Goal: Task Accomplishment & Management: Use online tool/utility

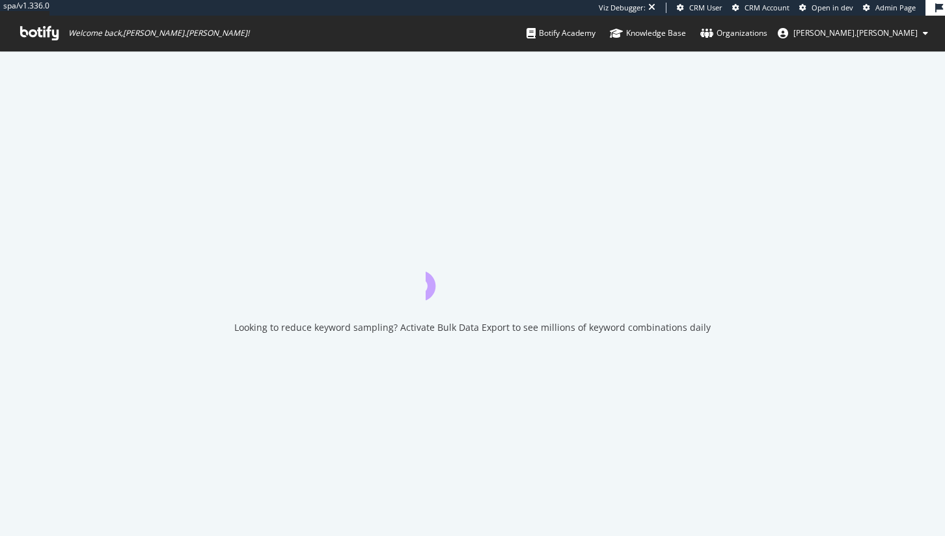
click at [906, 8] on span "Admin Page" at bounding box center [896, 8] width 40 height 10
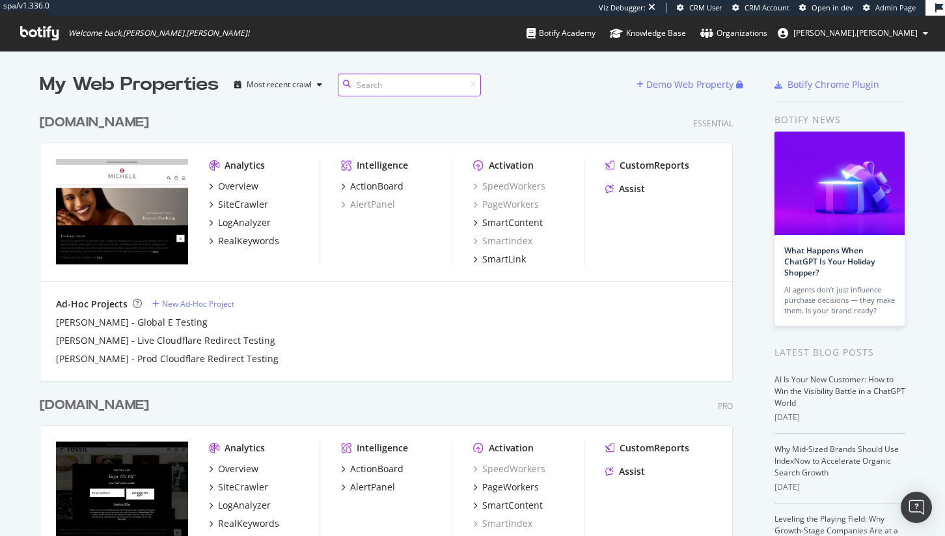
scroll to position [843, 694]
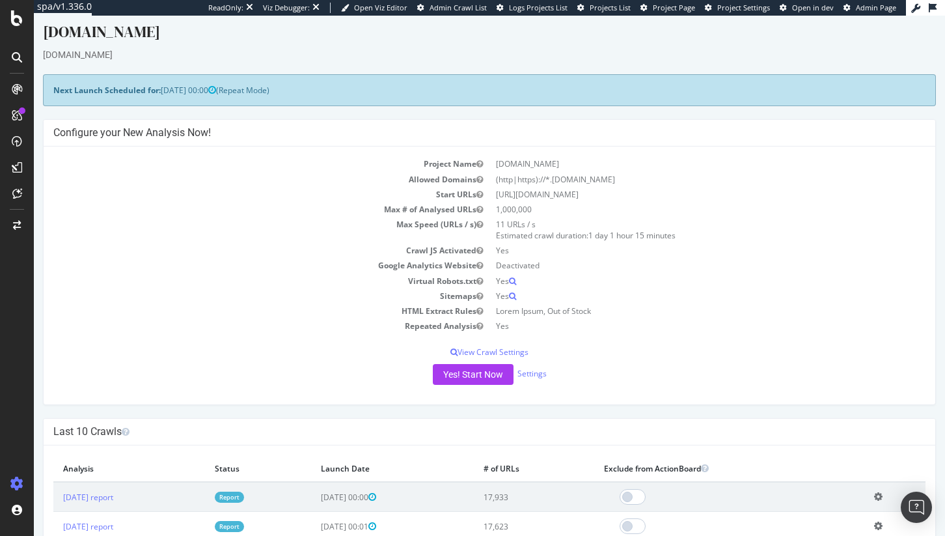
scroll to position [13, 0]
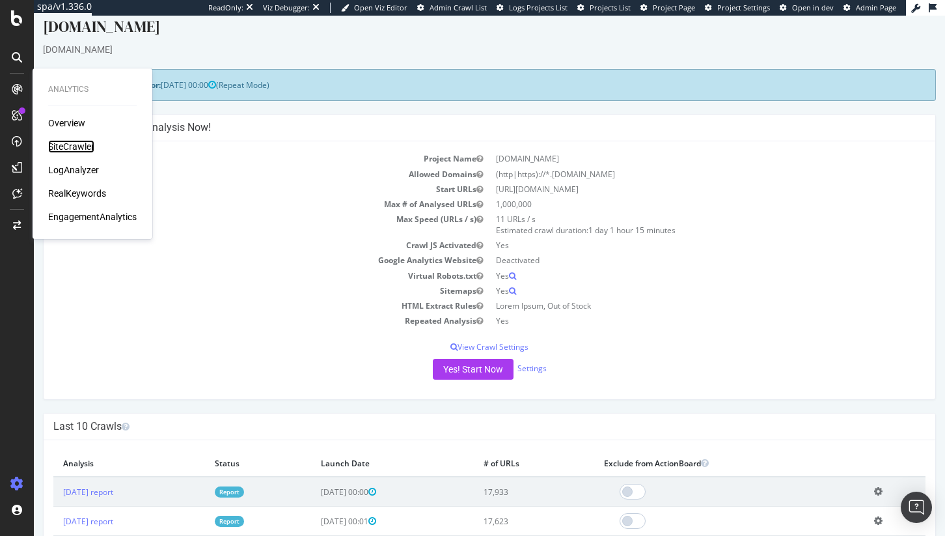
click at [92, 148] on div "SiteCrawler" at bounding box center [71, 146] width 46 height 13
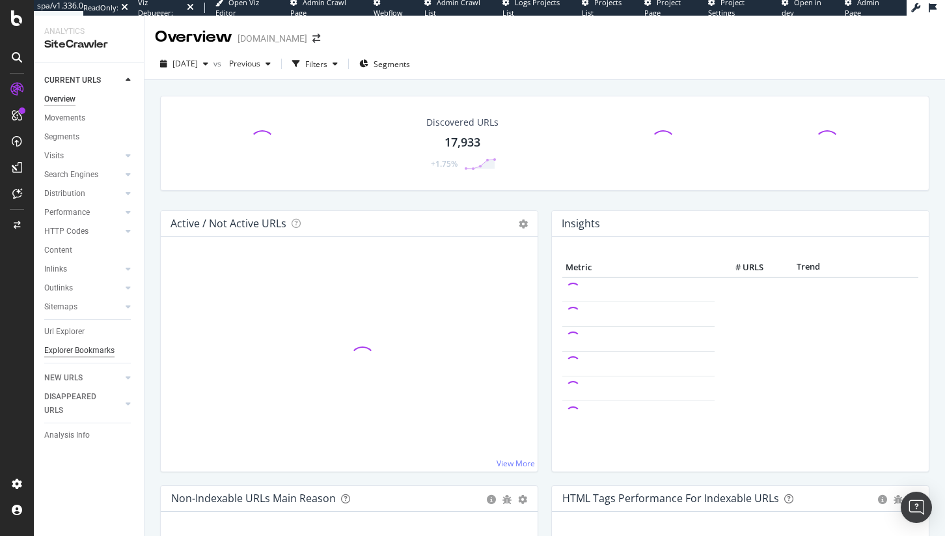
drag, startPoint x: 75, startPoint y: 337, endPoint x: 74, endPoint y: 355, distance: 18.2
click at [76, 338] on div "Url Explorer" at bounding box center [64, 332] width 40 height 14
click at [74, 358] on div "Explorer Bookmarks" at bounding box center [94, 350] width 100 height 19
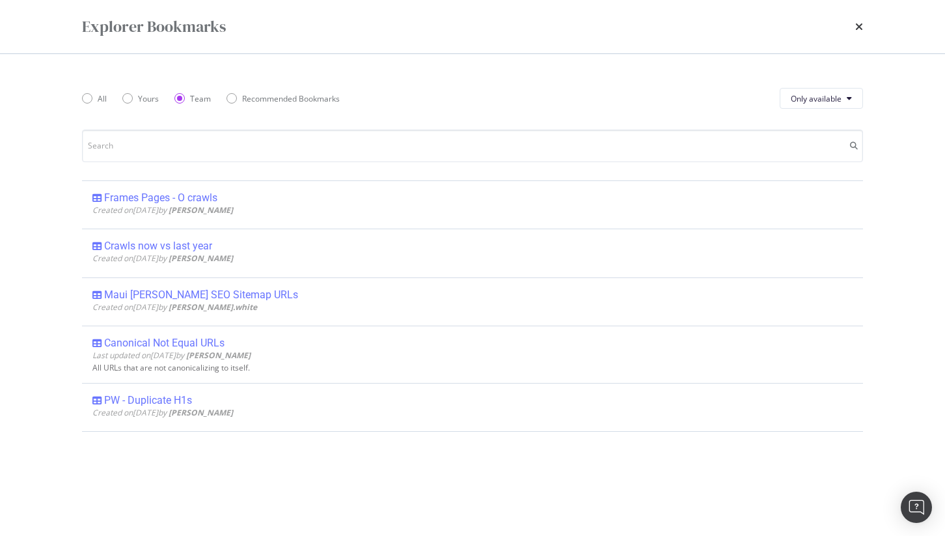
click at [78, 348] on div "Explorer Bookmarks All Yours Team Recommended Bookmarks Only available Frames P…" at bounding box center [472, 268] width 945 height 536
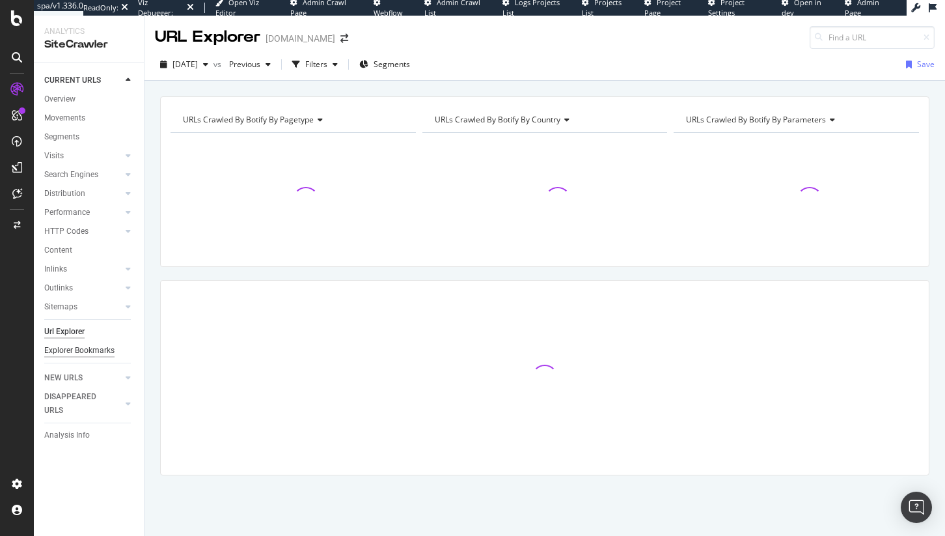
click at [98, 354] on div "Explorer Bookmarks" at bounding box center [79, 351] width 70 height 14
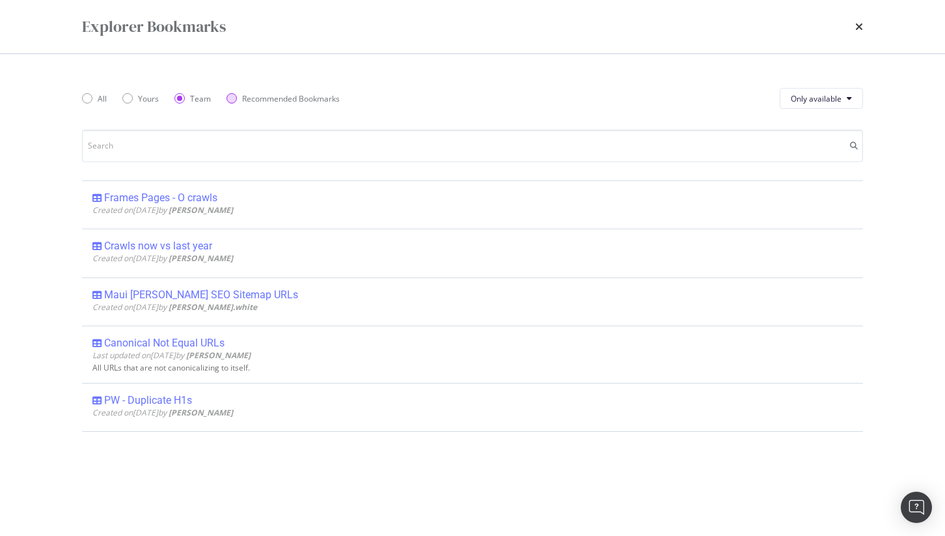
click at [262, 98] on div "Recommended Bookmarks" at bounding box center [291, 98] width 98 height 11
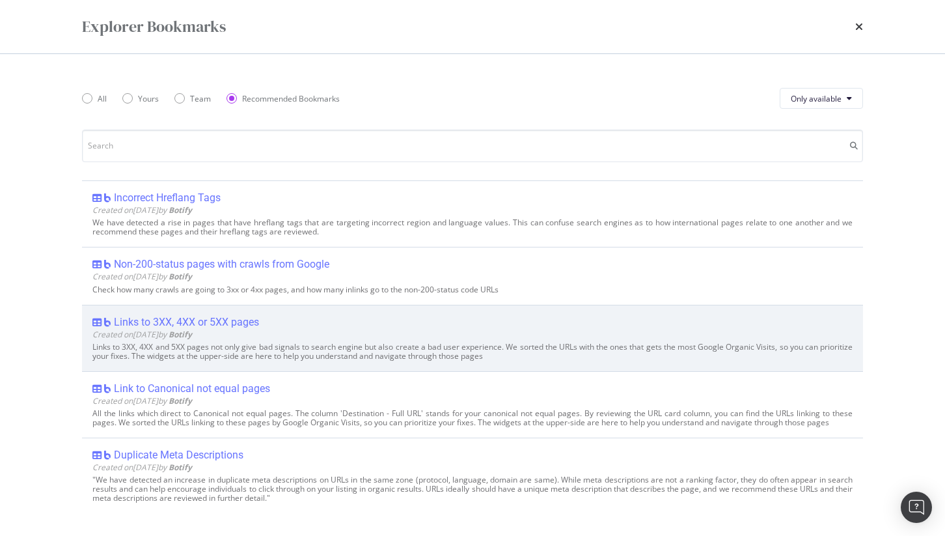
click at [344, 342] on div "Links to 3XX, 4XX and 5XX pages not only give bad signals to search engine but …" at bounding box center [472, 351] width 760 height 18
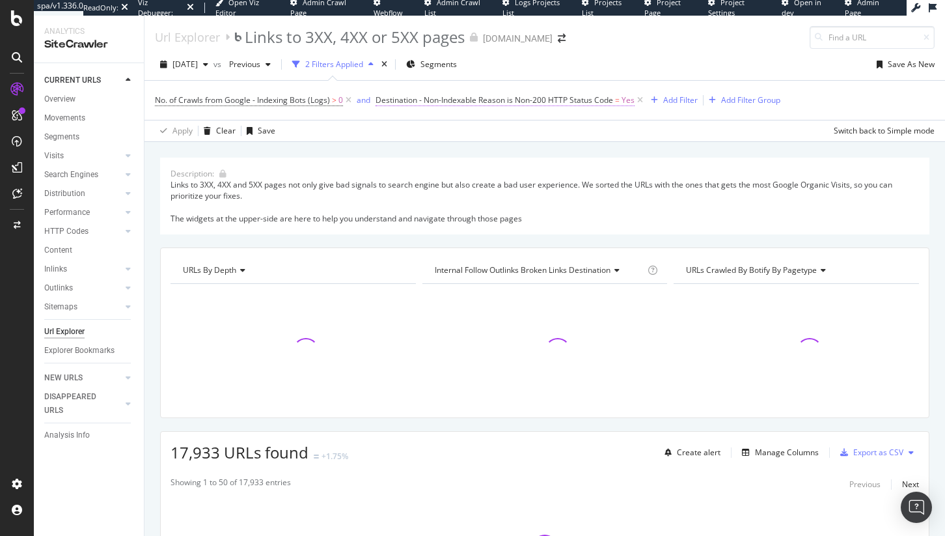
click at [448, 95] on span "Destination - Non-Indexable Reason is Non-200 HTTP Status Code" at bounding box center [495, 99] width 238 height 11
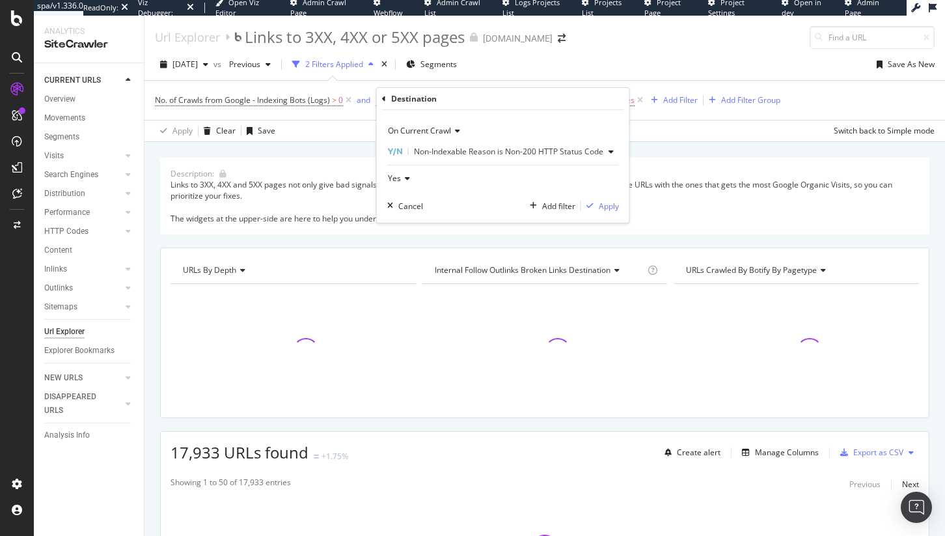
click at [448, 98] on div "Destination" at bounding box center [503, 99] width 242 height 22
click at [511, 148] on span "Non-Indexable Reason is Non-200 HTTP Status Code" at bounding box center [508, 151] width 189 height 11
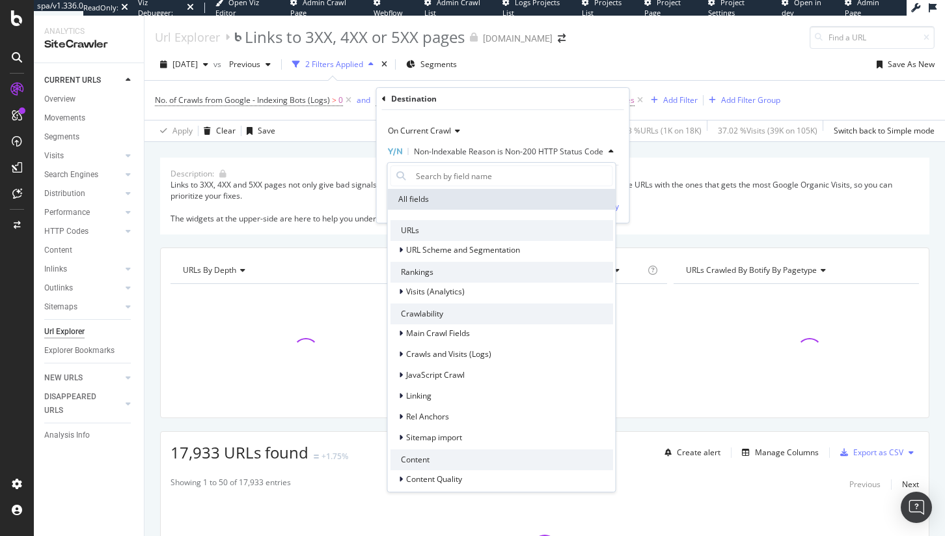
click at [393, 150] on icon "button" at bounding box center [394, 152] width 15 height 8
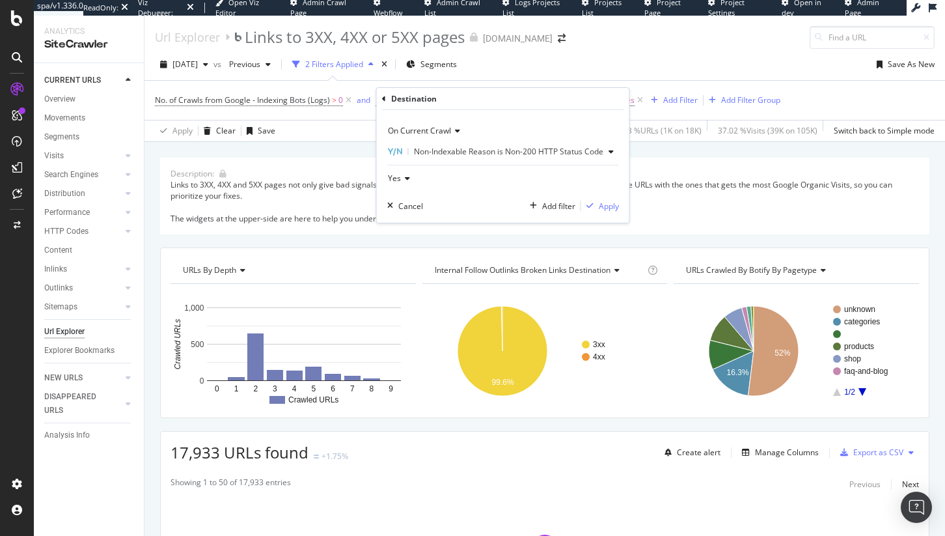
click at [408, 171] on div "Yes" at bounding box center [503, 178] width 232 height 21
click at [461, 169] on div "Yes" at bounding box center [503, 178] width 232 height 21
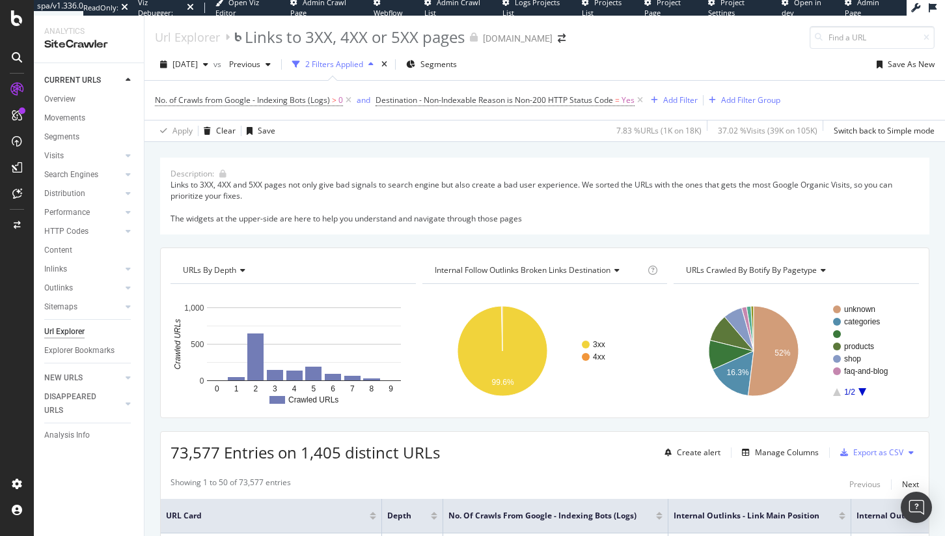
click at [622, 64] on div "2025 Aug. 10th vs Previous 2 Filters Applied Segments Save As New" at bounding box center [545, 67] width 801 height 26
click at [564, 100] on span "Destination - Non-Indexable Reason is Non-200 HTTP Status Code" at bounding box center [495, 99] width 238 height 11
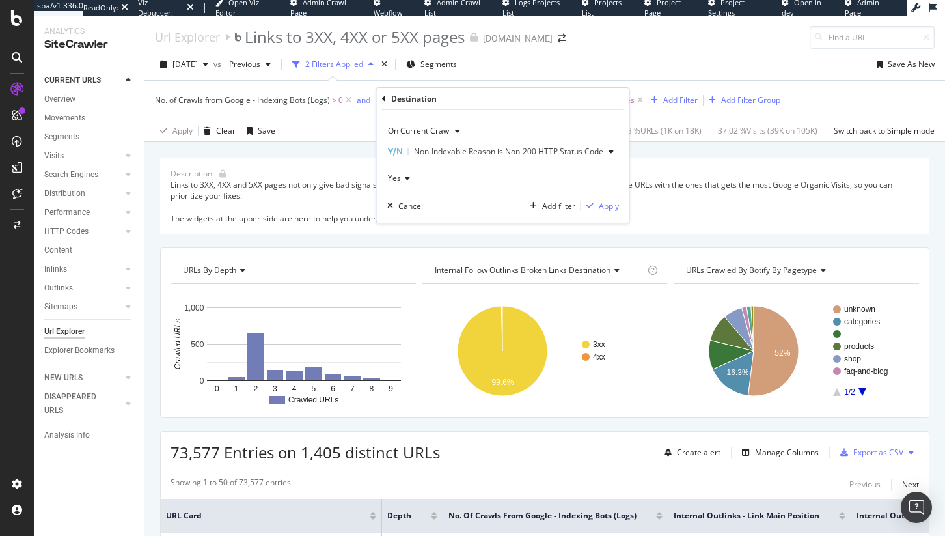
click at [469, 148] on span "Non-Indexable Reason is Non-200 HTTP Status Code" at bounding box center [508, 151] width 189 height 11
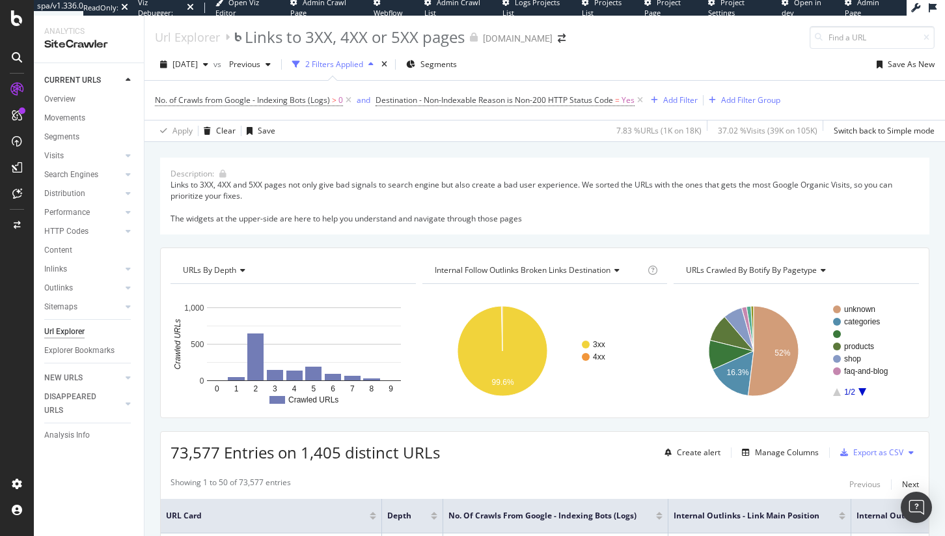
click at [650, 131] on div "7.83 % URLs ( 1K on 18K )" at bounding box center [659, 130] width 85 height 11
click at [350, 102] on icon at bounding box center [348, 100] width 11 height 13
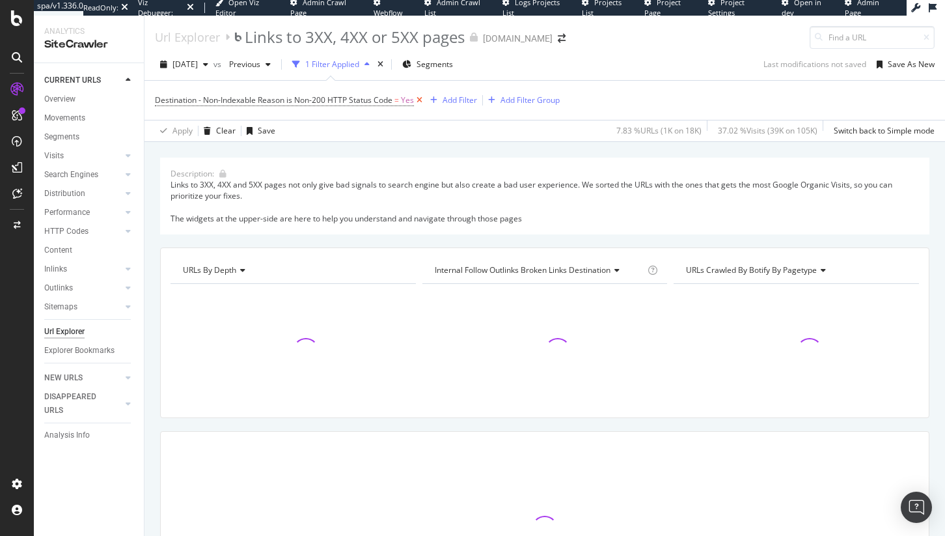
click at [419, 104] on icon at bounding box center [419, 100] width 11 height 13
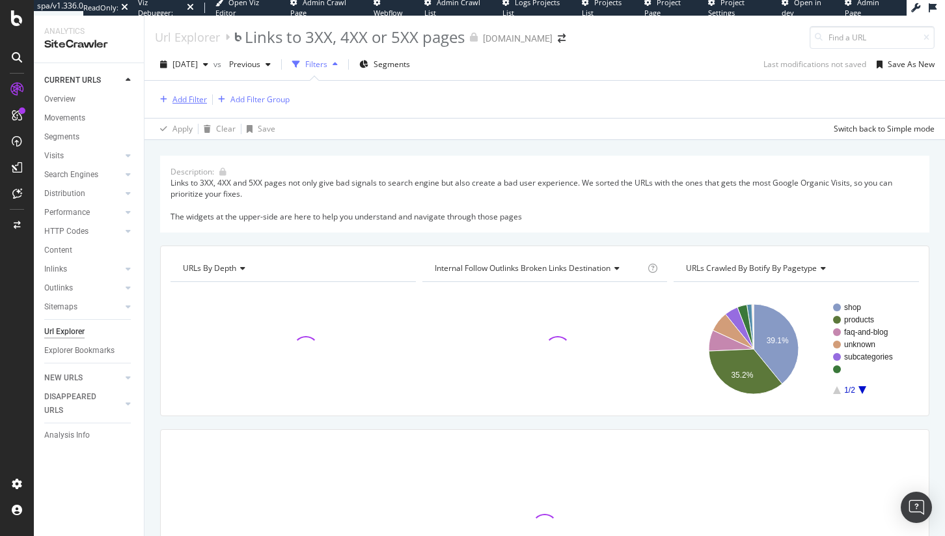
click at [199, 98] on div "Add Filter" at bounding box center [190, 99] width 35 height 11
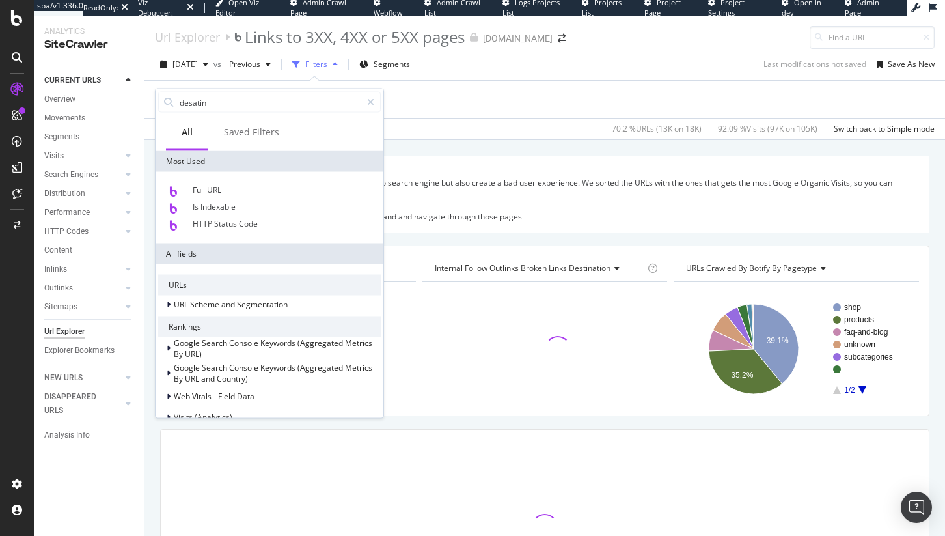
type input "desati"
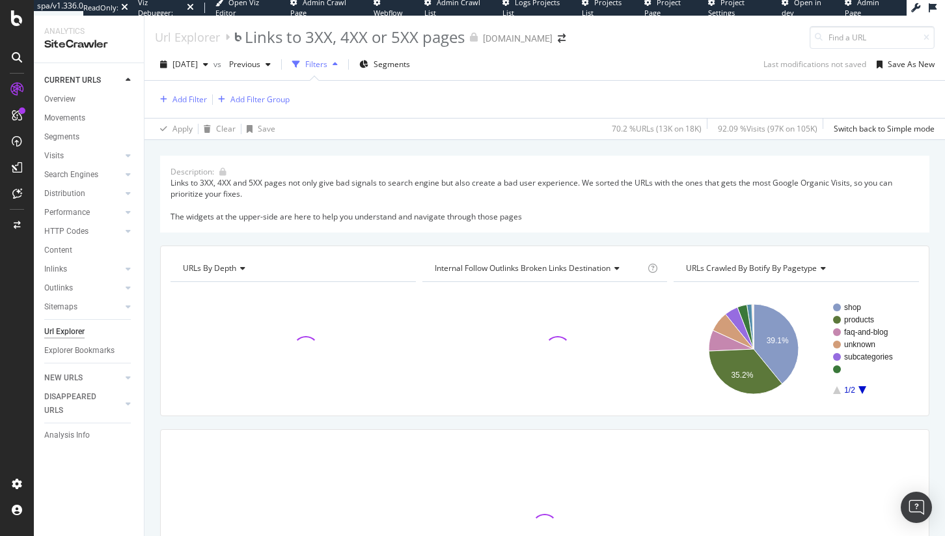
click at [81, 327] on div "Url Explorer" at bounding box center [64, 332] width 40 height 14
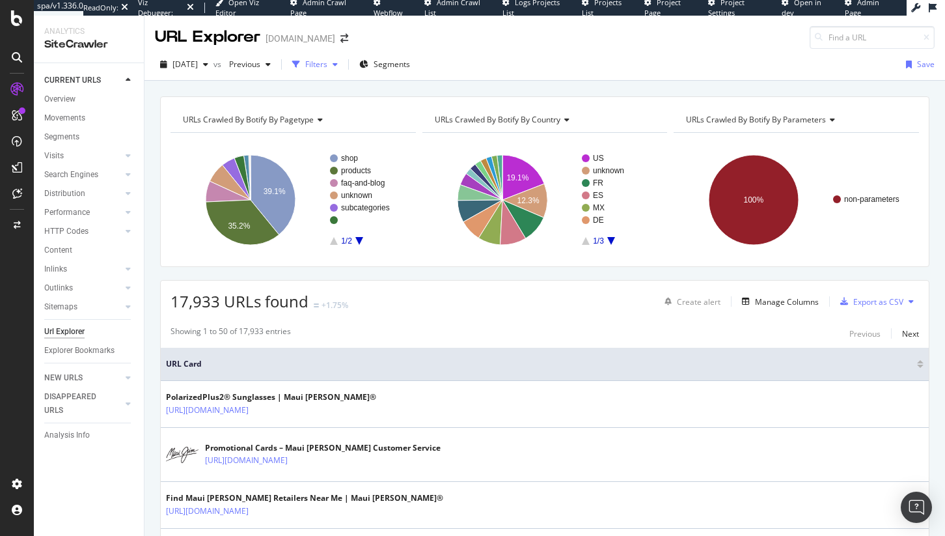
click at [343, 55] on div "Filters" at bounding box center [315, 65] width 56 height 20
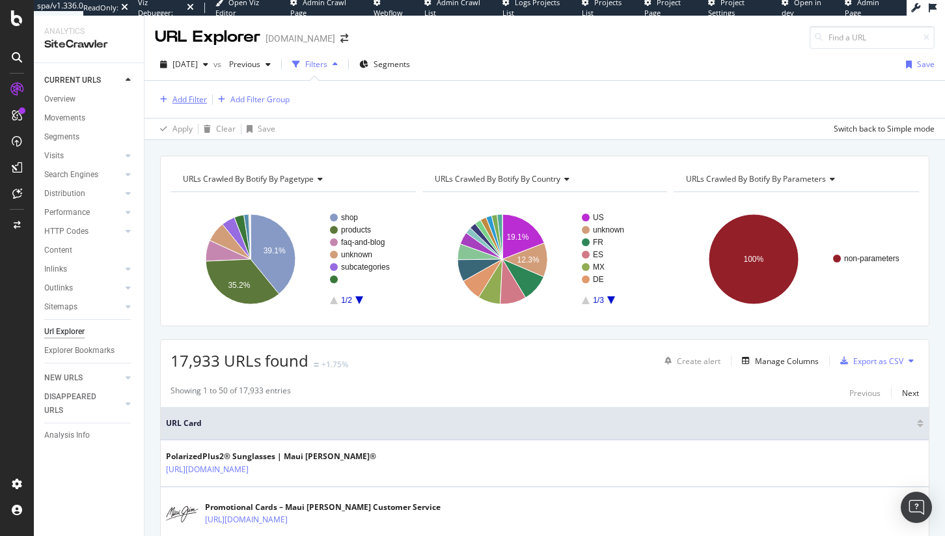
click at [170, 101] on div "button" at bounding box center [164, 100] width 18 height 8
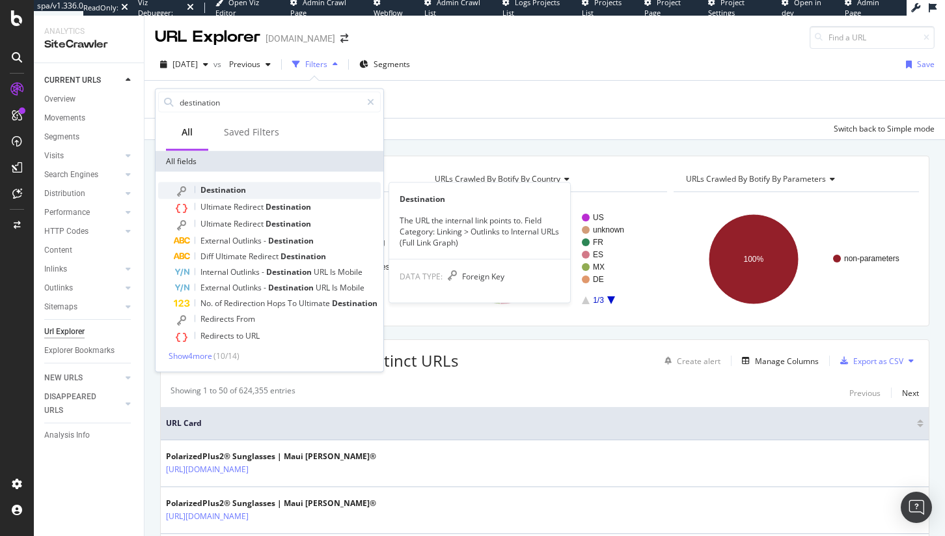
type input "destination"
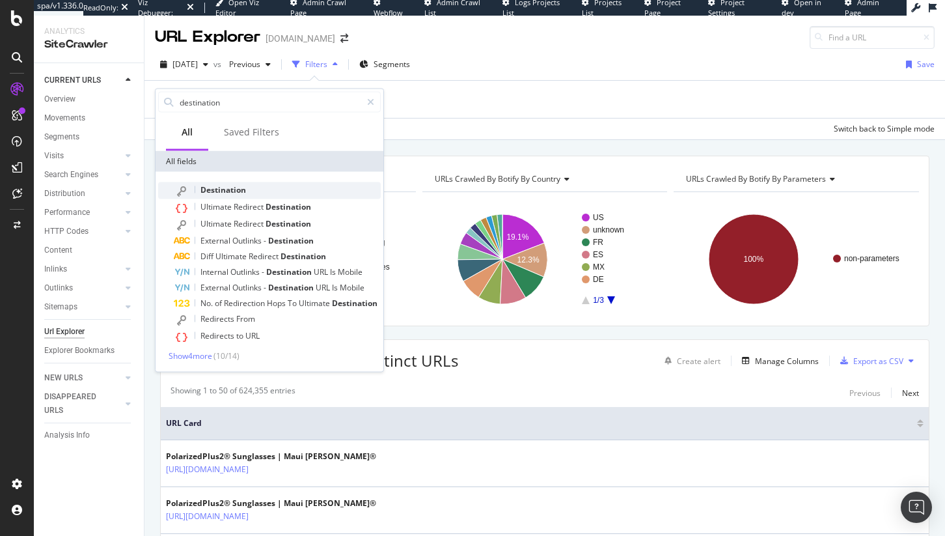
click at [260, 192] on div "Destination" at bounding box center [277, 190] width 207 height 17
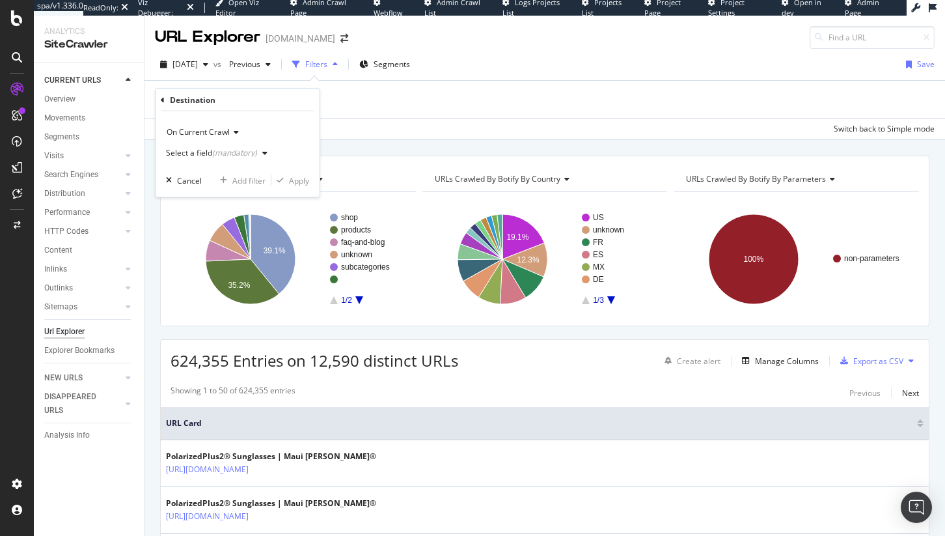
click at [201, 134] on span "On Current Crawl" at bounding box center [198, 131] width 63 height 11
click at [296, 122] on div "On Current Crawl" at bounding box center [237, 132] width 143 height 21
click at [241, 156] on div "(mandatory)" at bounding box center [234, 152] width 45 height 11
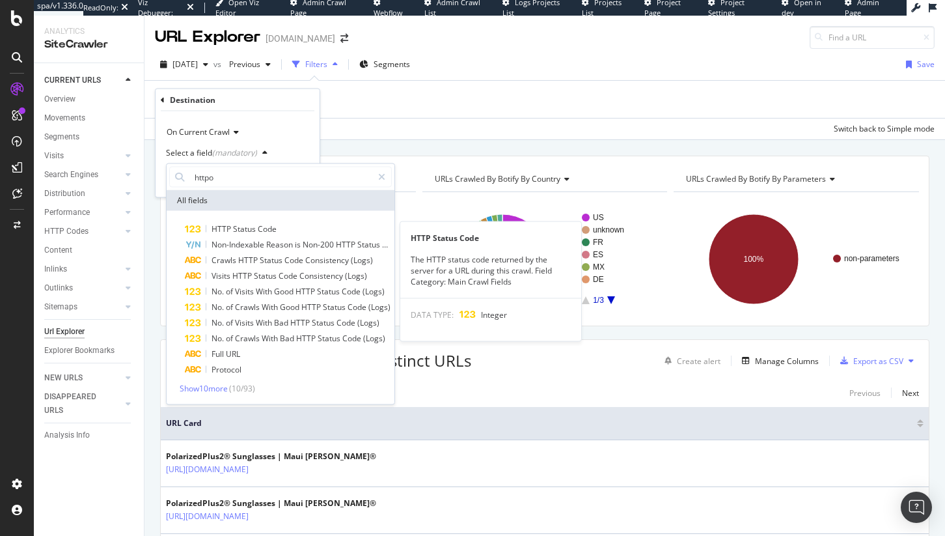
type input "httpo"
click at [244, 230] on span "Status" at bounding box center [245, 228] width 25 height 11
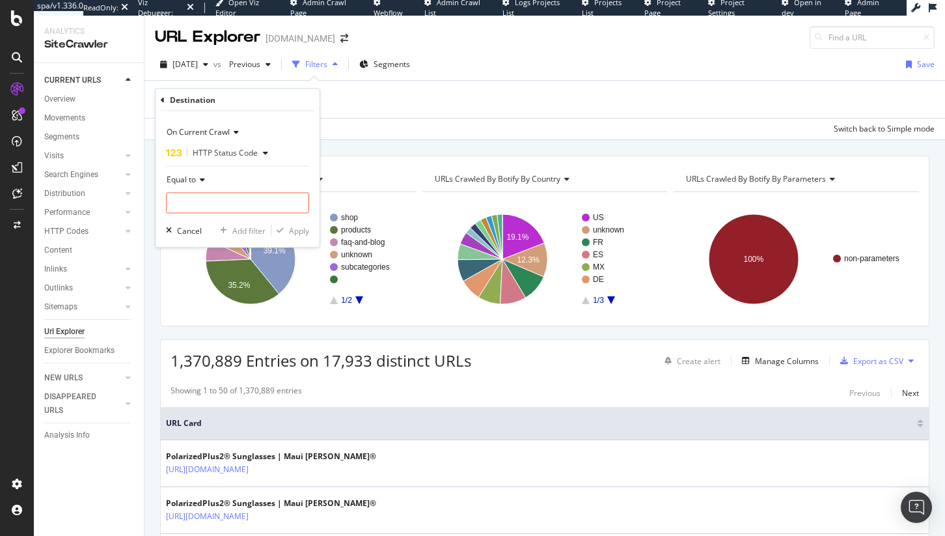
click at [191, 174] on span "Equal to" at bounding box center [181, 179] width 29 height 11
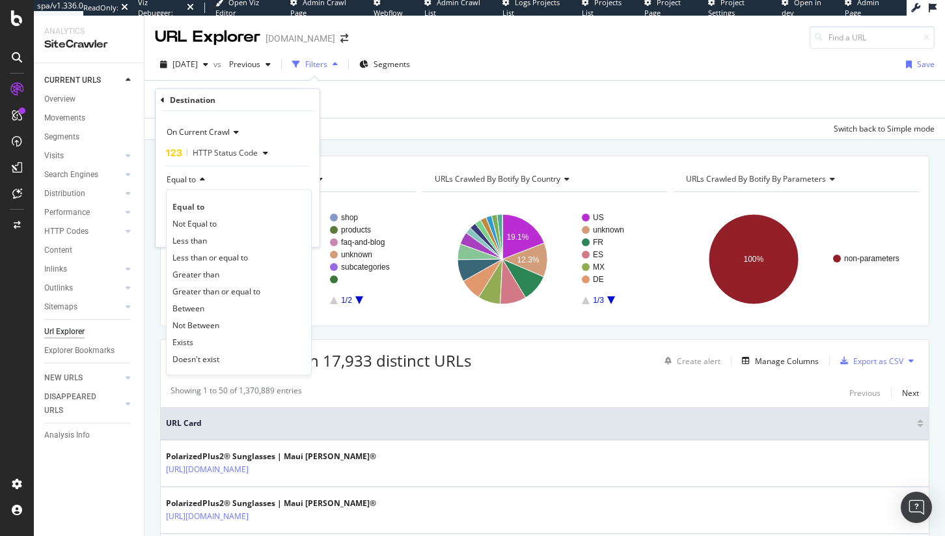
click at [204, 301] on div "Between" at bounding box center [238, 307] width 139 height 17
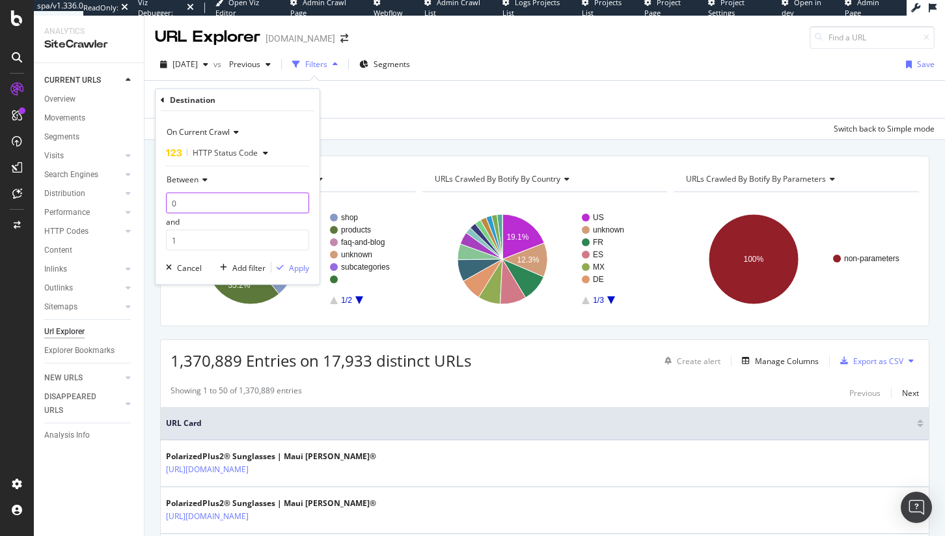
click at [206, 202] on input "0" at bounding box center [237, 203] width 143 height 21
type input "400"
click at [210, 230] on input "1" at bounding box center [237, 240] width 143 height 21
click at [209, 230] on input "1" at bounding box center [237, 240] width 143 height 21
click at [204, 234] on input "1" at bounding box center [237, 240] width 143 height 21
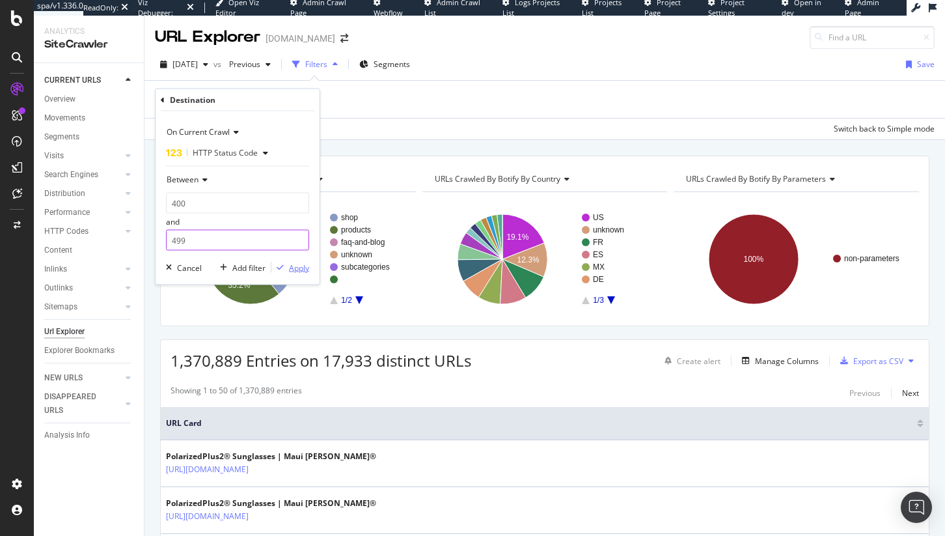
type input "499"
click at [286, 268] on div "button" at bounding box center [280, 268] width 18 height 8
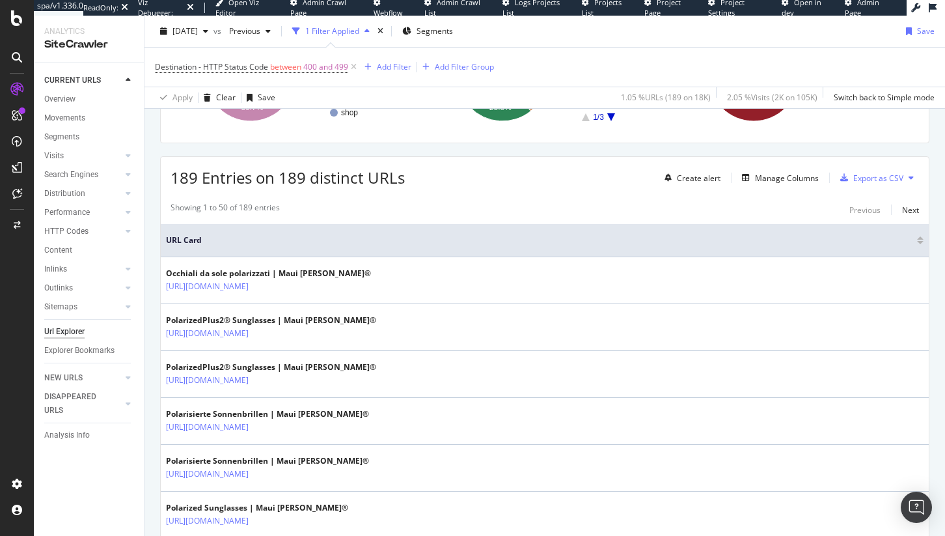
scroll to position [182, 0]
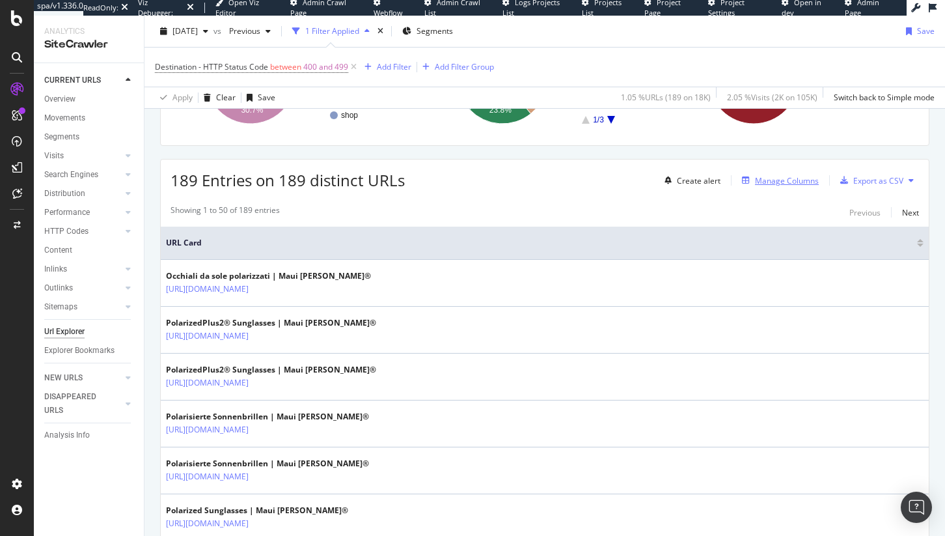
click at [755, 184] on div "Manage Columns" at bounding box center [787, 180] width 64 height 11
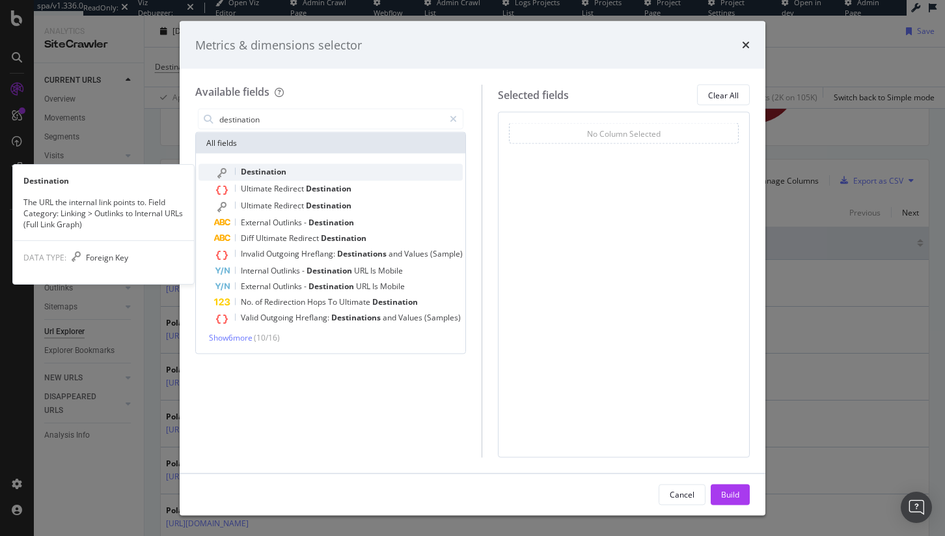
type input "destination"
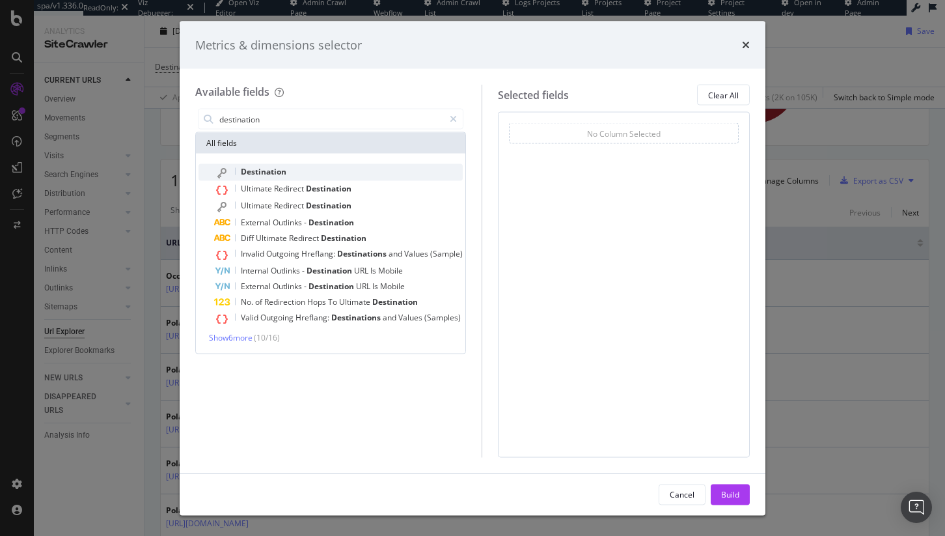
click at [312, 178] on div "Destination" at bounding box center [338, 172] width 249 height 17
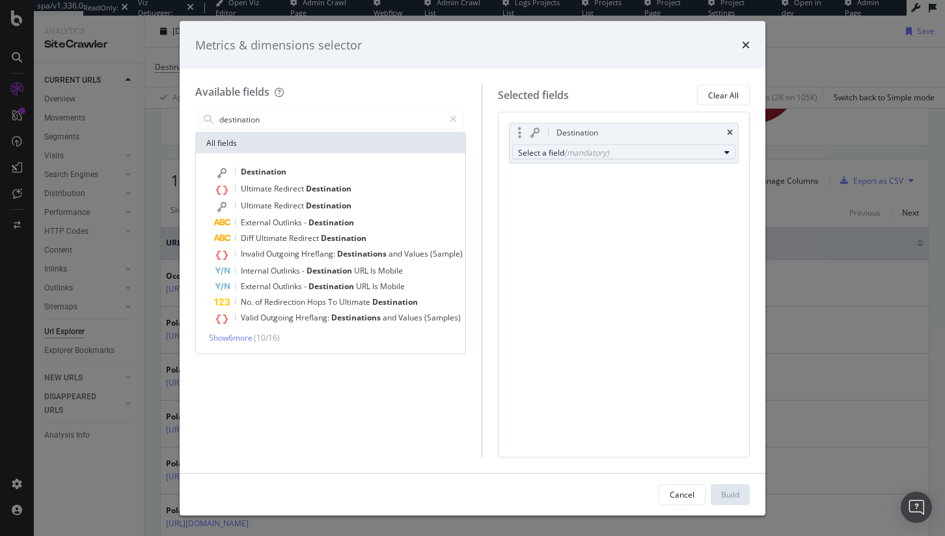
click at [535, 148] on div "Select a field (mandatory)" at bounding box center [618, 151] width 201 height 11
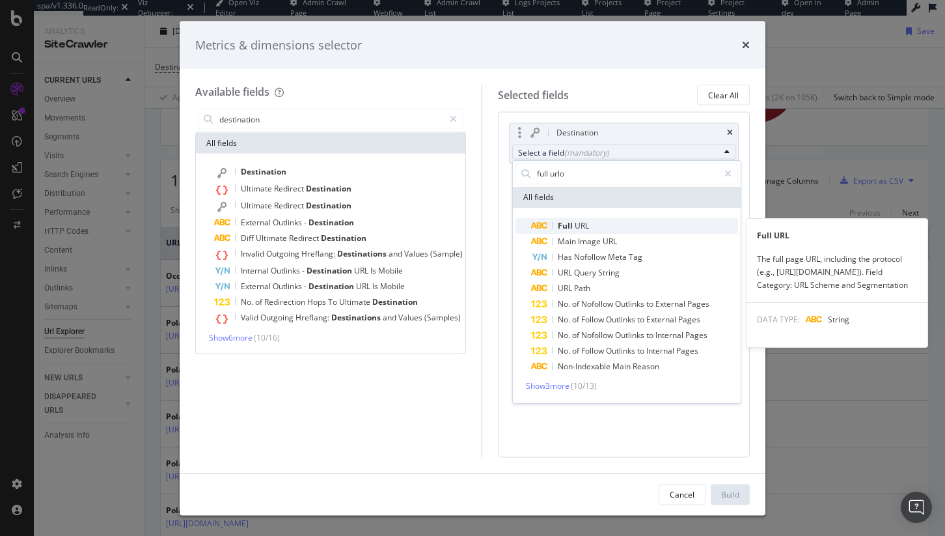
type input "full urlo"
click at [591, 222] on span "Full URL" at bounding box center [634, 226] width 207 height 16
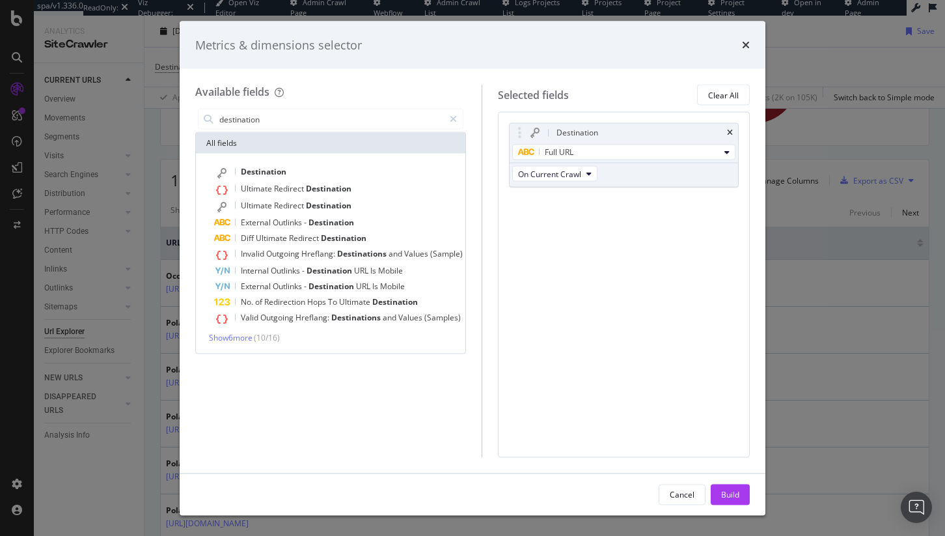
click at [311, 160] on div "Destination Ultimate Redirect Destination Ultimate Redirect Destination Externa…" at bounding box center [331, 254] width 270 height 200
drag, startPoint x: 313, startPoint y: 165, endPoint x: 594, endPoint y: 242, distance: 290.9
click at [313, 165] on div "Destination" at bounding box center [338, 172] width 249 height 17
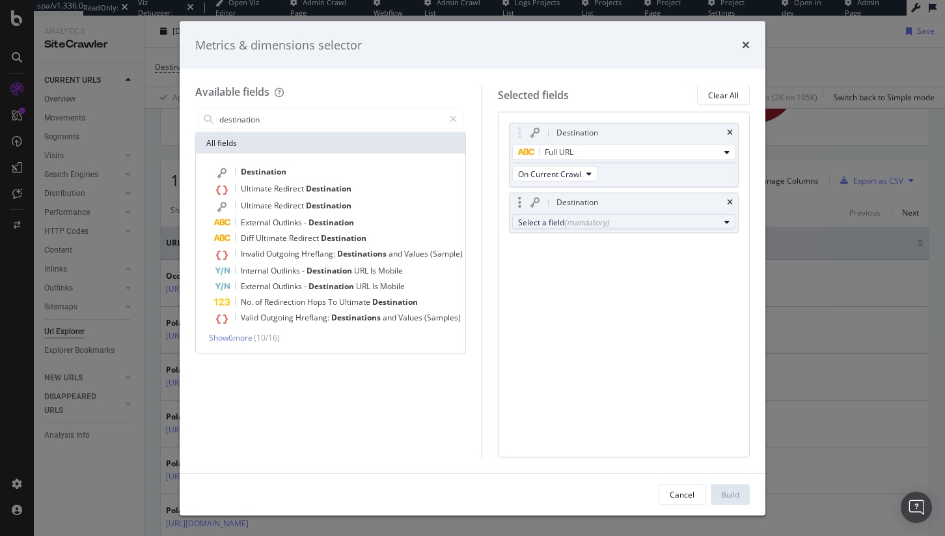
click at [597, 228] on button "Select a field (mandatory)" at bounding box center [623, 222] width 223 height 16
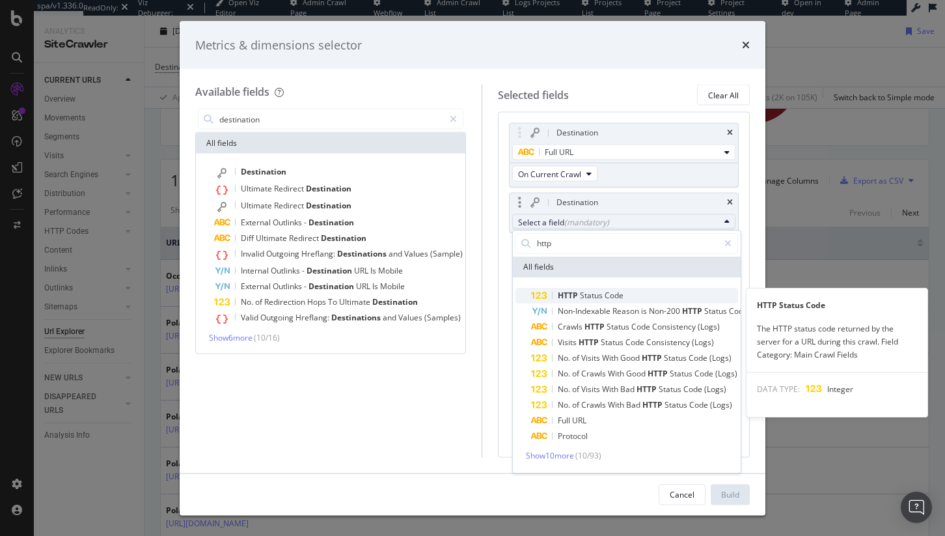
type input "http"
click at [619, 293] on span "Code" at bounding box center [614, 295] width 19 height 11
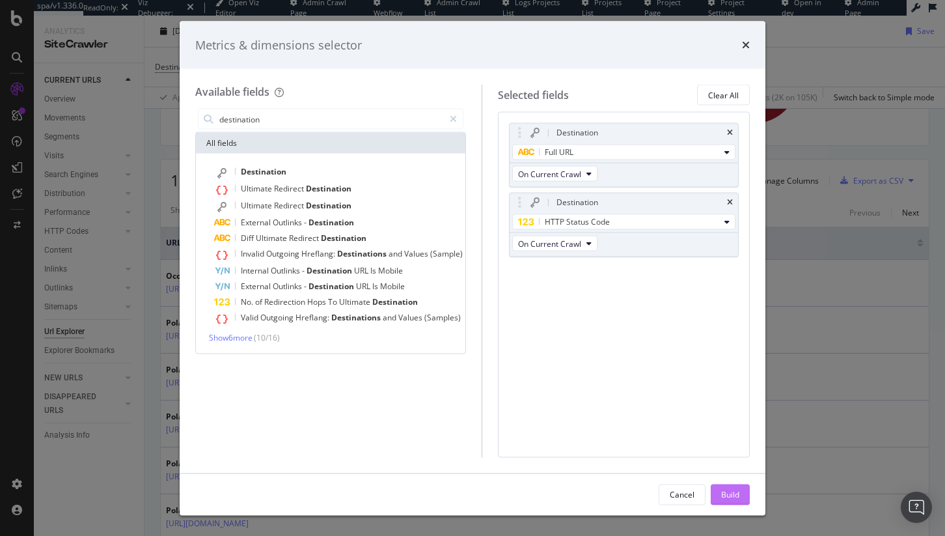
click at [726, 486] on div "Build" at bounding box center [730, 494] width 18 height 20
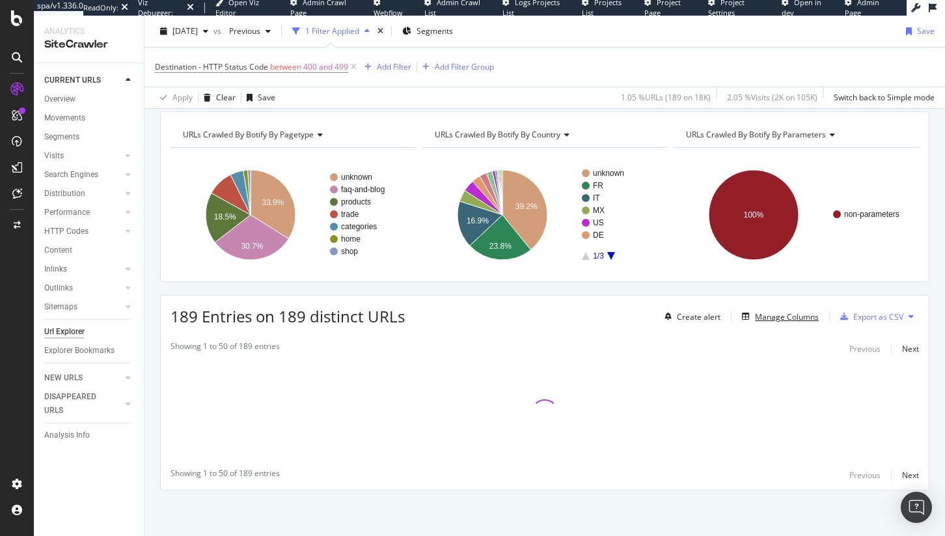
scroll to position [46, 0]
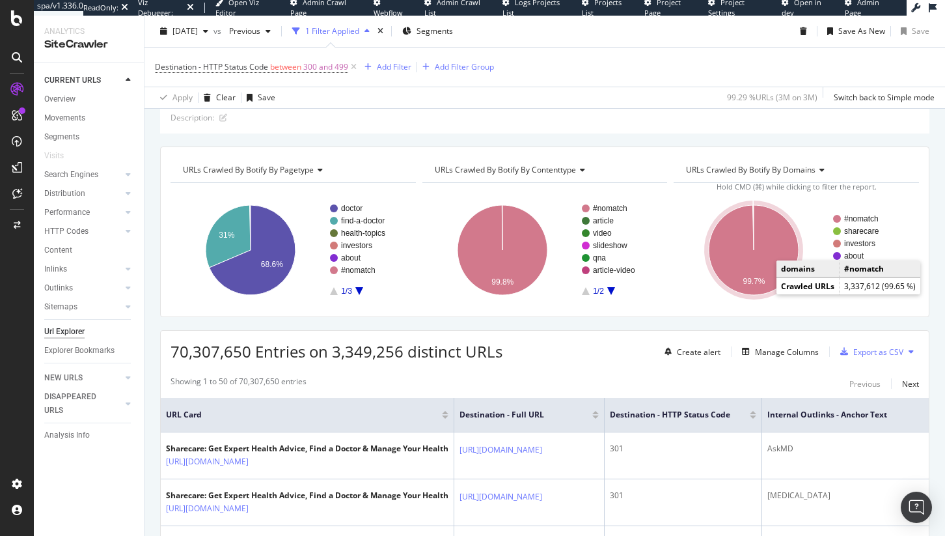
scroll to position [58, 0]
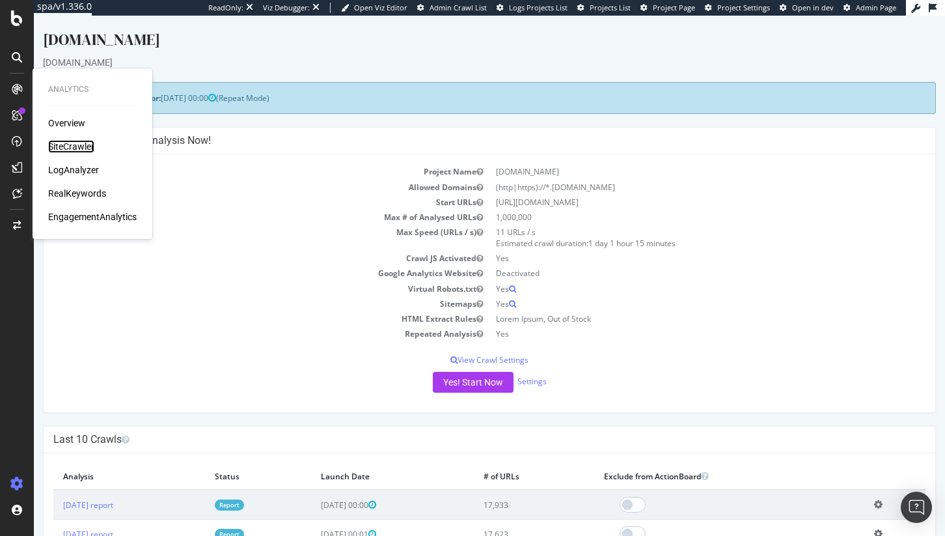
click at [90, 142] on div "SiteCrawler" at bounding box center [71, 146] width 46 height 13
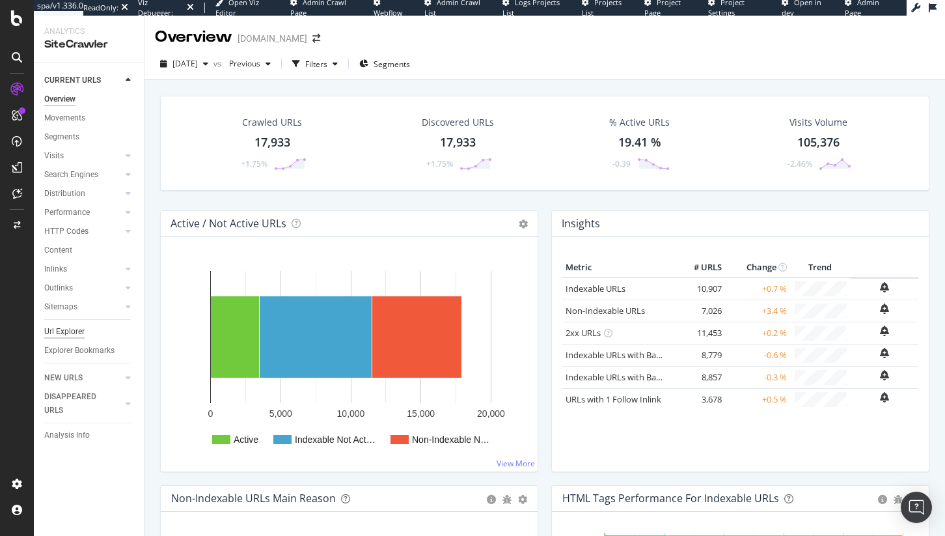
click at [68, 328] on div "Url Explorer" at bounding box center [64, 332] width 40 height 14
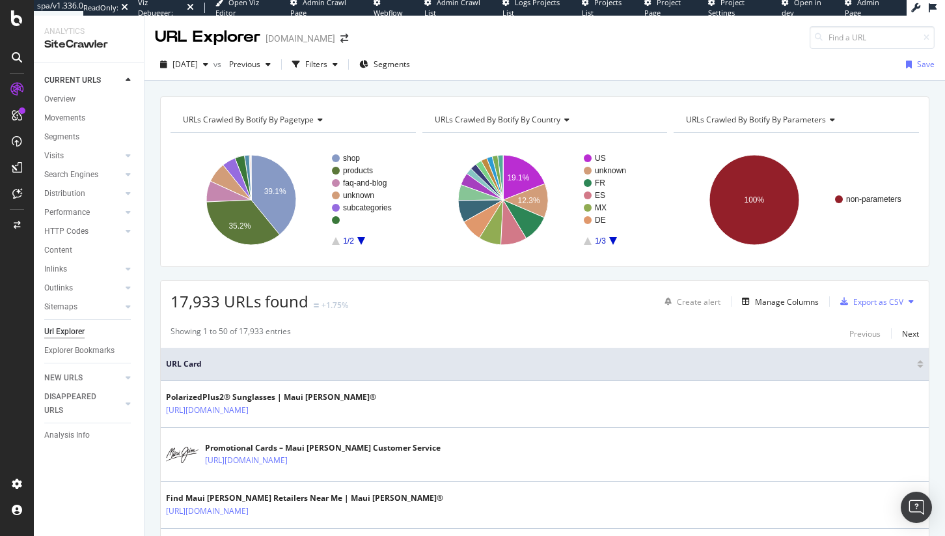
scroll to position [3, 0]
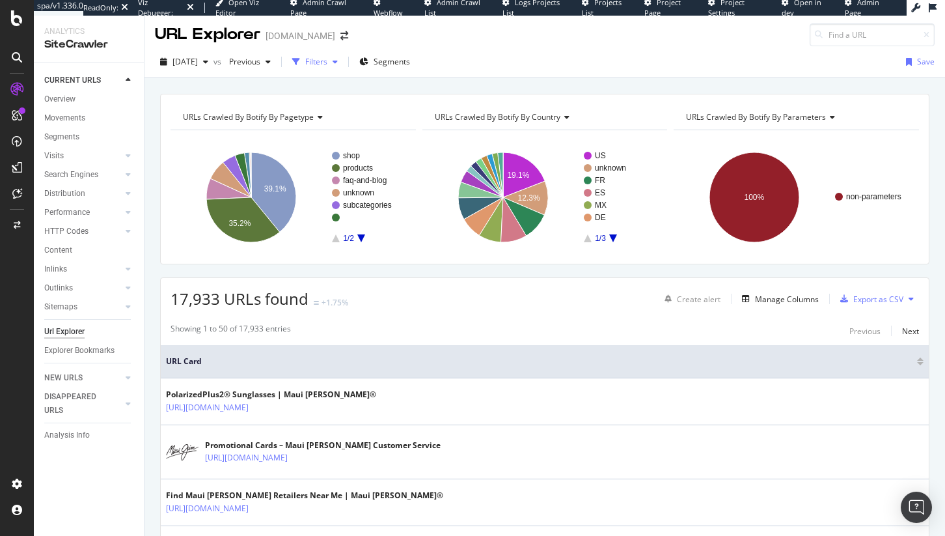
click at [343, 55] on div "Filters" at bounding box center [315, 62] width 56 height 20
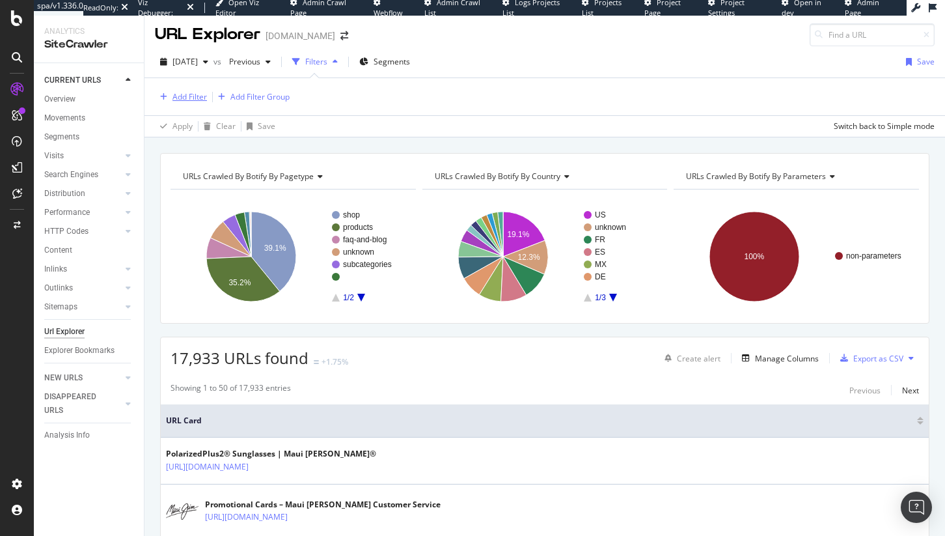
click at [193, 93] on div "Add Filter" at bounding box center [190, 96] width 35 height 11
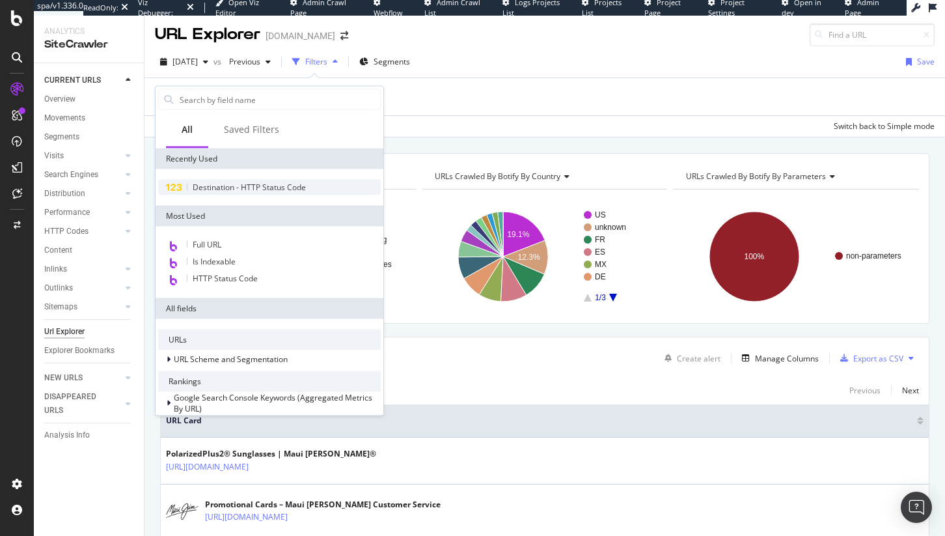
click at [229, 189] on span "Destination - HTTP Status Code" at bounding box center [249, 187] width 113 height 11
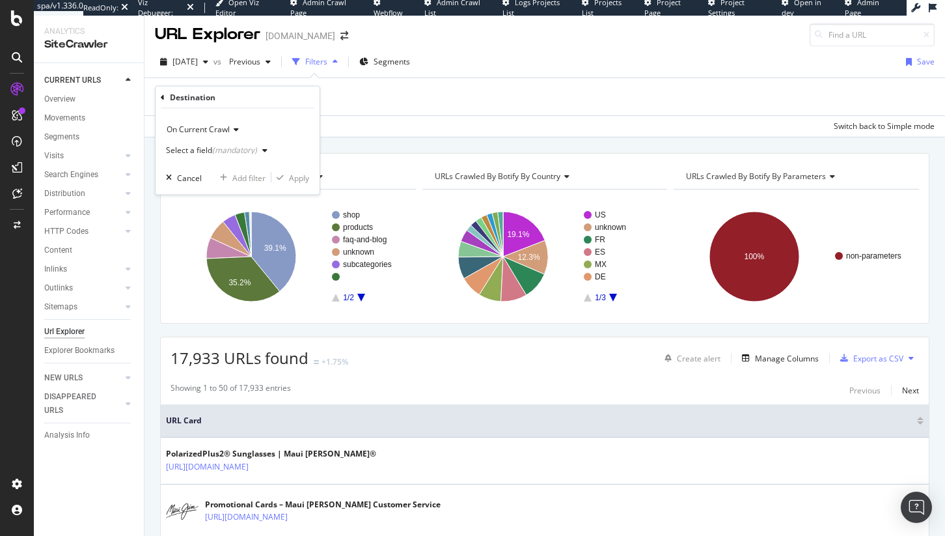
click at [202, 119] on div "On Current Crawl" at bounding box center [237, 129] width 143 height 21
click at [255, 117] on div "On Current Crawl On Current Crawl On Compared Crawl Select a field (mandatory) …" at bounding box center [238, 152] width 164 height 86
click at [234, 151] on div "(mandatory)" at bounding box center [234, 150] width 45 height 11
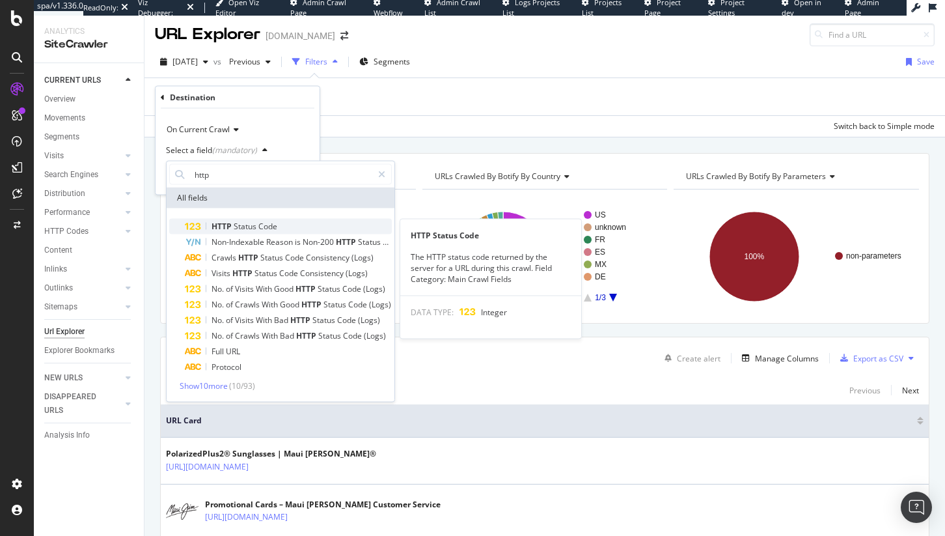
type input "http"
drag, startPoint x: 282, startPoint y: 229, endPoint x: 273, endPoint y: 216, distance: 15.0
click at [282, 229] on div "HTTP Status Code" at bounding box center [288, 227] width 207 height 16
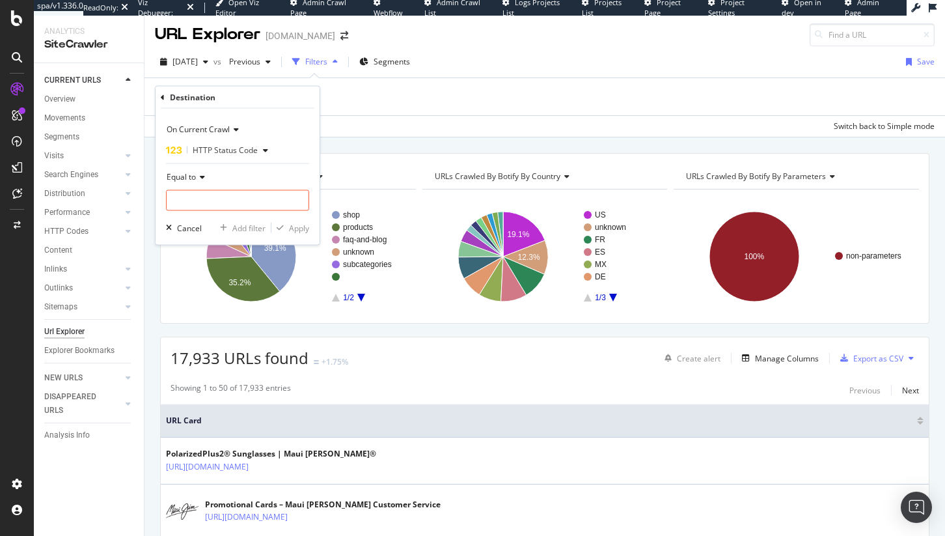
click at [195, 184] on div "Equal to" at bounding box center [237, 177] width 143 height 21
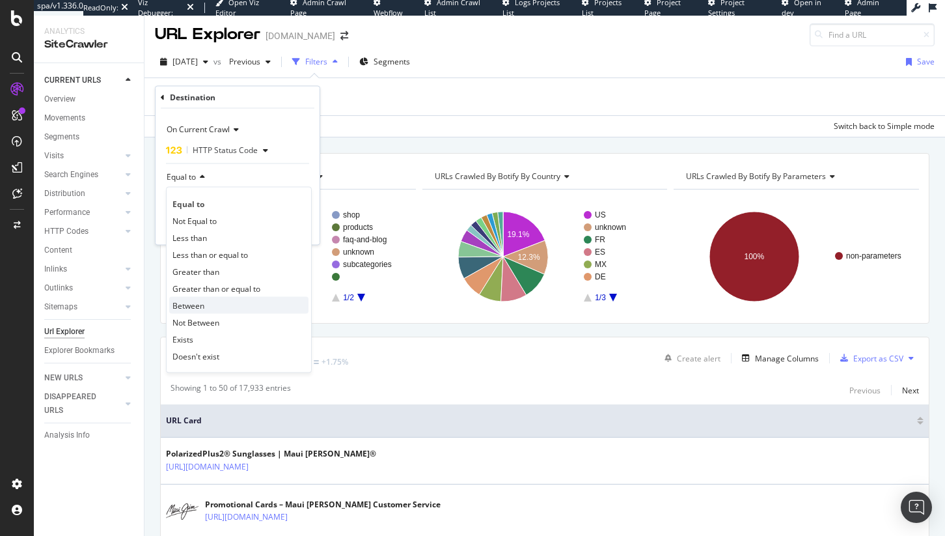
click at [197, 305] on span "Between" at bounding box center [189, 304] width 32 height 11
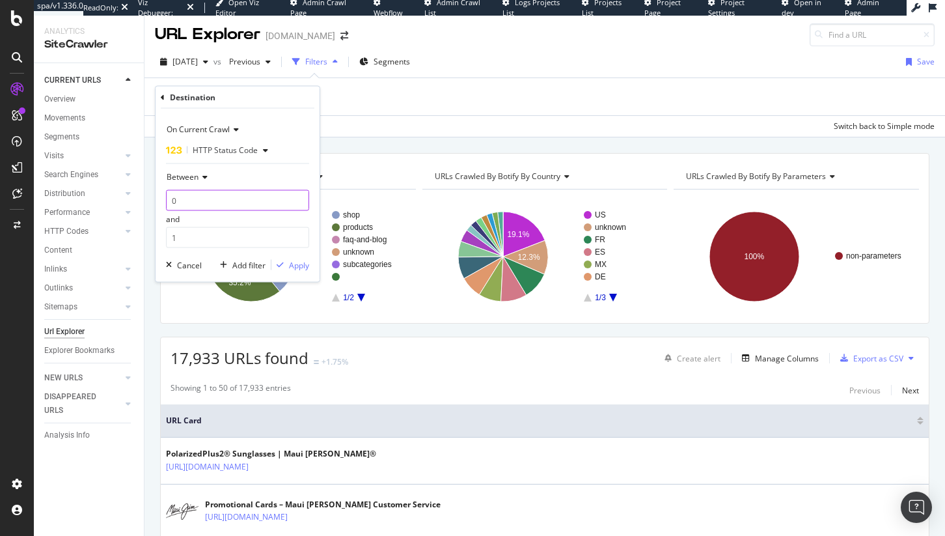
click at [199, 201] on input "0" at bounding box center [237, 200] width 143 height 21
type input "400"
click at [200, 229] on input "1" at bounding box center [237, 237] width 143 height 21
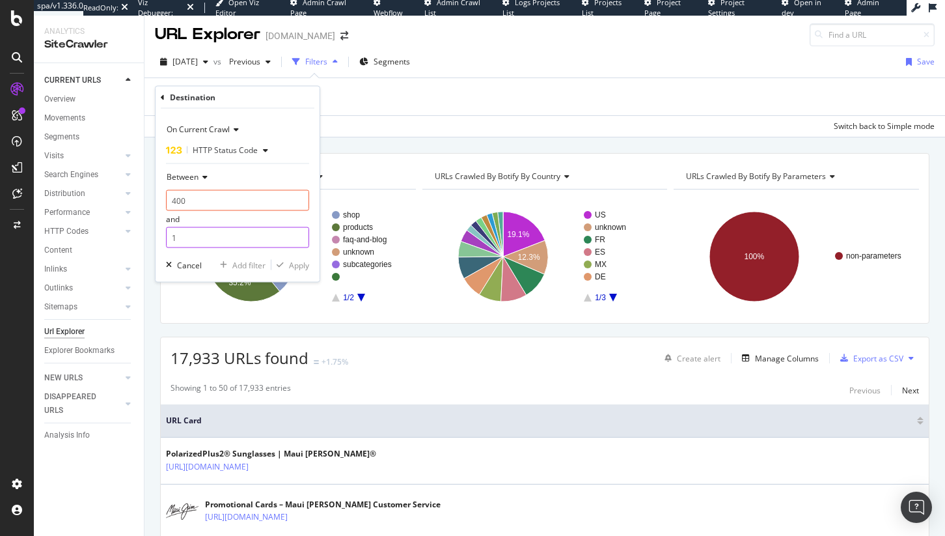
click at [202, 238] on input "1" at bounding box center [237, 237] width 143 height 21
type input "499"
click at [288, 259] on div "Apply" at bounding box center [290, 265] width 38 height 12
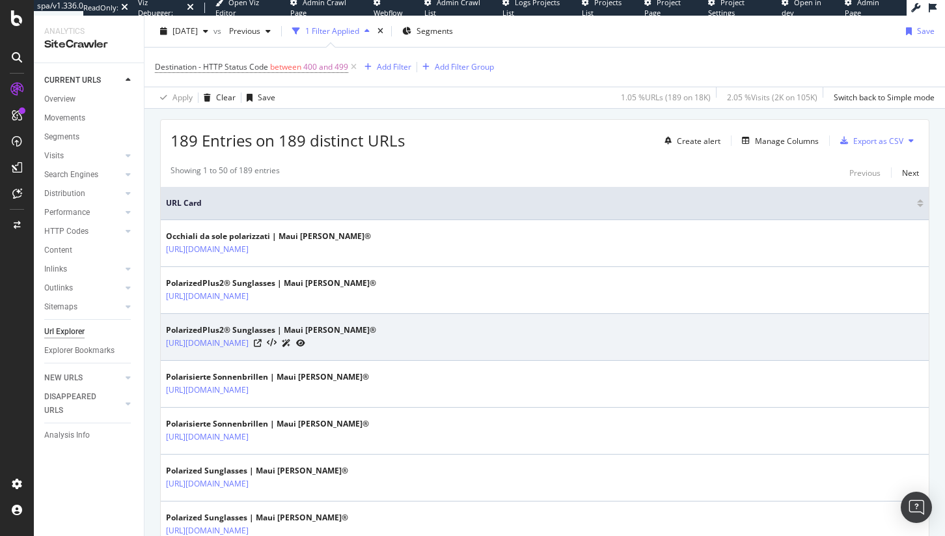
scroll to position [224, 0]
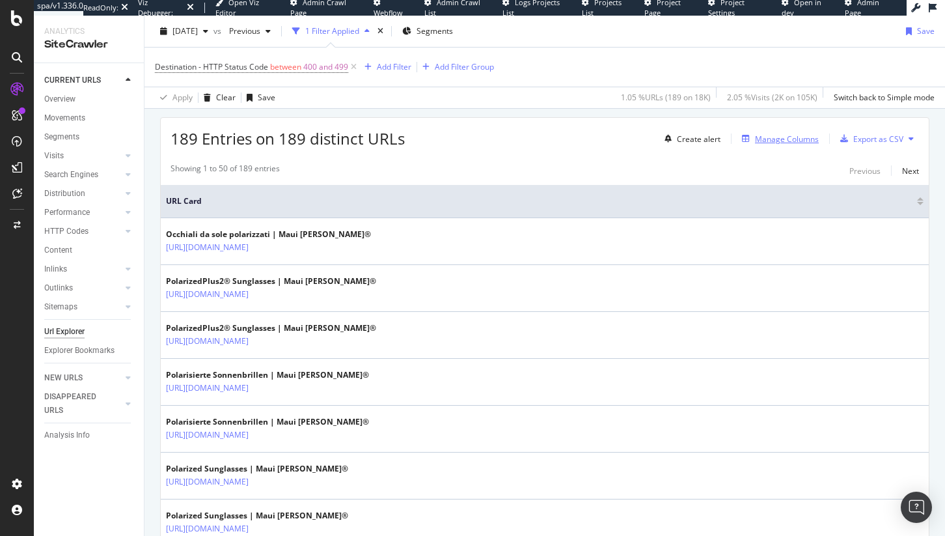
click at [781, 138] on div "Manage Columns" at bounding box center [787, 138] width 64 height 11
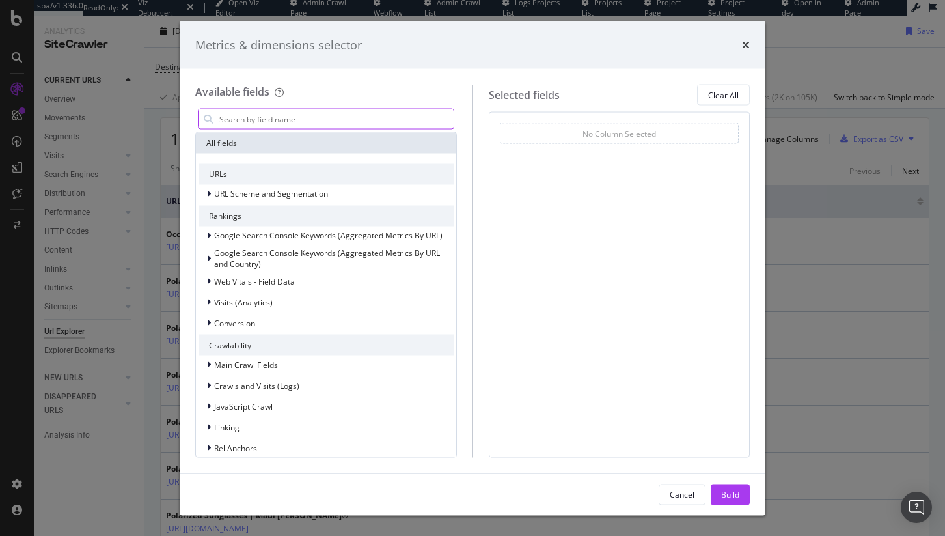
click at [298, 119] on input "modal" at bounding box center [336, 119] width 236 height 20
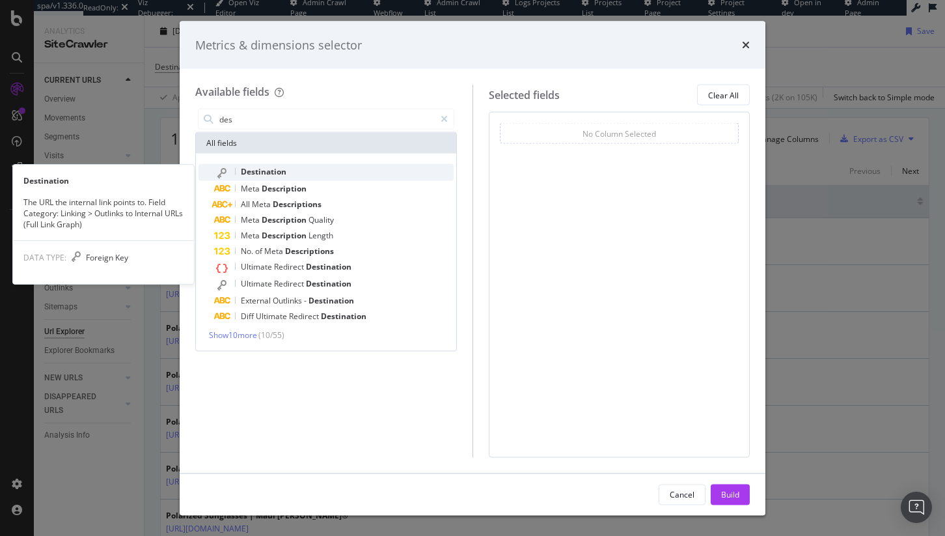
type input "des"
click at [309, 168] on div "Destination" at bounding box center [334, 172] width 240 height 17
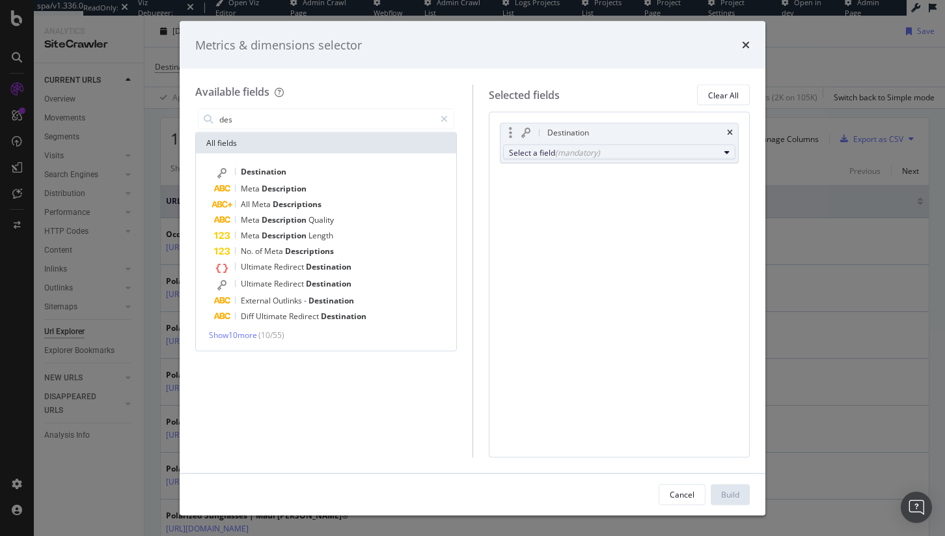
click at [612, 157] on div "Select a field (mandatory)" at bounding box center [614, 151] width 211 height 11
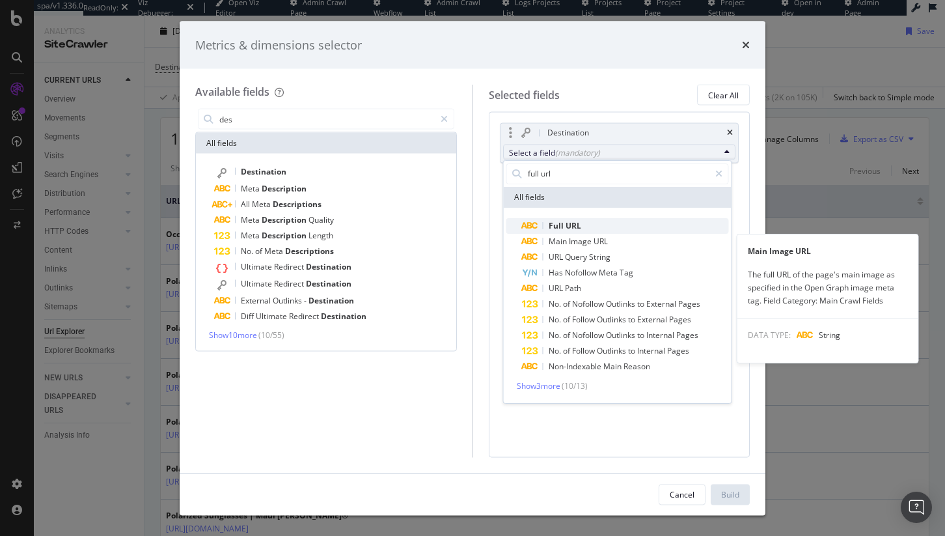
type input "full url"
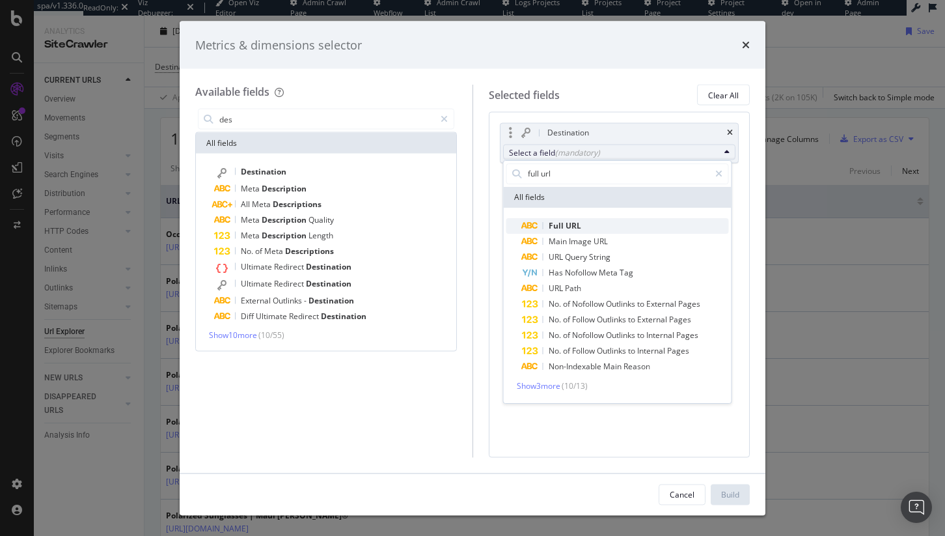
click at [609, 229] on span "Full URL" at bounding box center [625, 226] width 207 height 16
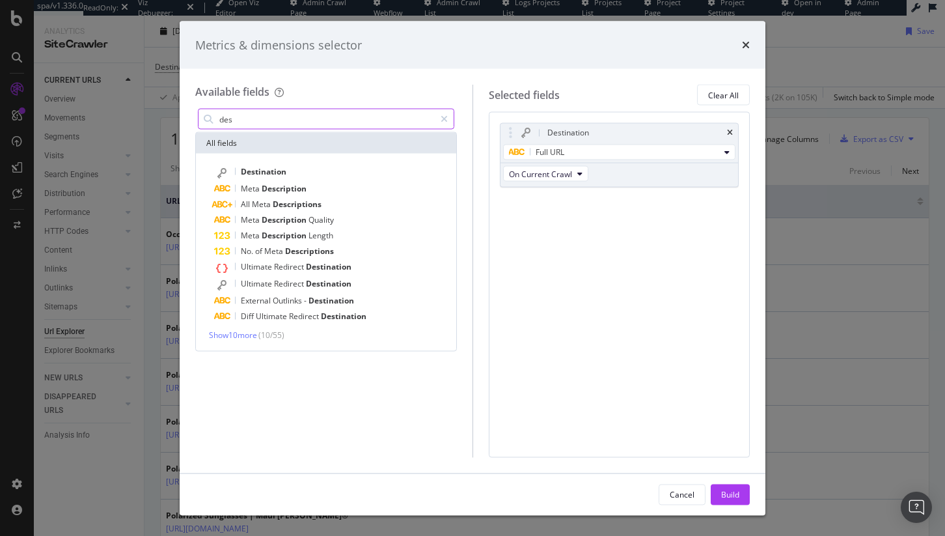
click at [286, 114] on input "des" at bounding box center [326, 119] width 217 height 20
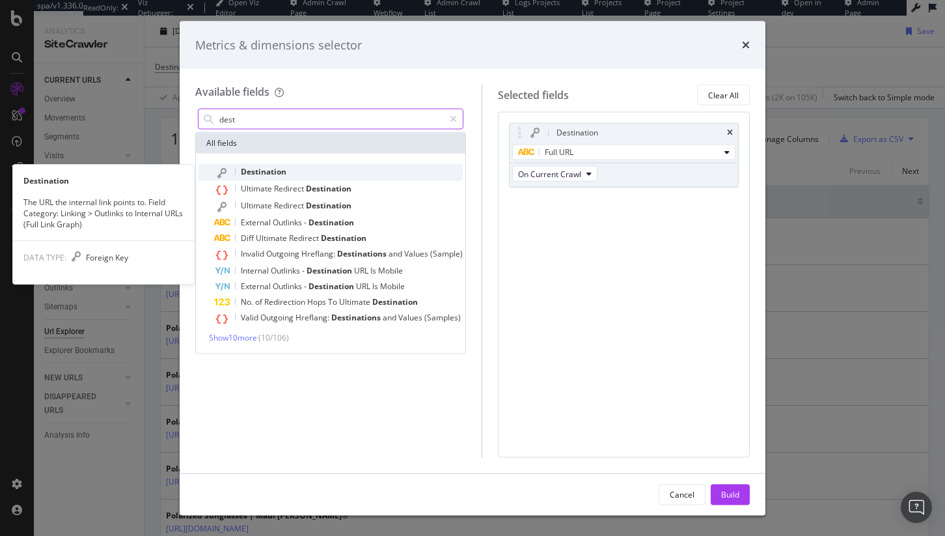
type input "dest"
click at [326, 165] on div "Destination" at bounding box center [338, 172] width 249 height 17
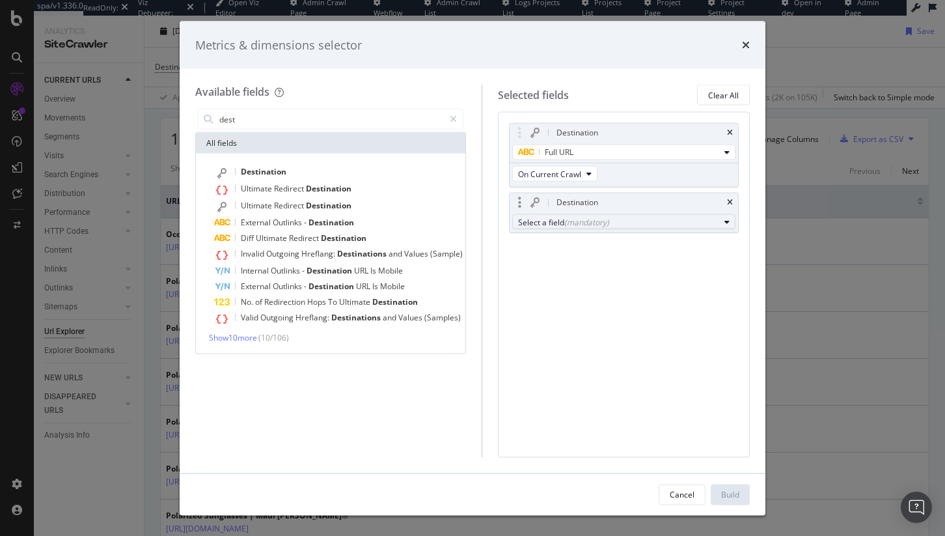
click at [562, 218] on div "Select a field (mandatory)" at bounding box center [618, 221] width 201 height 11
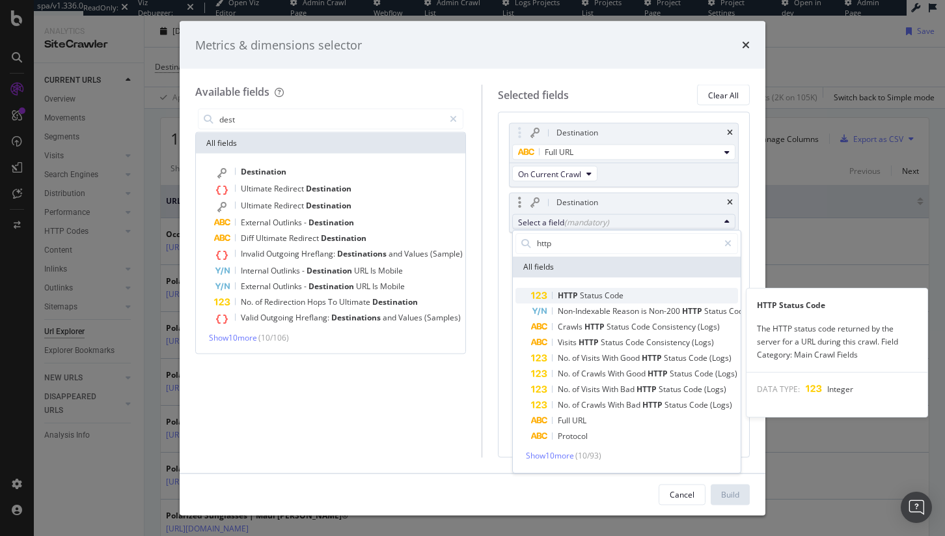
type input "http"
click at [587, 296] on span "Status" at bounding box center [592, 295] width 25 height 11
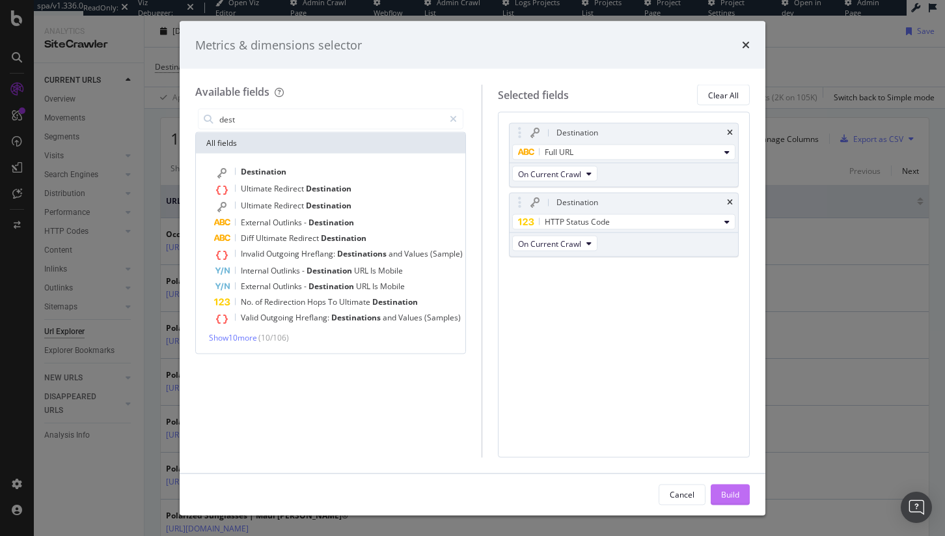
click at [728, 488] on div "Build" at bounding box center [730, 494] width 18 height 20
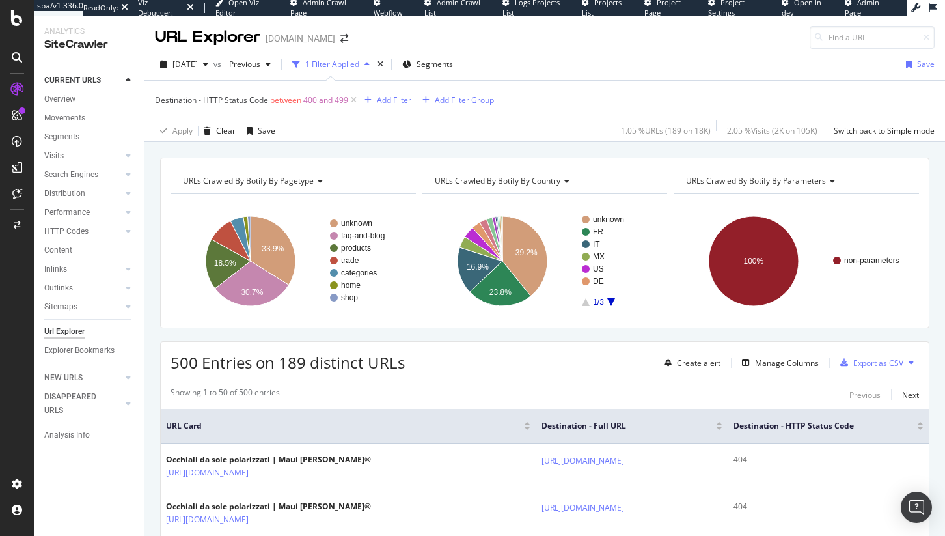
click at [902, 59] on div "Save" at bounding box center [918, 65] width 34 height 20
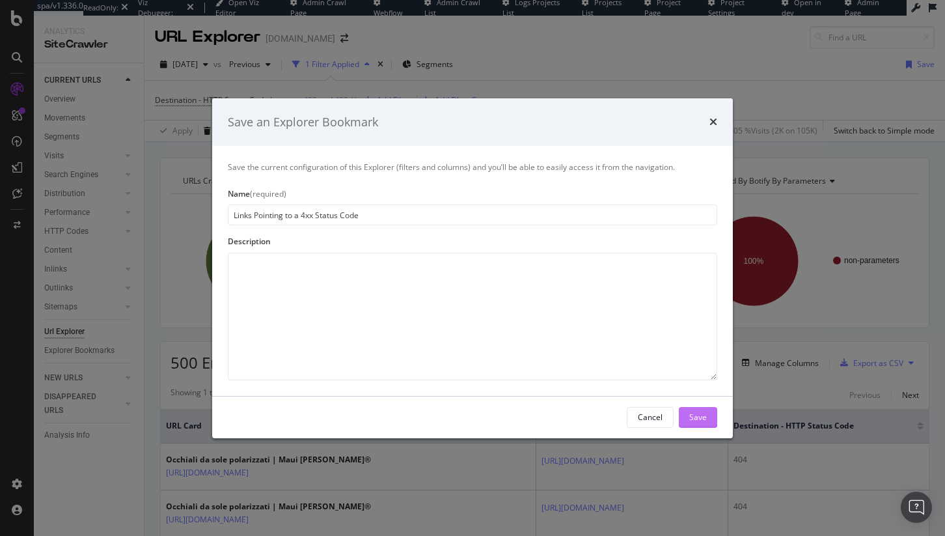
type input "Links Pointing to a 4xx Status Code"
click at [706, 411] on div "Save" at bounding box center [698, 416] width 18 height 11
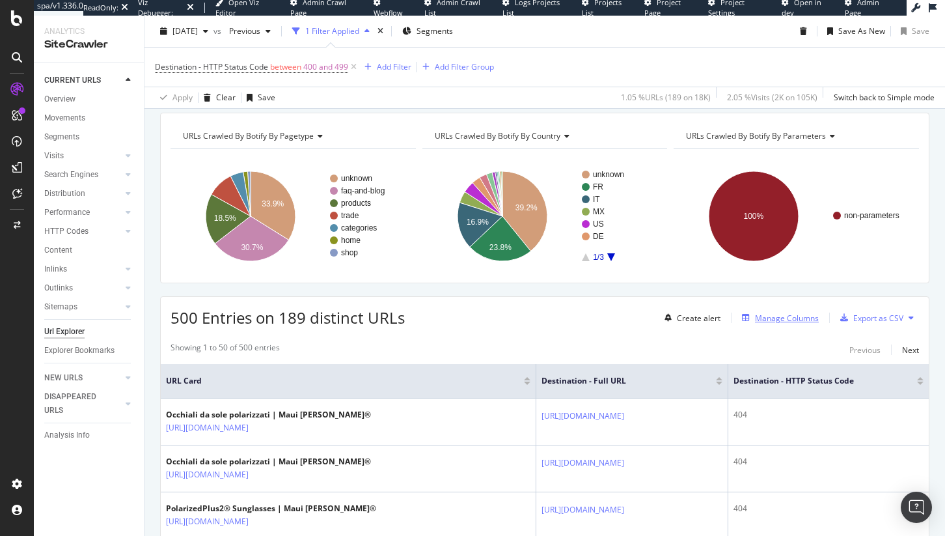
scroll to position [93, 0]
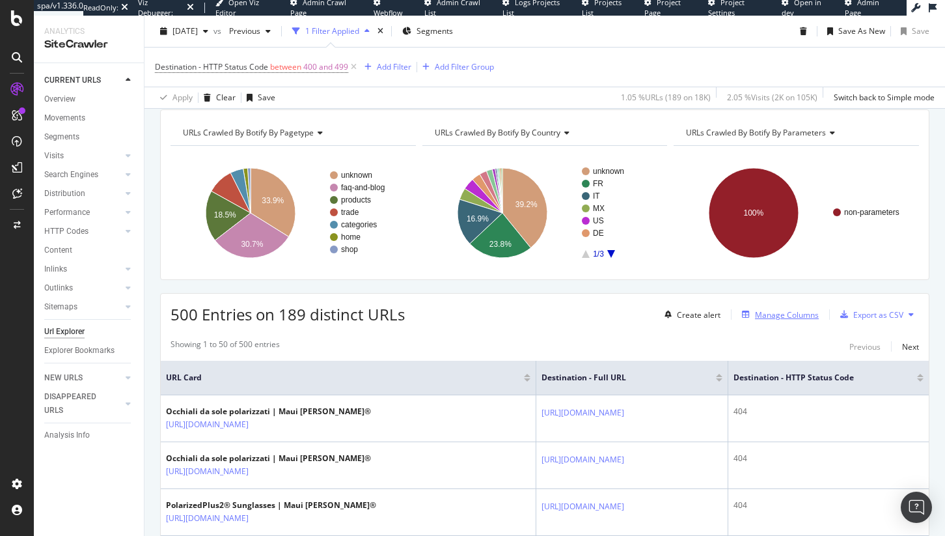
click at [769, 311] on div "Manage Columns" at bounding box center [787, 314] width 64 height 11
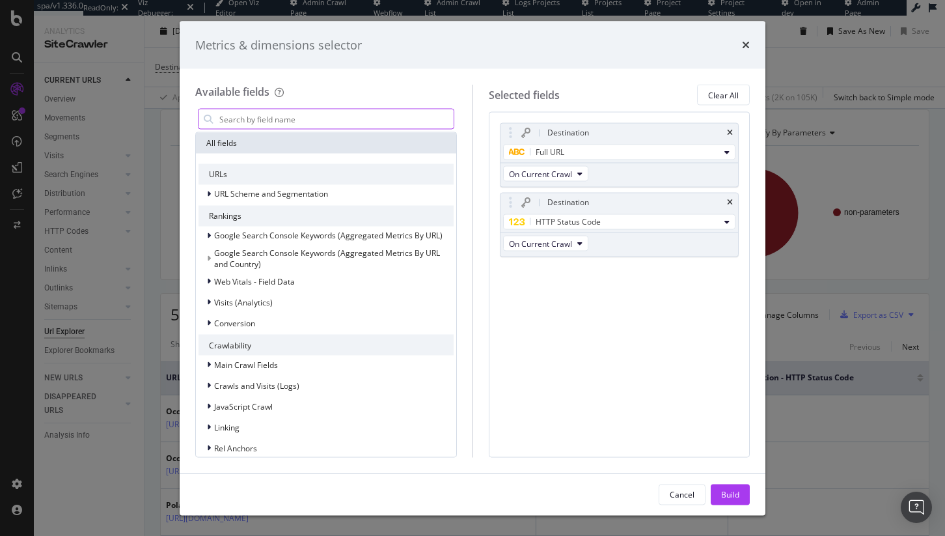
click at [365, 114] on input "modal" at bounding box center [336, 119] width 236 height 20
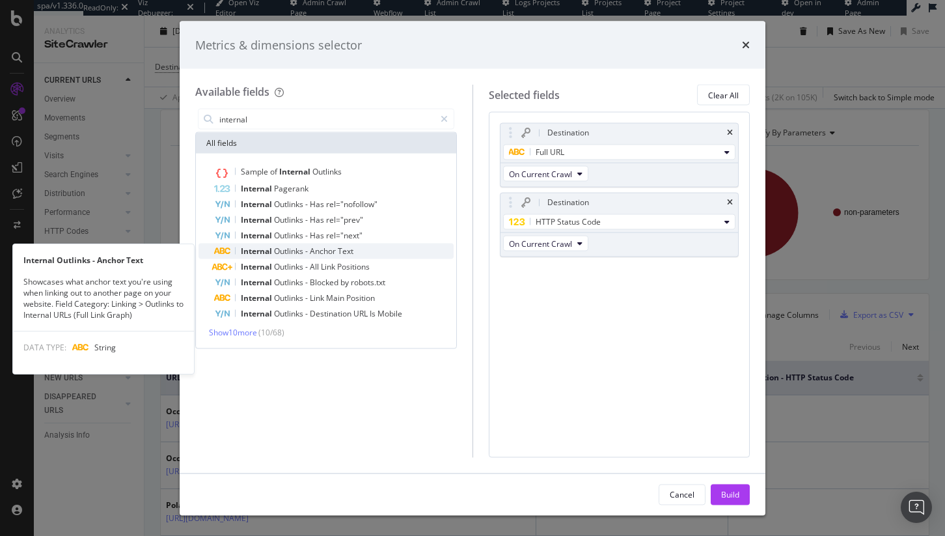
type input "internal"
click at [348, 253] on span "Text" at bounding box center [346, 250] width 16 height 11
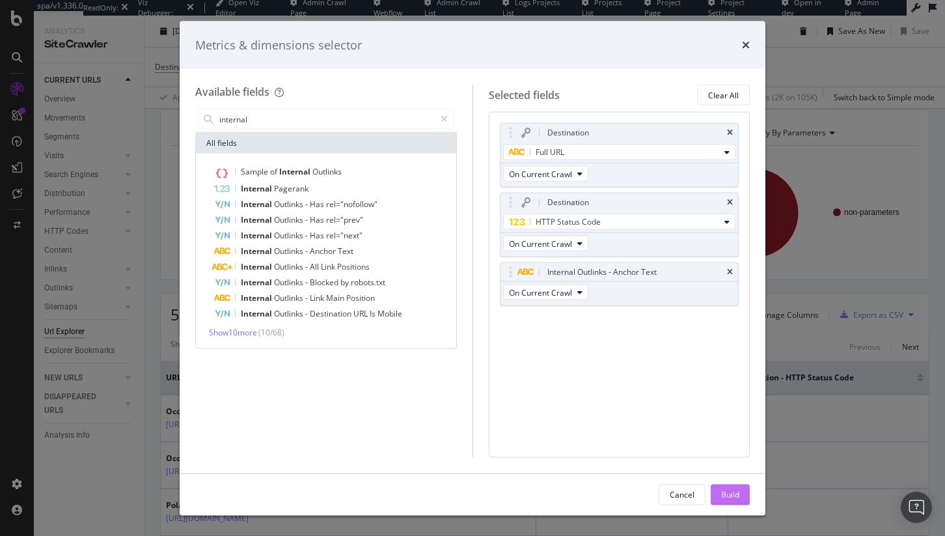
click at [730, 504] on button "Build" at bounding box center [730, 494] width 39 height 21
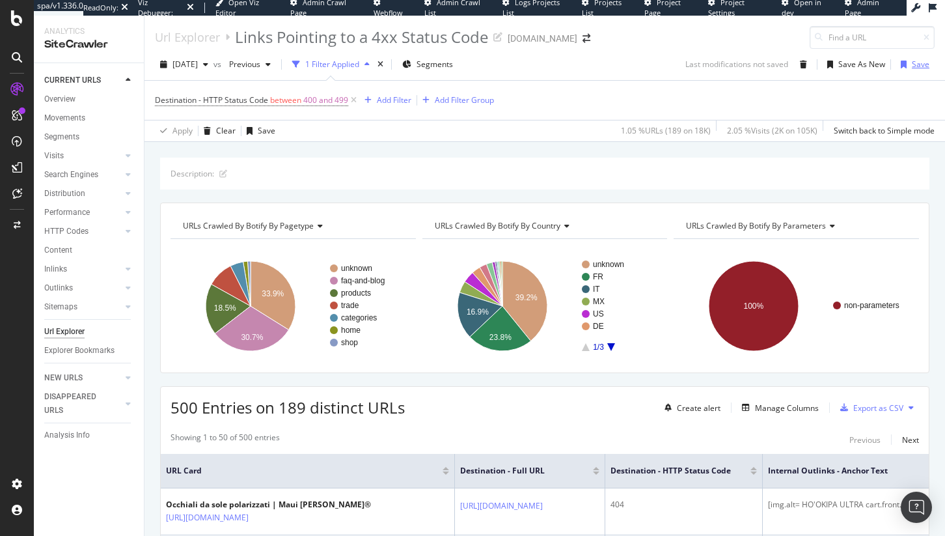
click at [913, 72] on div "Save" at bounding box center [913, 65] width 34 height 20
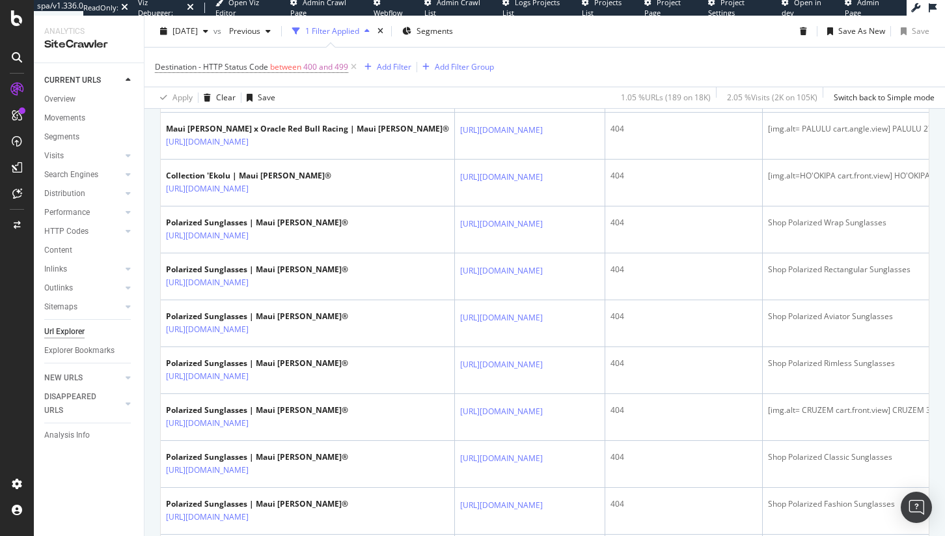
scroll to position [1643, 0]
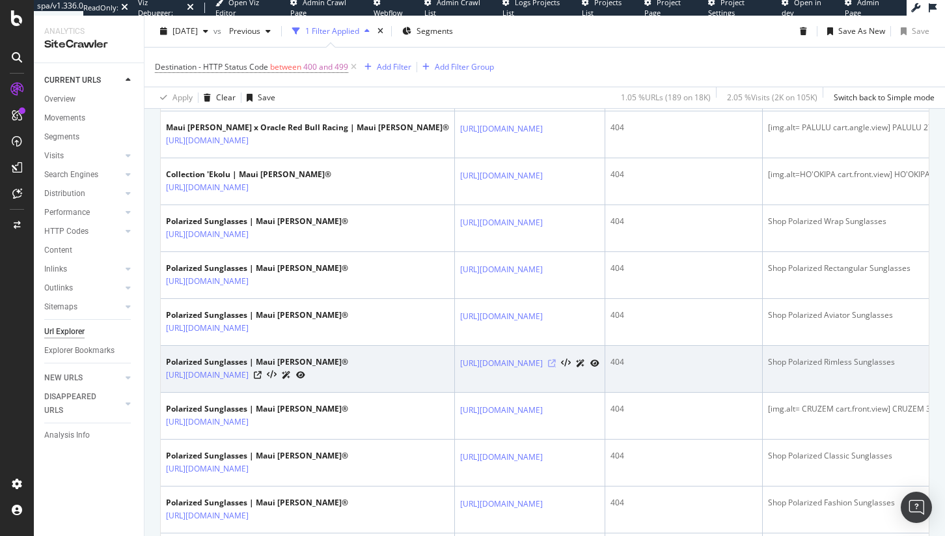
click at [556, 367] on icon at bounding box center [552, 363] width 8 height 8
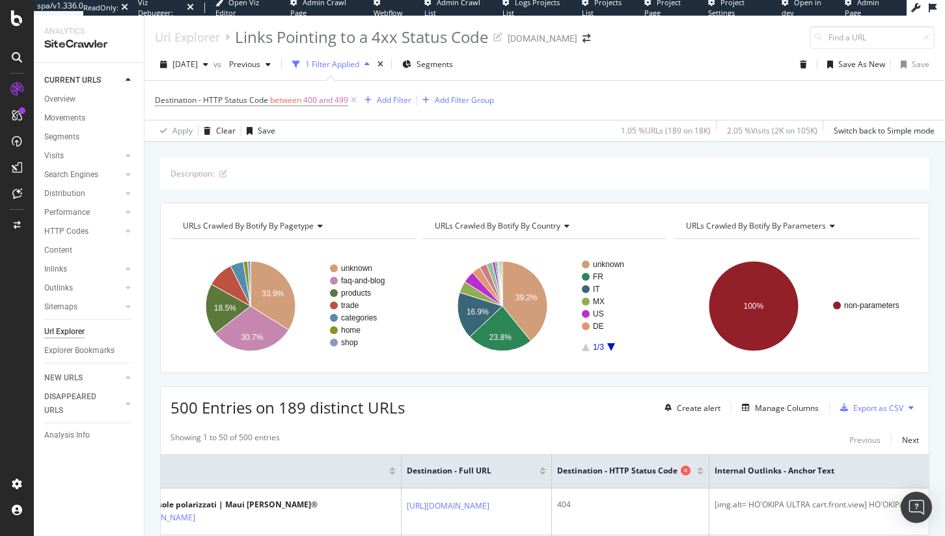
scroll to position [0, 318]
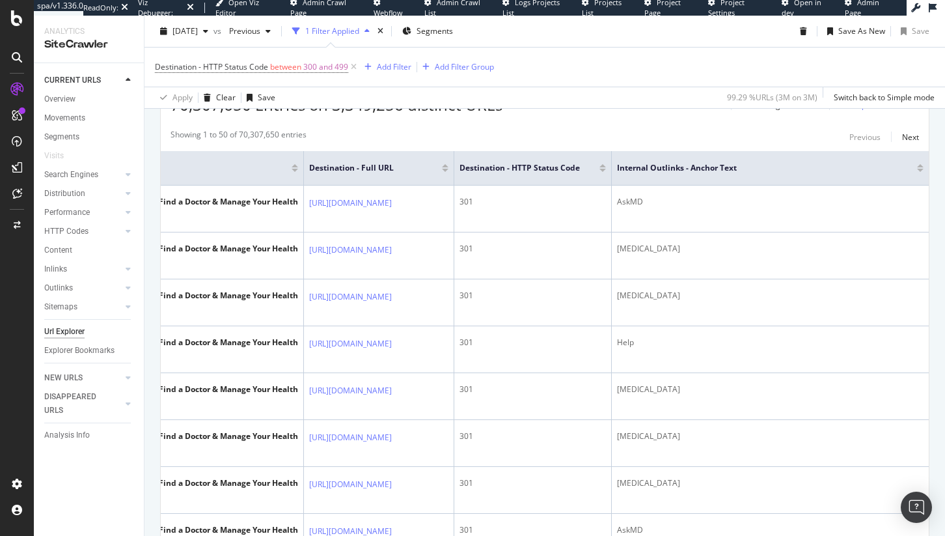
scroll to position [303, 0]
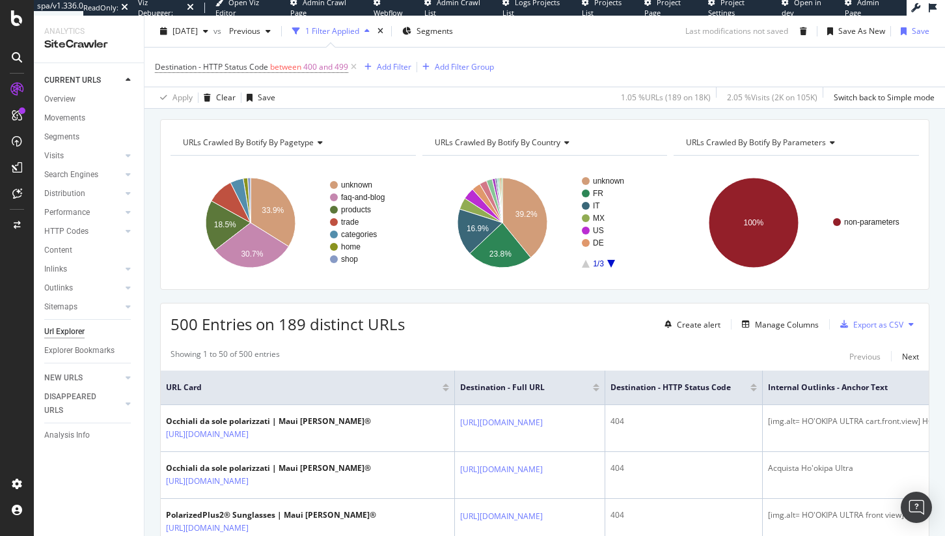
scroll to position [97, 0]
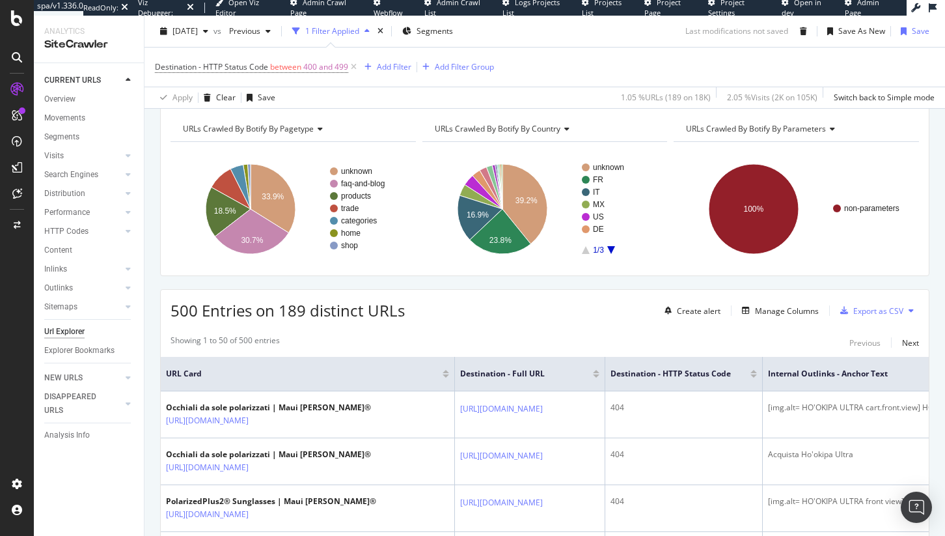
click at [218, 74] on span "Destination - HTTP Status Code between 400 and 499" at bounding box center [257, 67] width 204 height 18
click at [218, 68] on span "Destination - HTTP Status Code" at bounding box center [211, 66] width 113 height 11
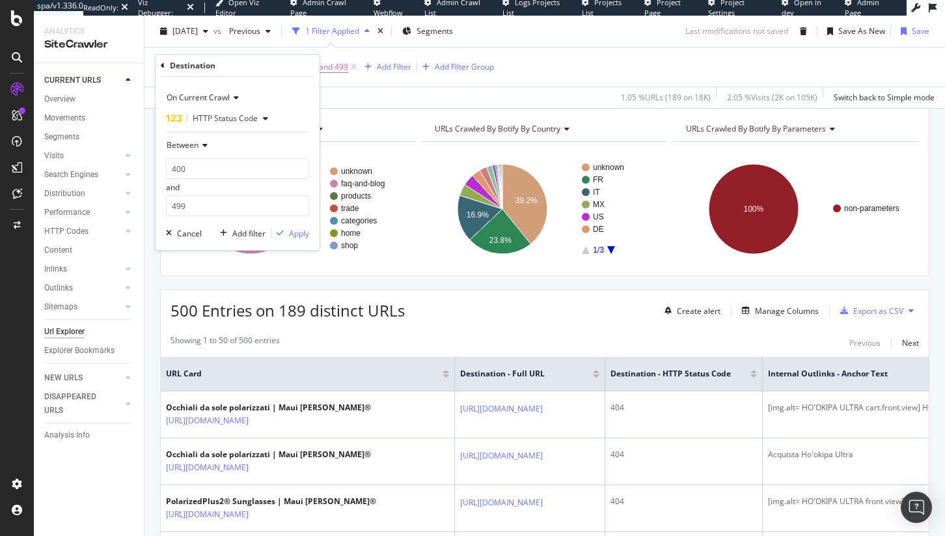
click at [227, 122] on span "HTTP Status Code" at bounding box center [225, 118] width 65 height 11
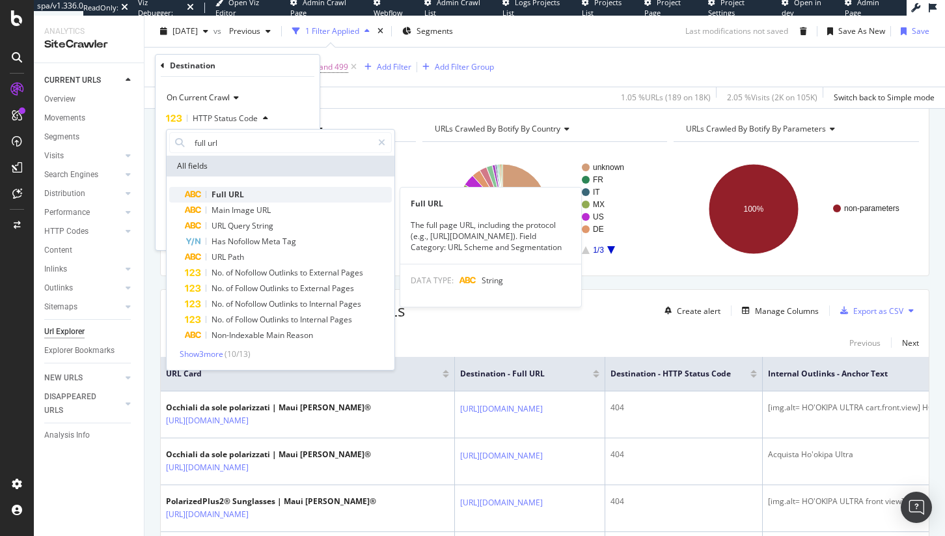
type input "full url"
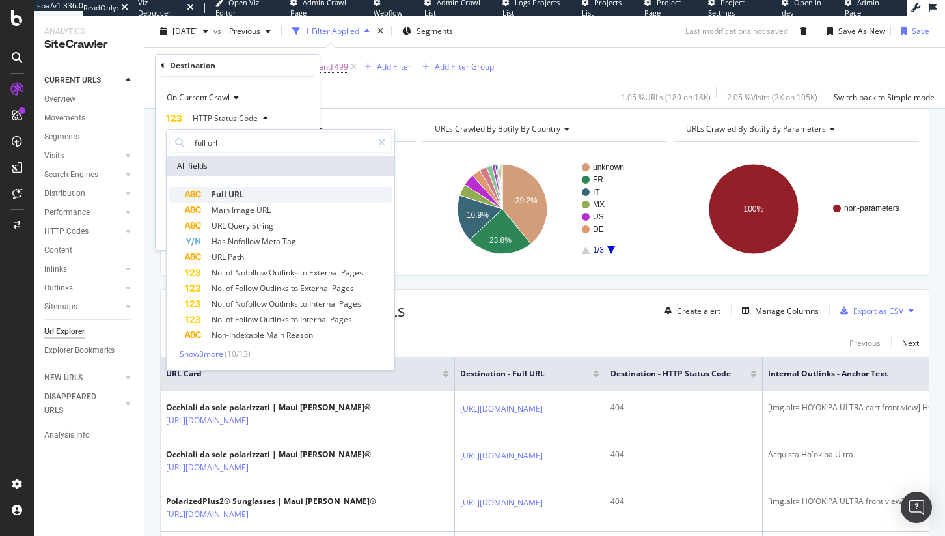
click at [238, 194] on span "URL" at bounding box center [237, 194] width 16 height 11
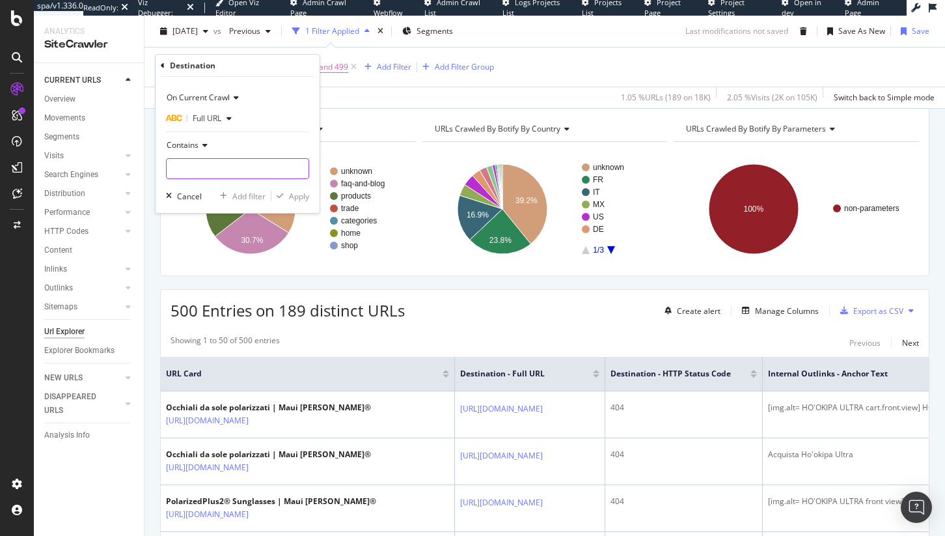
click at [196, 163] on input "text" at bounding box center [238, 168] width 142 height 21
type input "/p/Customer"
click at [298, 192] on div "Apply" at bounding box center [299, 196] width 20 height 11
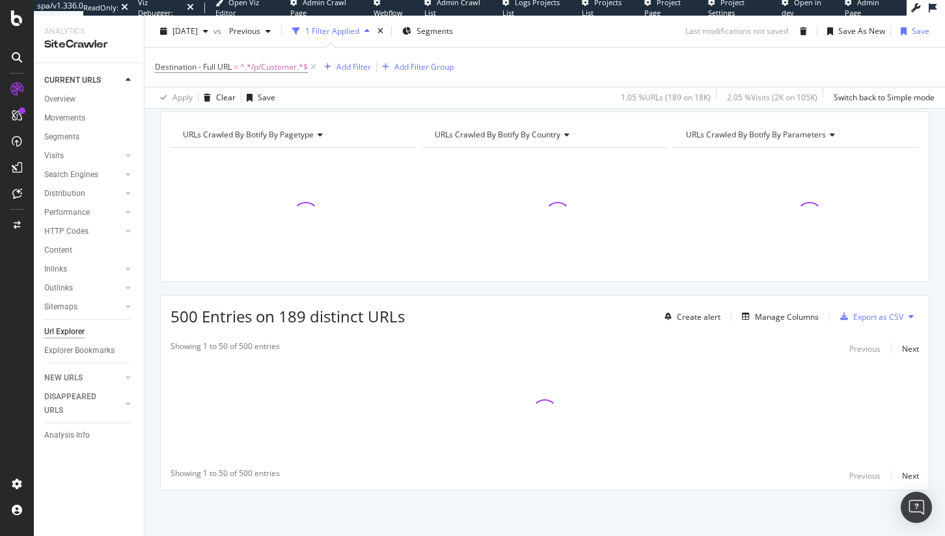
scroll to position [91, 0]
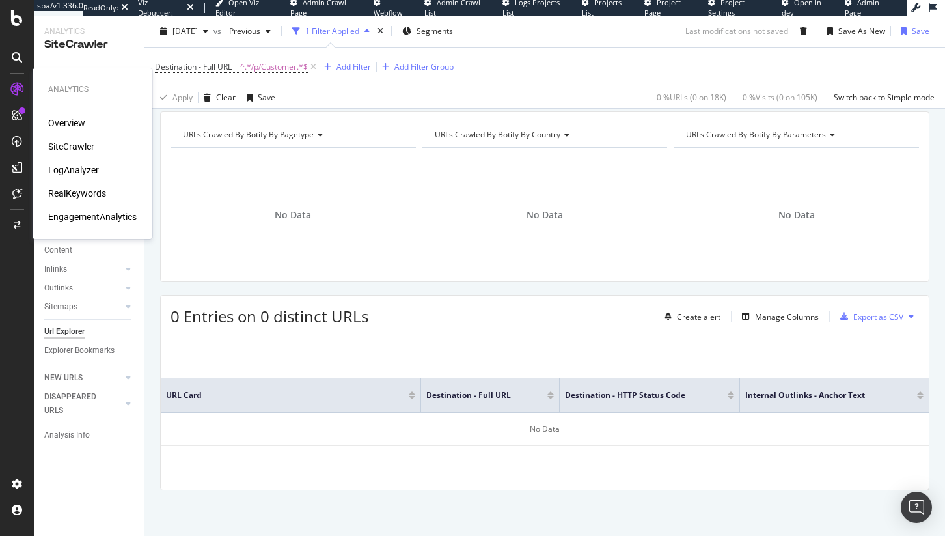
click at [79, 150] on div "SiteCrawler" at bounding box center [71, 146] width 46 height 13
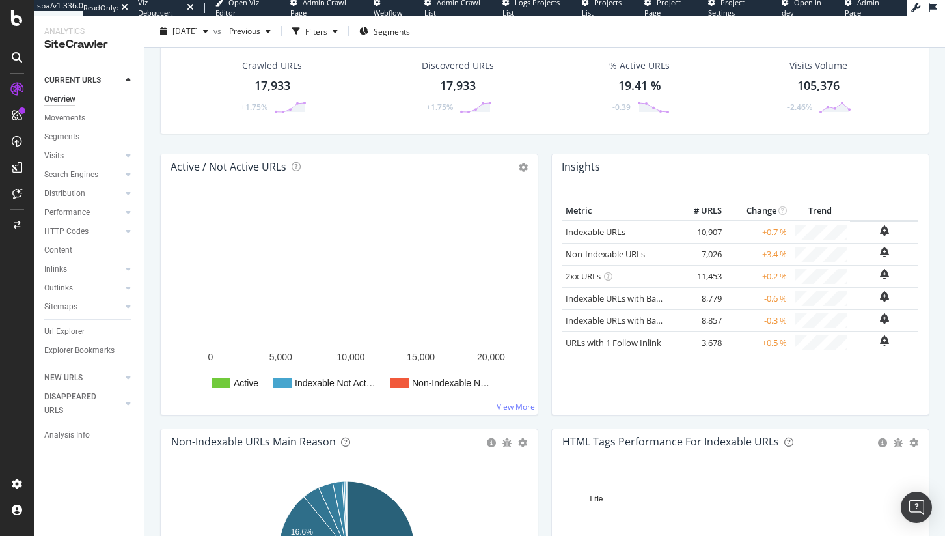
scroll to position [122, 0]
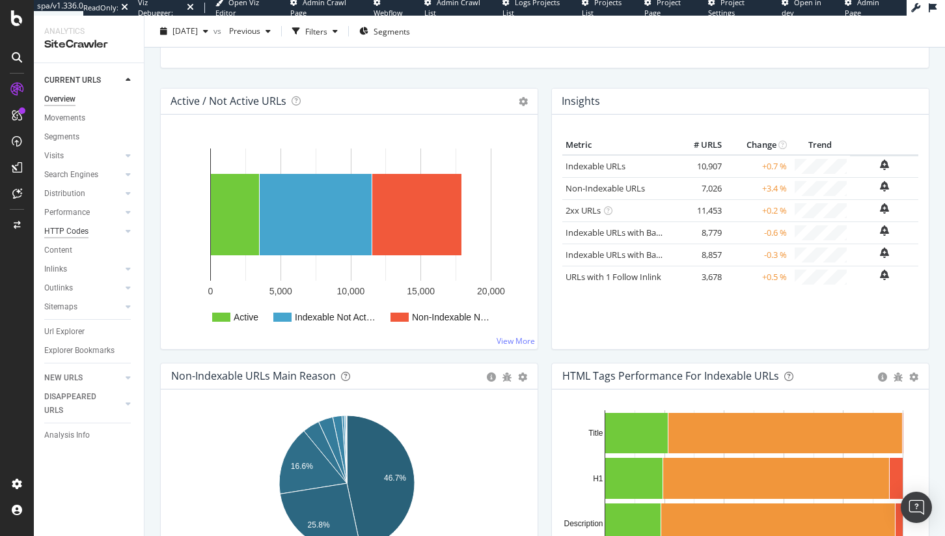
click at [66, 231] on div "HTTP Codes" at bounding box center [66, 232] width 44 height 14
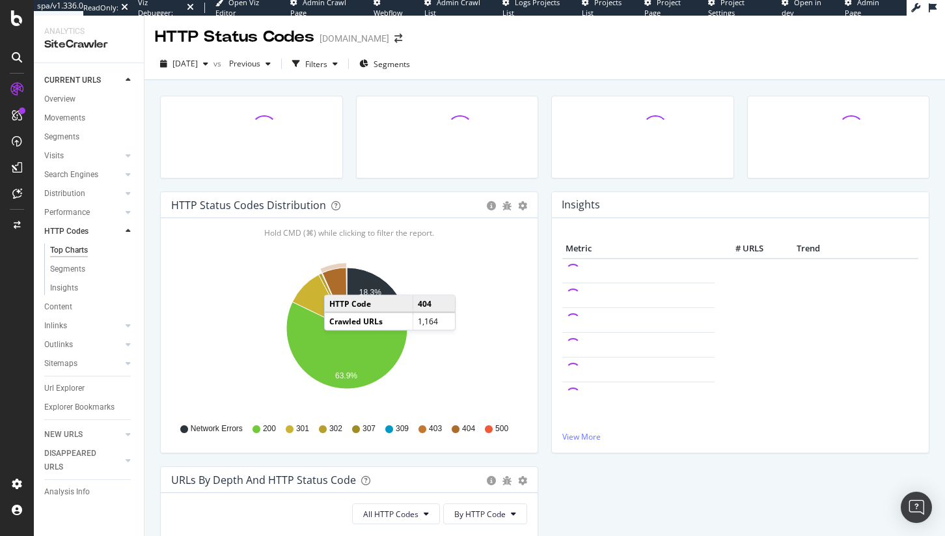
click at [337, 282] on icon "A chart." at bounding box center [334, 298] width 25 height 61
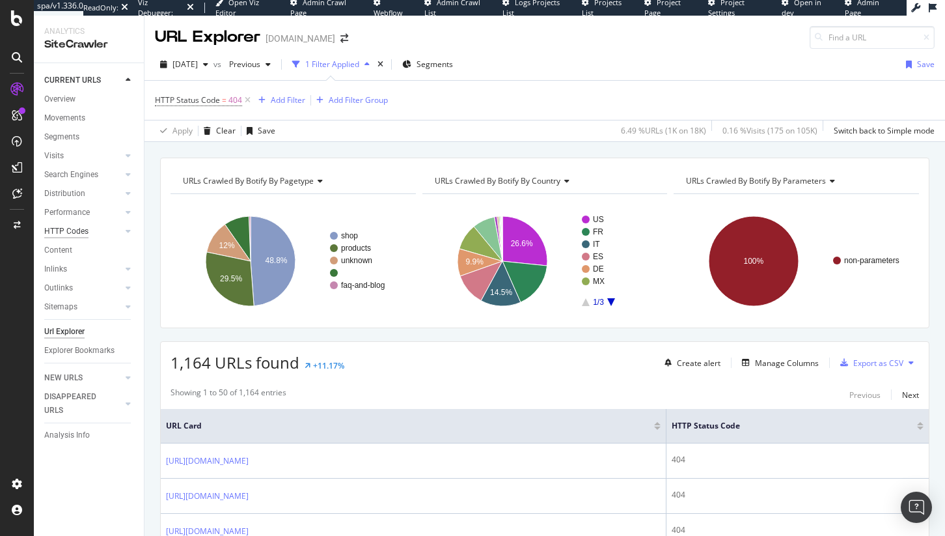
click at [66, 229] on div "HTTP Codes" at bounding box center [66, 232] width 44 height 14
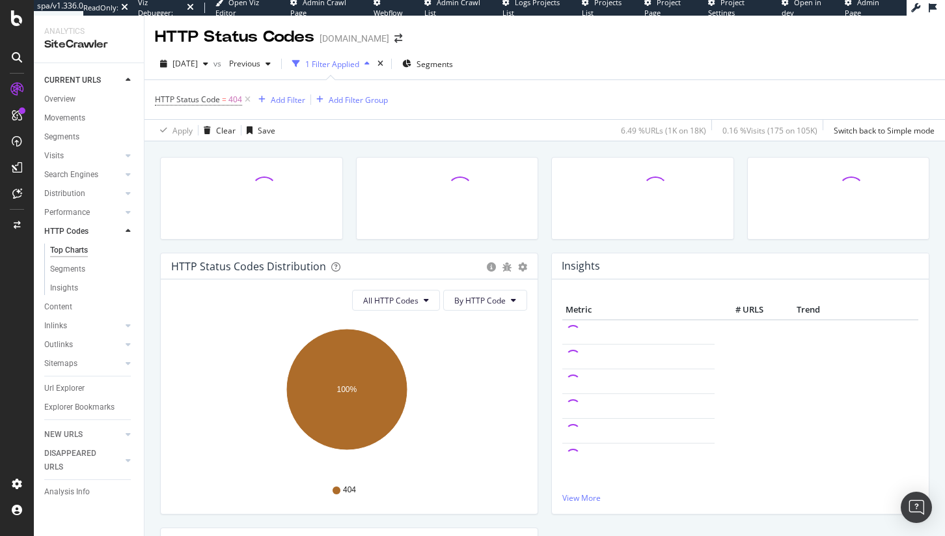
click at [247, 102] on icon at bounding box center [247, 99] width 11 height 13
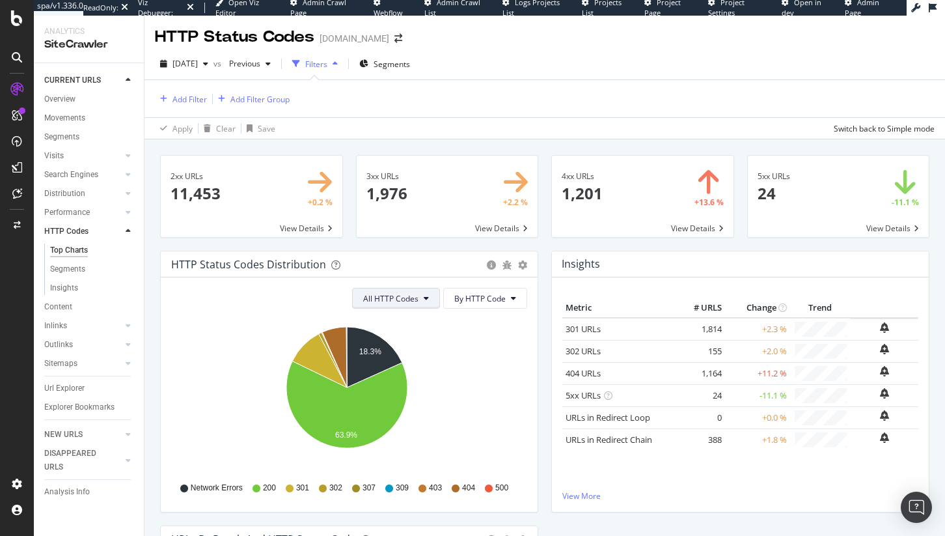
click at [403, 294] on span "All HTTP Codes" at bounding box center [390, 298] width 55 height 11
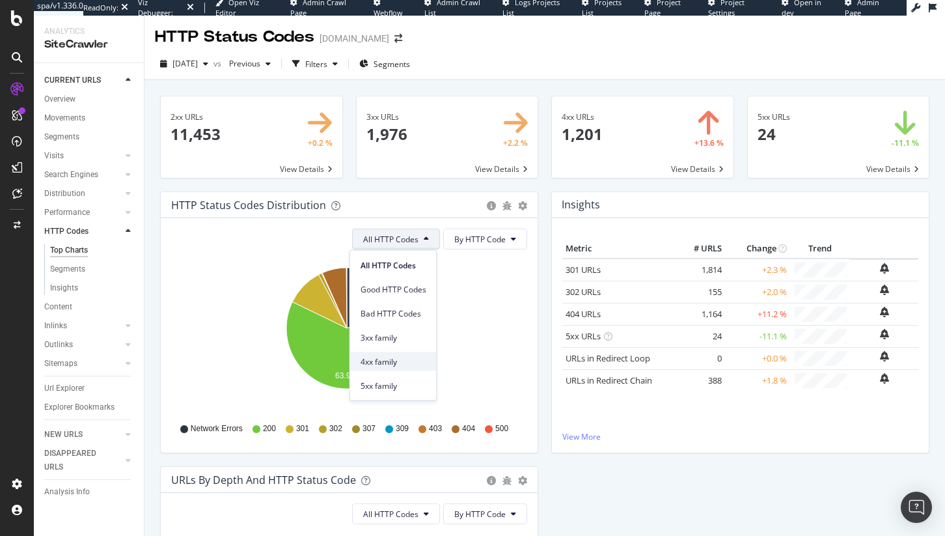
click at [380, 364] on span "4xx family" at bounding box center [394, 361] width 66 height 12
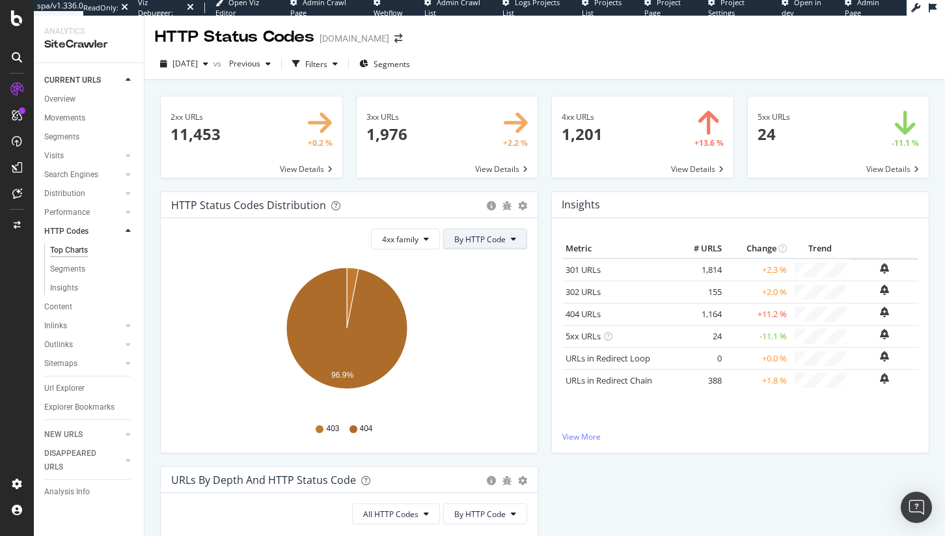
click at [492, 230] on button "By HTTP Code" at bounding box center [485, 239] width 84 height 21
click at [415, 242] on button "4xx family" at bounding box center [405, 239] width 69 height 21
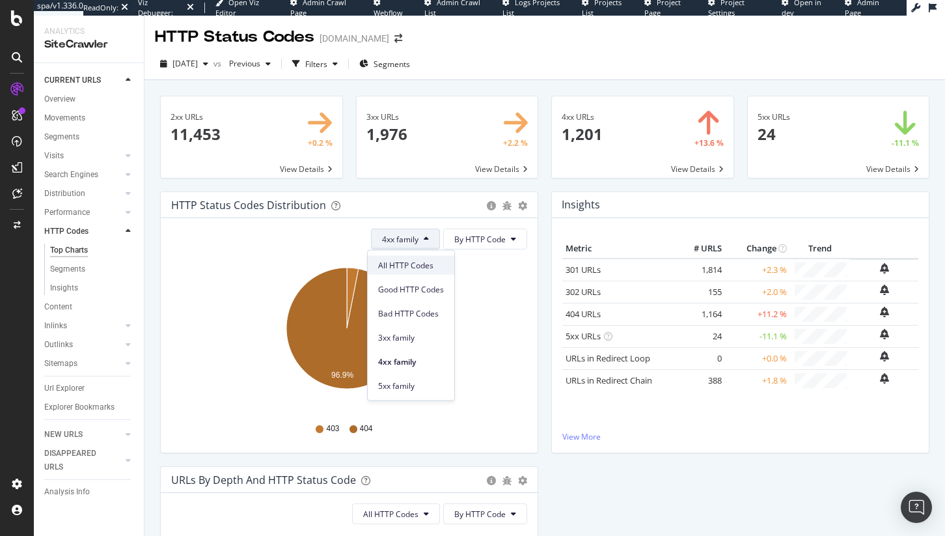
click at [412, 260] on span "All HTTP Codes" at bounding box center [411, 265] width 66 height 12
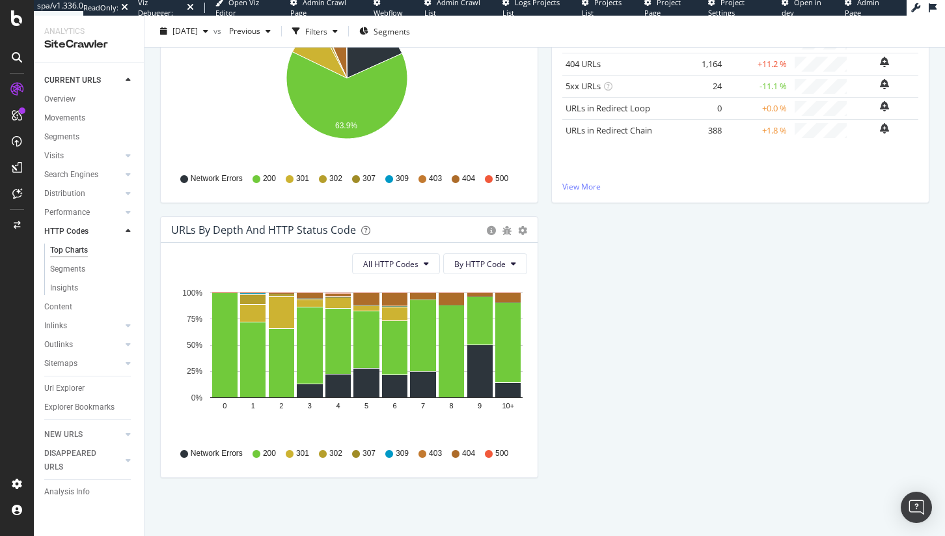
scroll to position [251, 0]
click at [404, 258] on span "All HTTP Codes" at bounding box center [390, 263] width 55 height 11
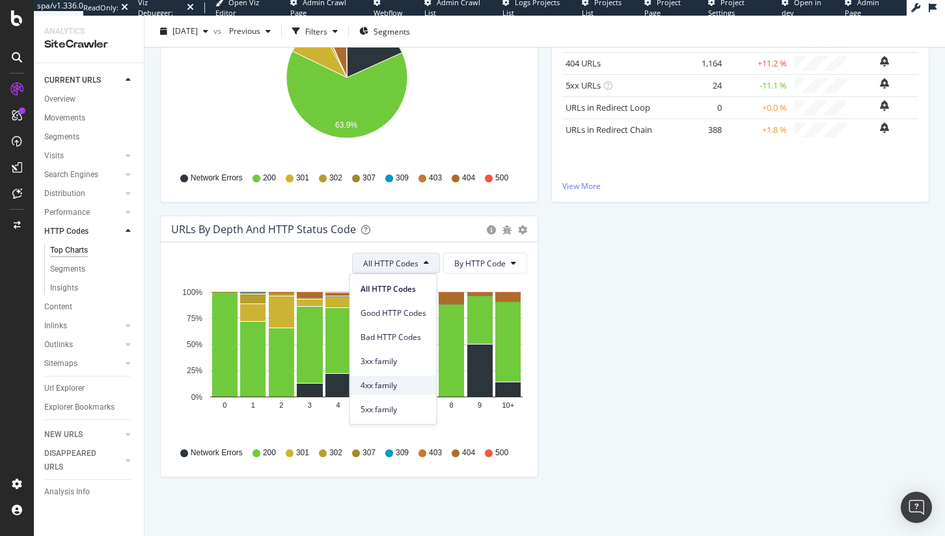
click at [399, 383] on span "4xx family" at bounding box center [394, 386] width 66 height 12
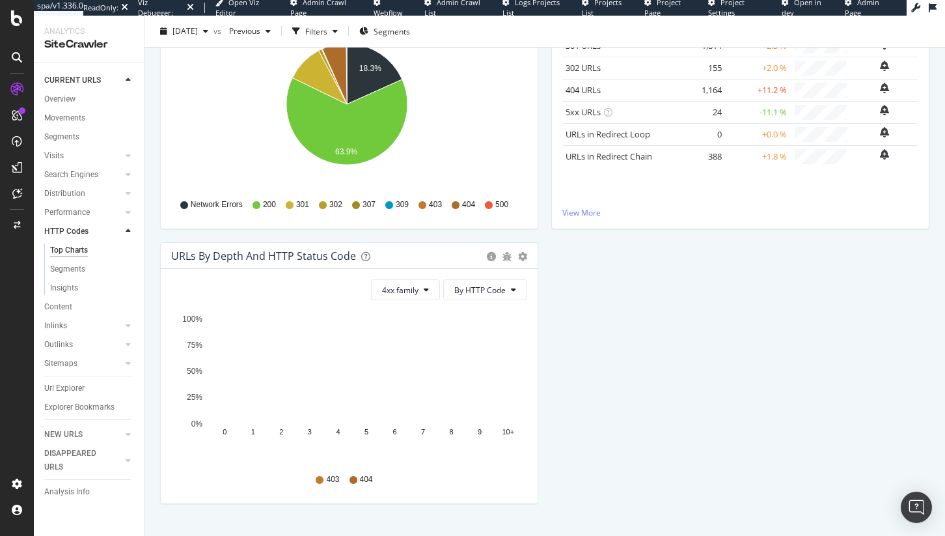
scroll to position [223, 0]
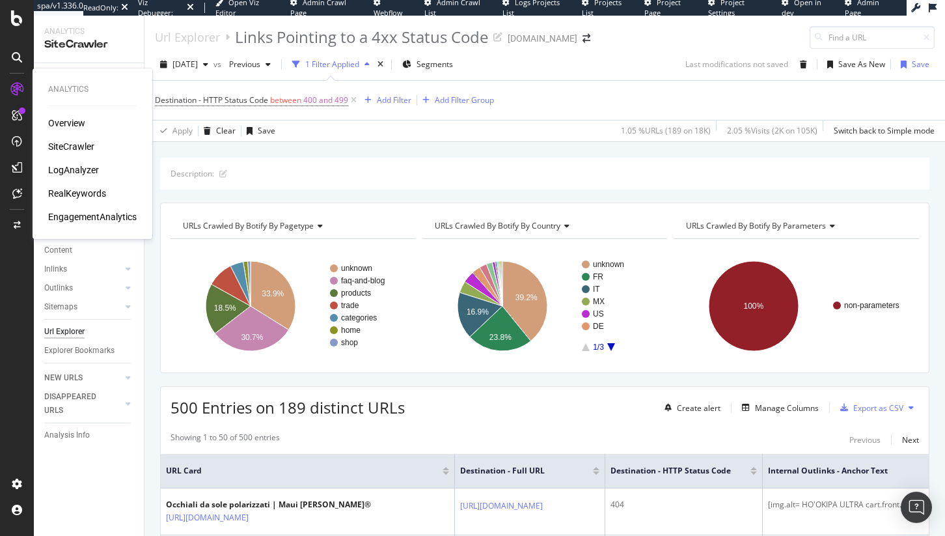
click at [74, 150] on div "SiteCrawler" at bounding box center [71, 146] width 46 height 13
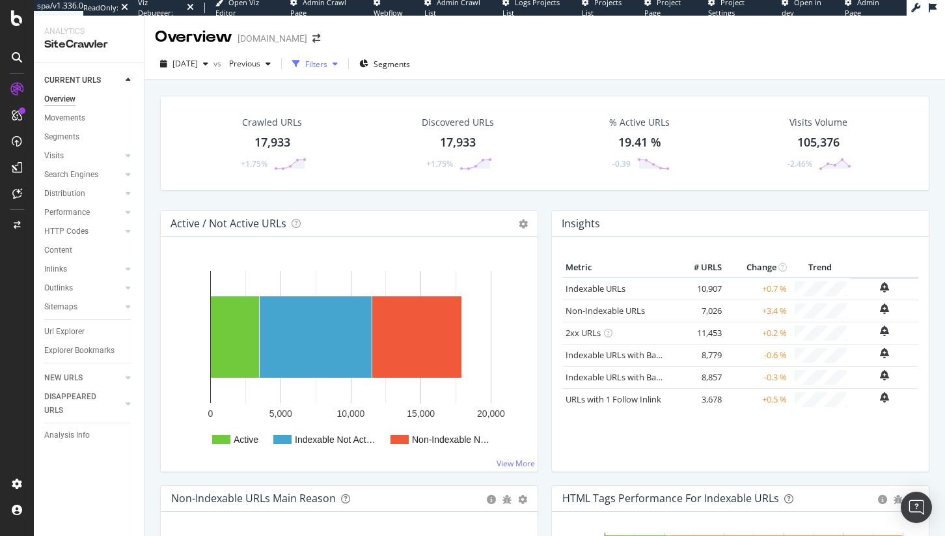
click at [305, 69] on div "button" at bounding box center [296, 64] width 18 height 18
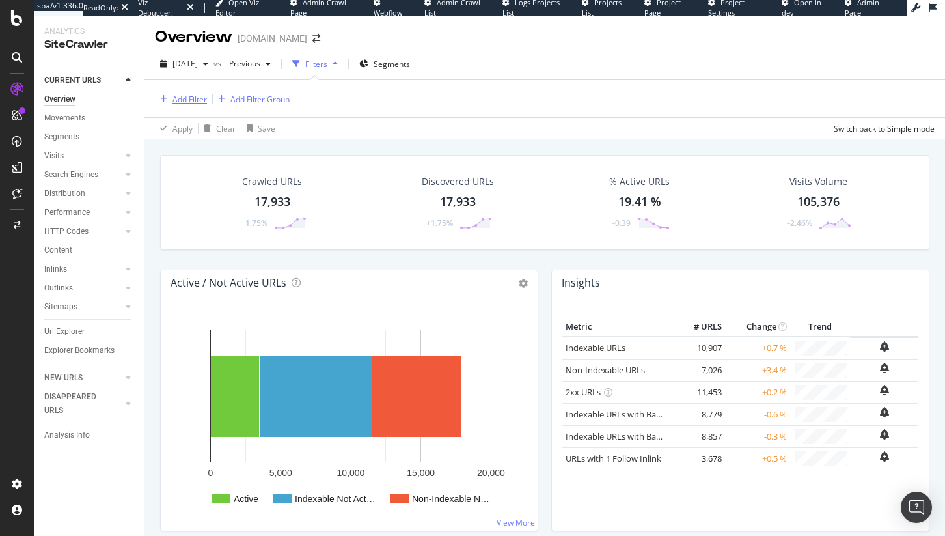
click at [176, 100] on div "Add Filter" at bounding box center [190, 99] width 35 height 11
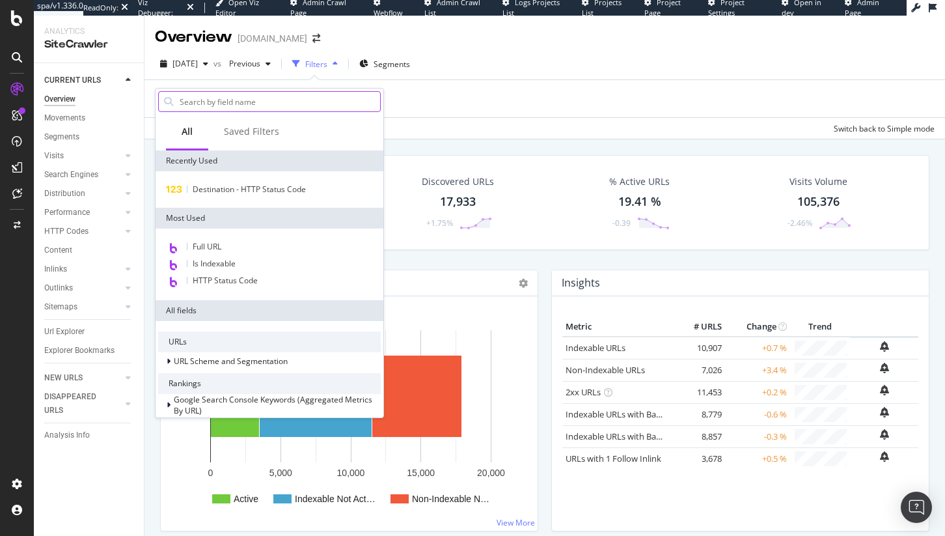
type input "/p/CustomerServiceOrderStatusCategoryLink"
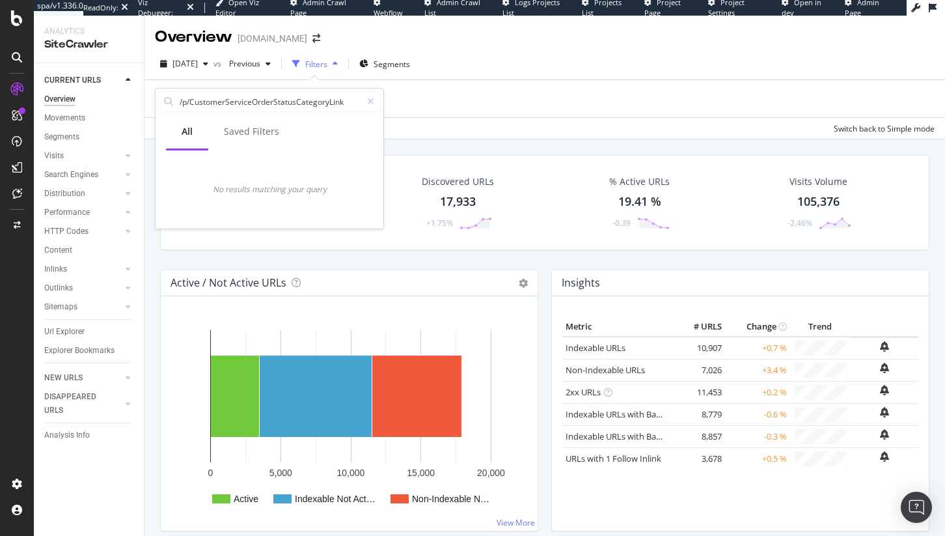
click at [200, 83] on div "Add Filter Add Filter Group" at bounding box center [545, 98] width 780 height 37
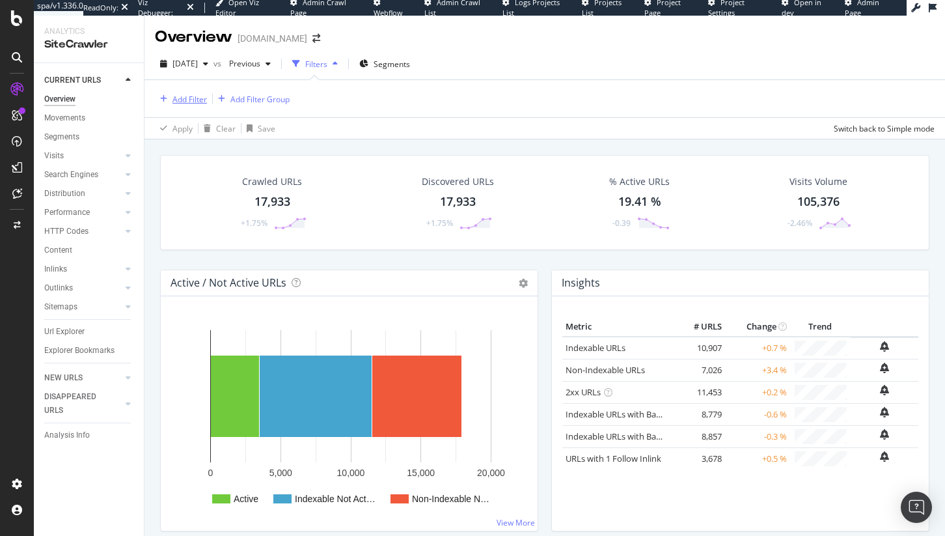
click at [168, 98] on div "button" at bounding box center [164, 99] width 18 height 8
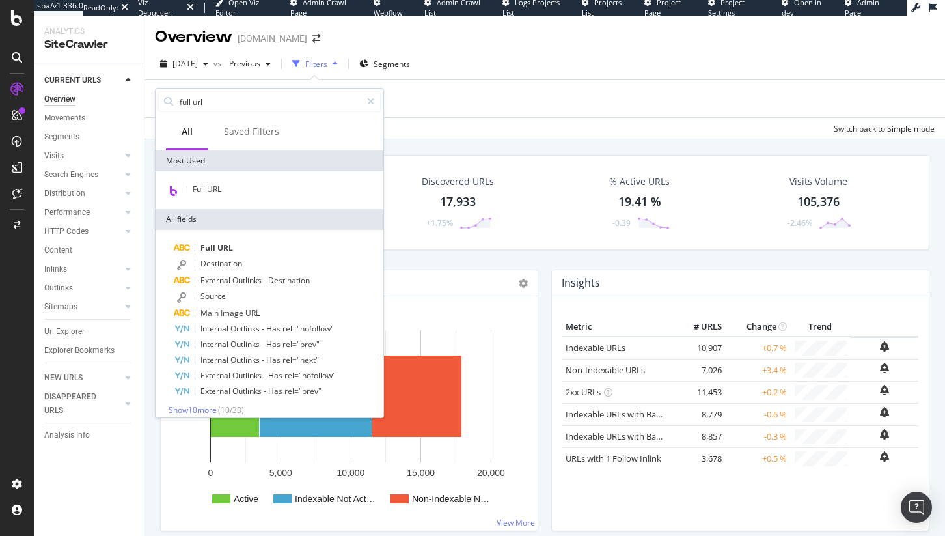
type input "full url"
click at [257, 204] on div "Full URL" at bounding box center [270, 190] width 228 height 38
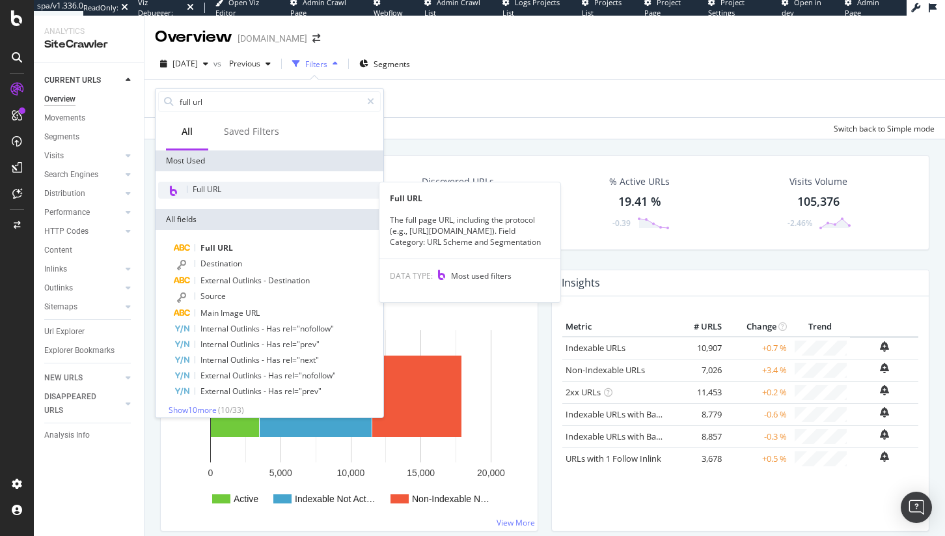
click at [257, 195] on div "Full URL" at bounding box center [269, 190] width 223 height 17
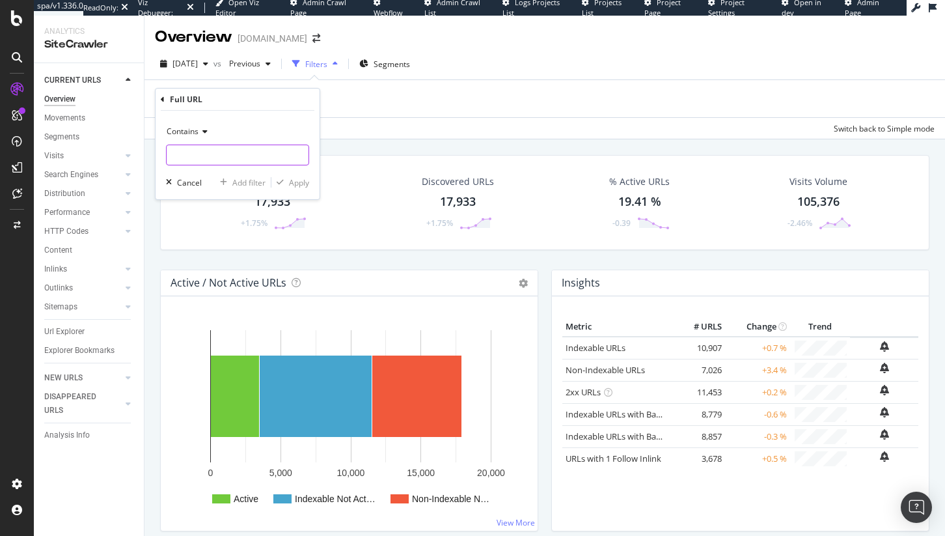
click at [181, 151] on input "text" at bounding box center [238, 155] width 142 height 21
paste input "/p/CustomerServiceOrderStatusCategoryLink"
type input "/p/CustomerServiceOrderStatusCategoryLink"
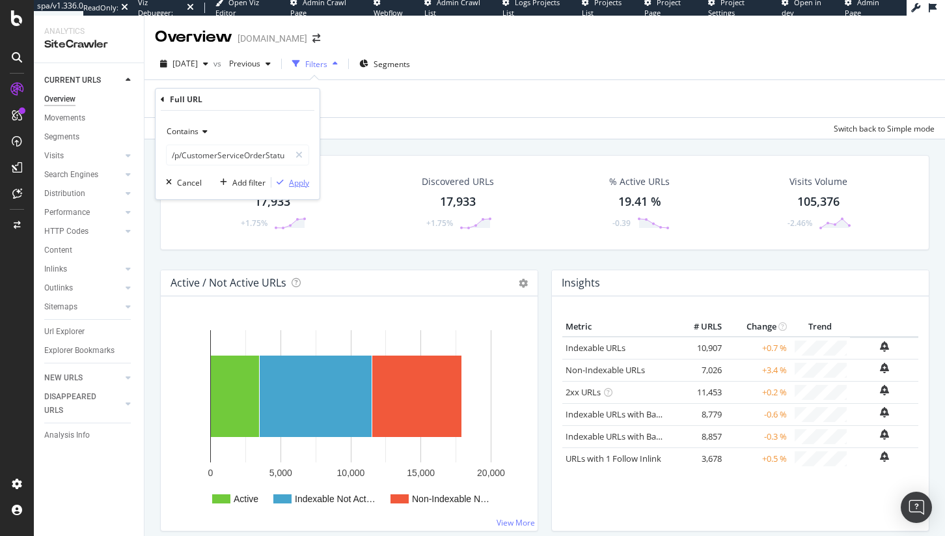
click at [292, 182] on div "Apply" at bounding box center [299, 182] width 20 height 11
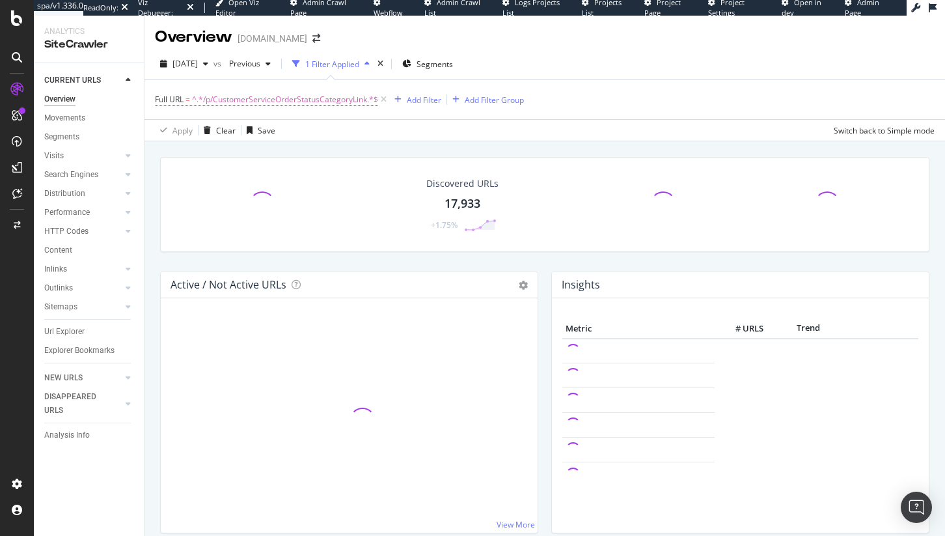
scroll to position [3, 0]
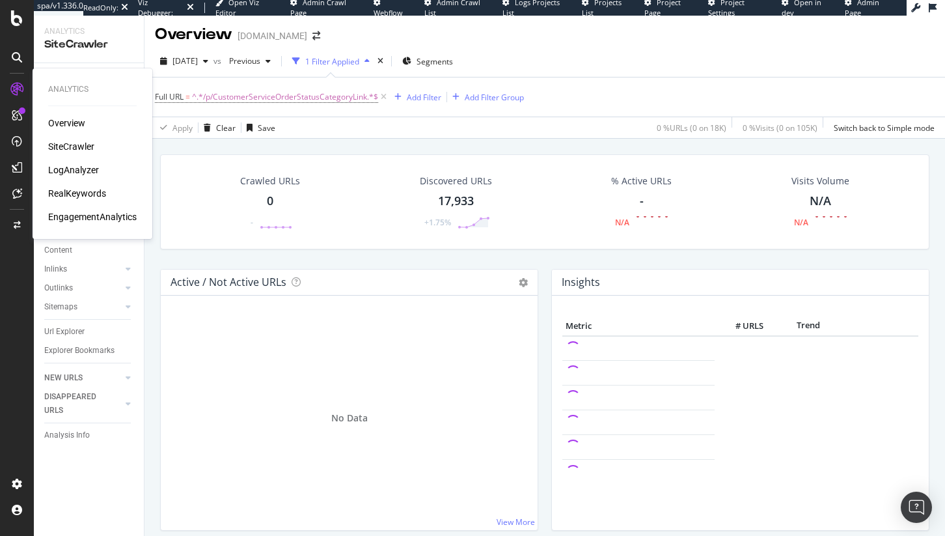
click at [90, 171] on div "LogAnalyzer" at bounding box center [73, 169] width 51 height 13
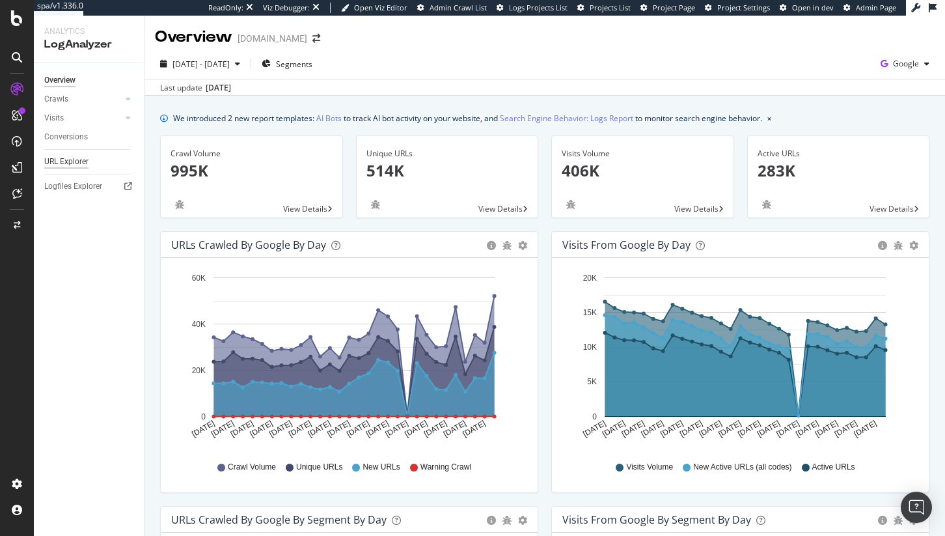
click at [71, 158] on div "URL Explorer" at bounding box center [66, 162] width 44 height 14
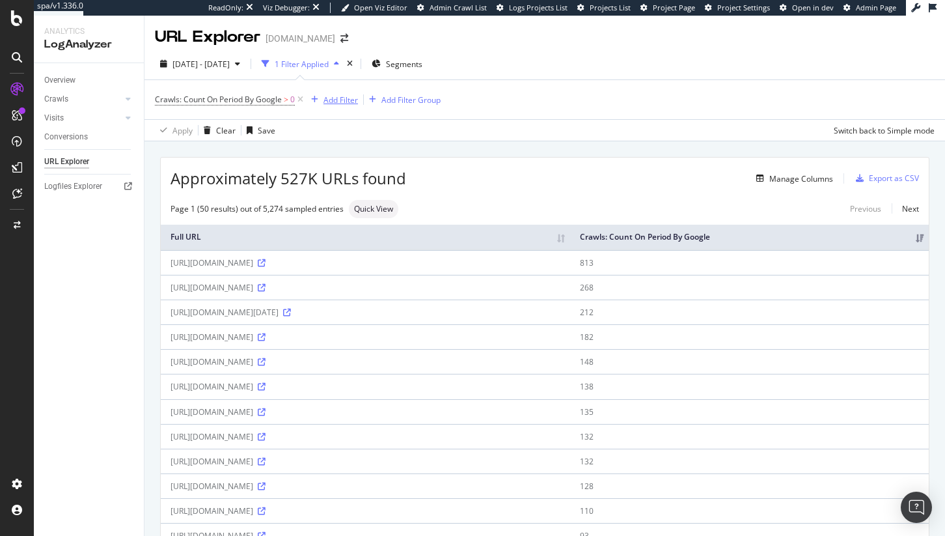
click at [324, 95] on div "Add Filter" at bounding box center [341, 99] width 35 height 11
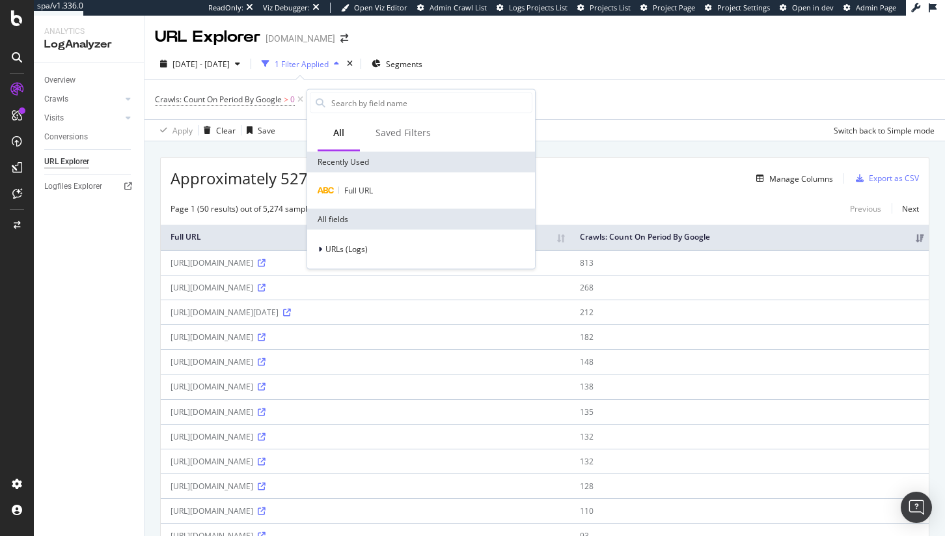
click at [374, 200] on div "Full URL" at bounding box center [421, 191] width 228 height 36
click at [379, 186] on div "Full URL" at bounding box center [421, 191] width 223 height 16
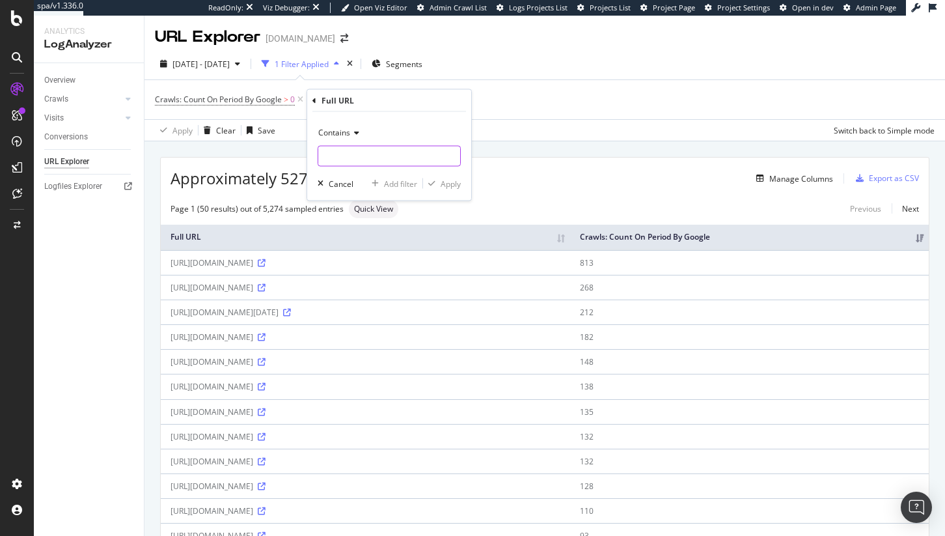
click at [353, 150] on input "text" at bounding box center [389, 156] width 142 height 21
paste input "/p/CustomerServiceOrderStatusCategoryLink"
type input "/p/CustomerServiceOrderStatusCategoryLink"
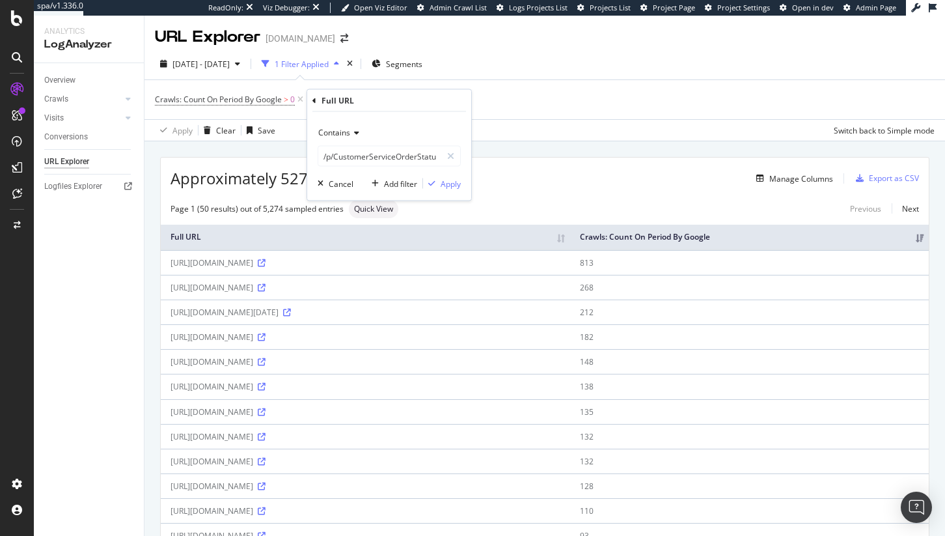
click at [467, 185] on div "Contains /p/CustomerServiceOrderStatusCategoryLink Cancel Add filter Apply" at bounding box center [389, 156] width 164 height 89
click at [455, 187] on div "Apply" at bounding box center [451, 183] width 20 height 11
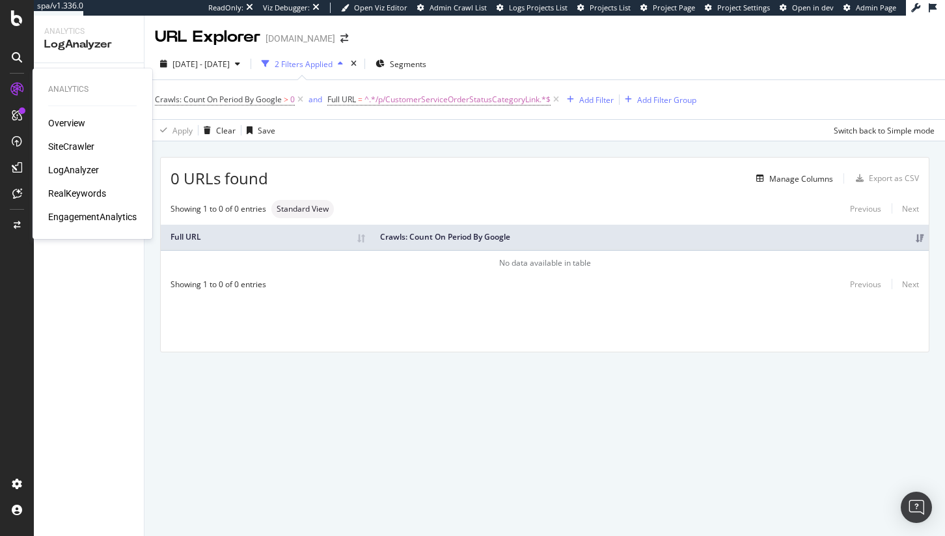
click at [70, 143] on div "SiteCrawler" at bounding box center [71, 146] width 46 height 13
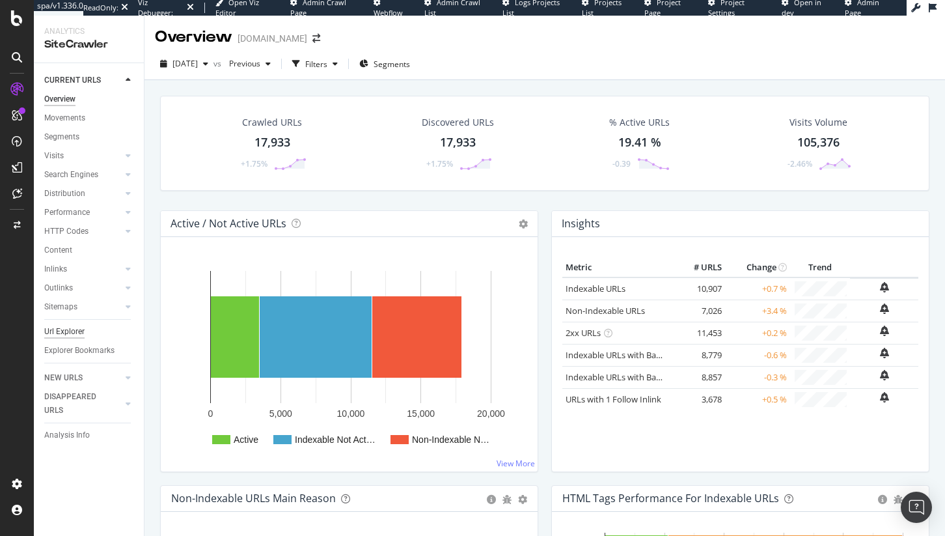
click at [62, 327] on div "Url Explorer" at bounding box center [64, 332] width 40 height 14
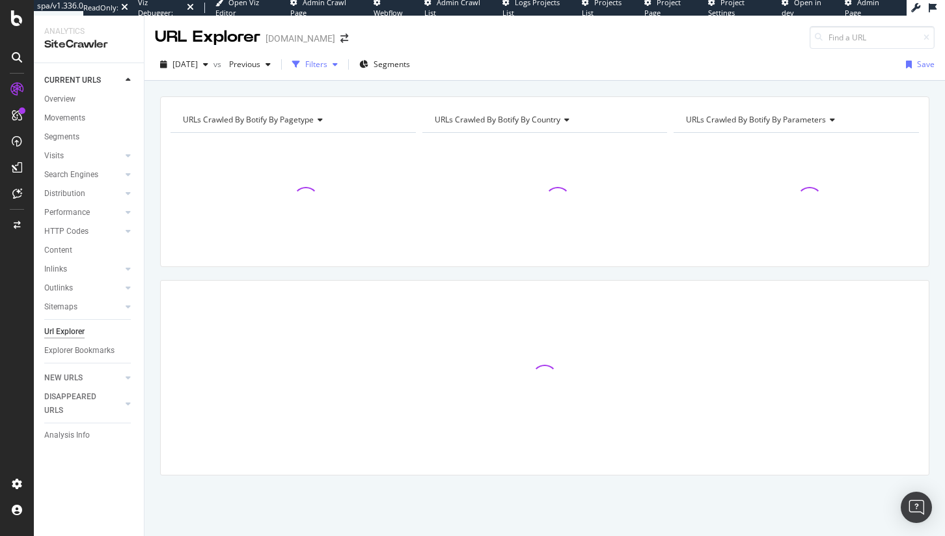
click at [305, 59] on div "button" at bounding box center [296, 64] width 18 height 18
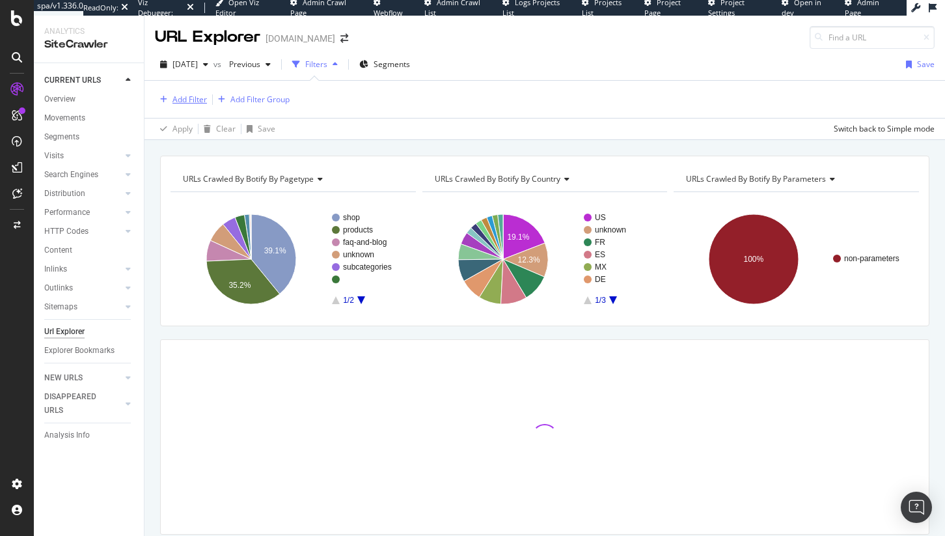
click at [187, 100] on div "Add Filter" at bounding box center [190, 99] width 35 height 11
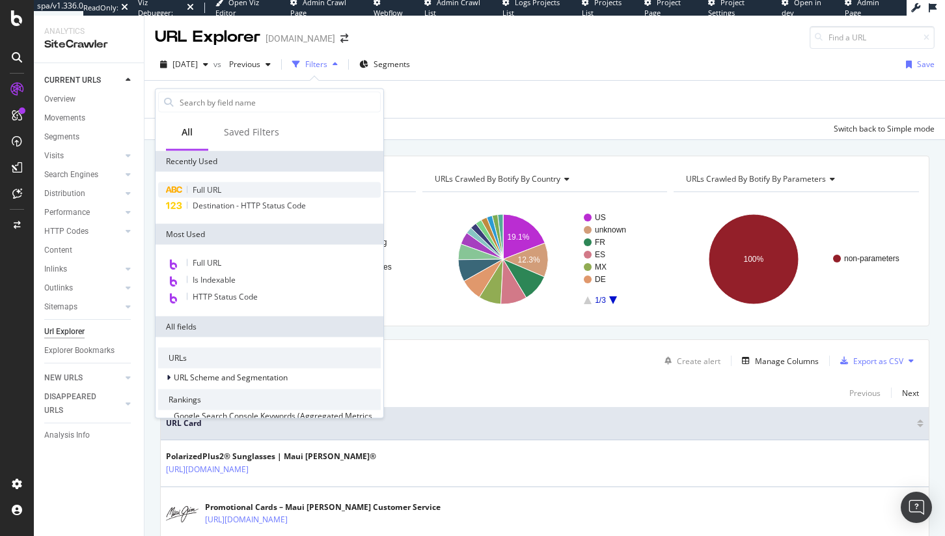
click at [231, 186] on div "Full URL" at bounding box center [269, 190] width 223 height 16
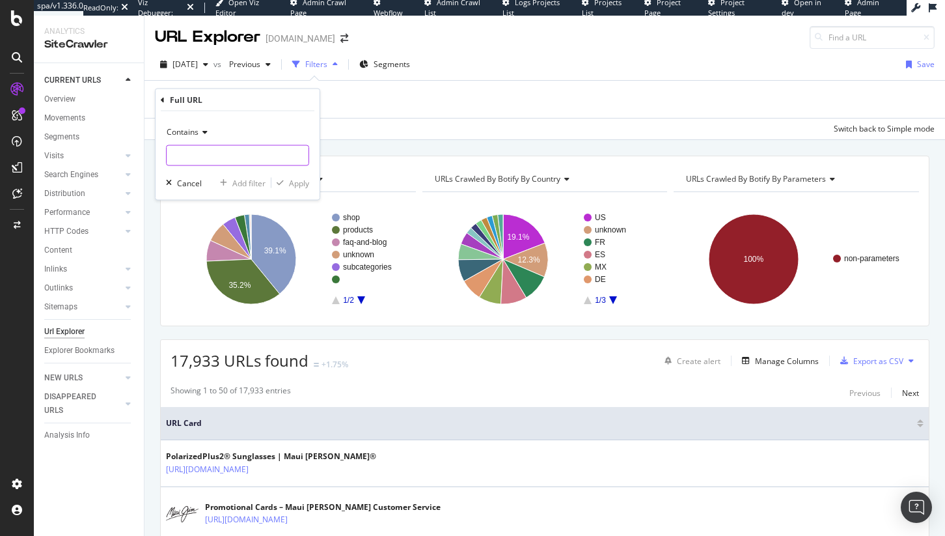
click at [220, 155] on input "text" at bounding box center [238, 155] width 142 height 21
paste input "/p/CustomerServiceOrderStatusCategoryLink"
type input "/p/CustomerServiceOrderStatusCategoryLink"
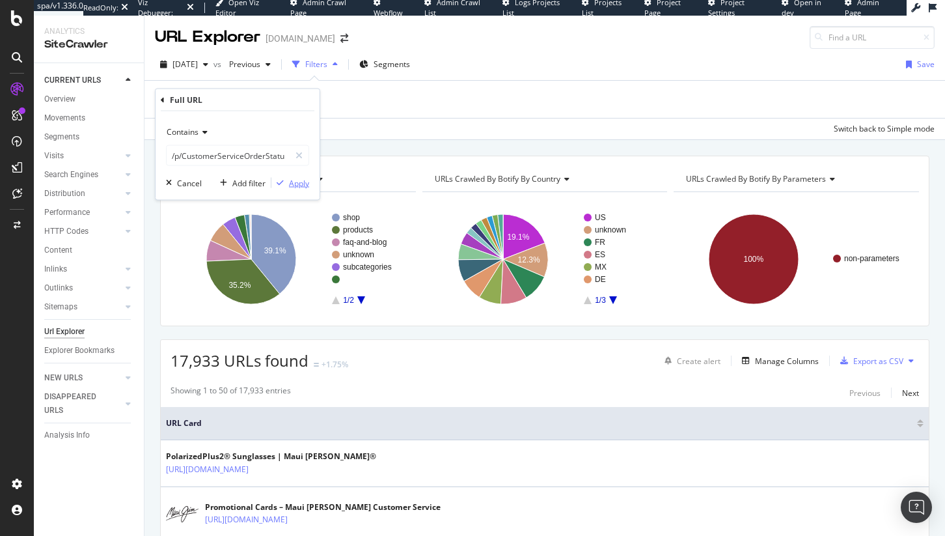
click at [286, 176] on button "Apply" at bounding box center [290, 182] width 38 height 13
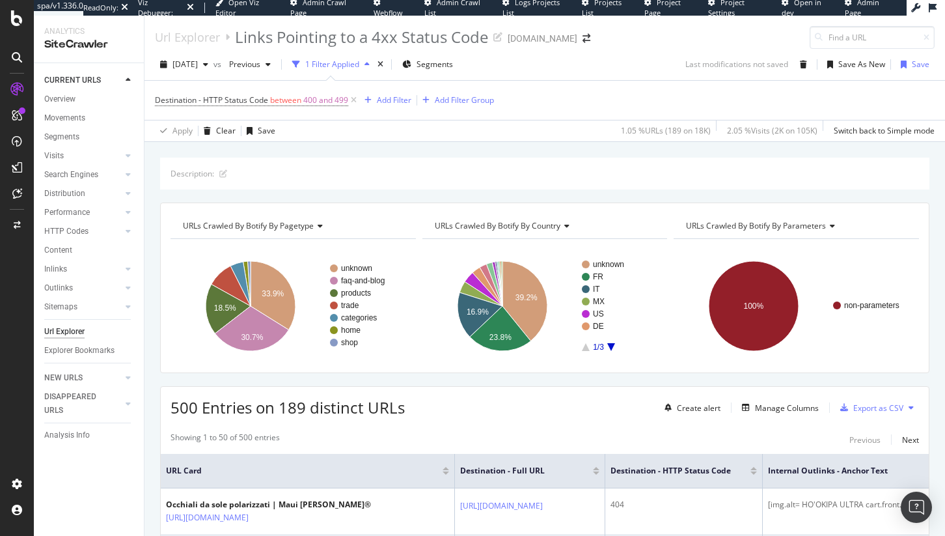
click at [611, 346] on rect "A chart." at bounding box center [617, 305] width 71 height 90
click at [608, 346] on icon "A chart." at bounding box center [611, 347] width 8 height 8
click at [475, 290] on icon "A chart." at bounding box center [484, 289] width 38 height 33
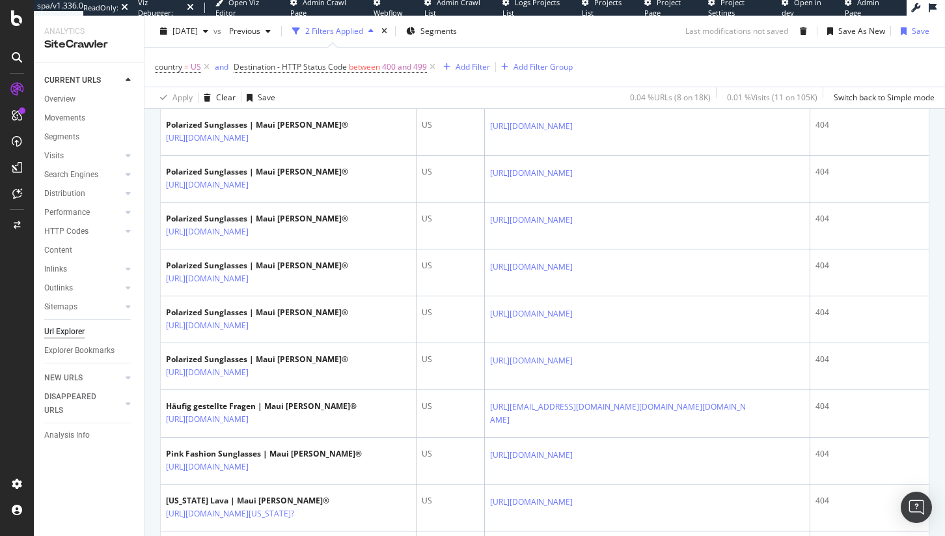
scroll to position [1504, 0]
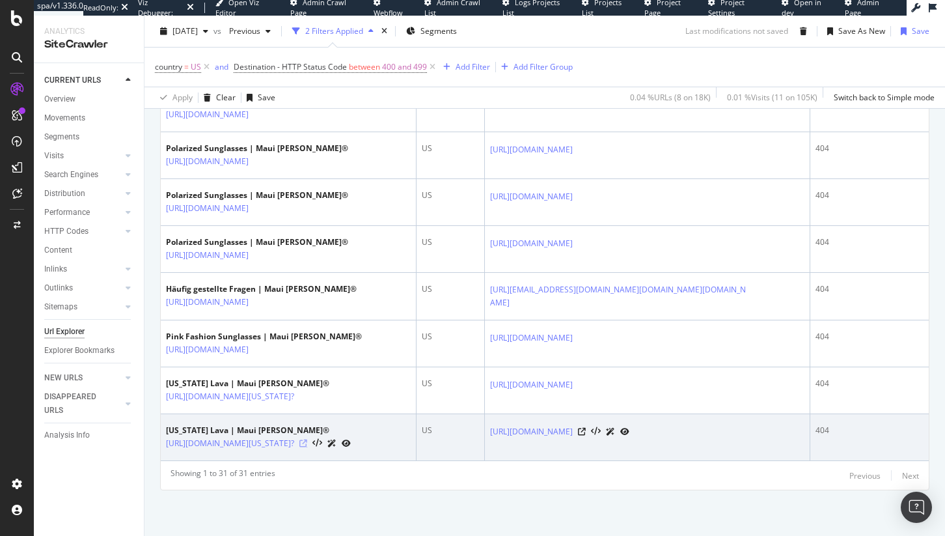
click at [307, 439] on icon at bounding box center [303, 443] width 8 height 8
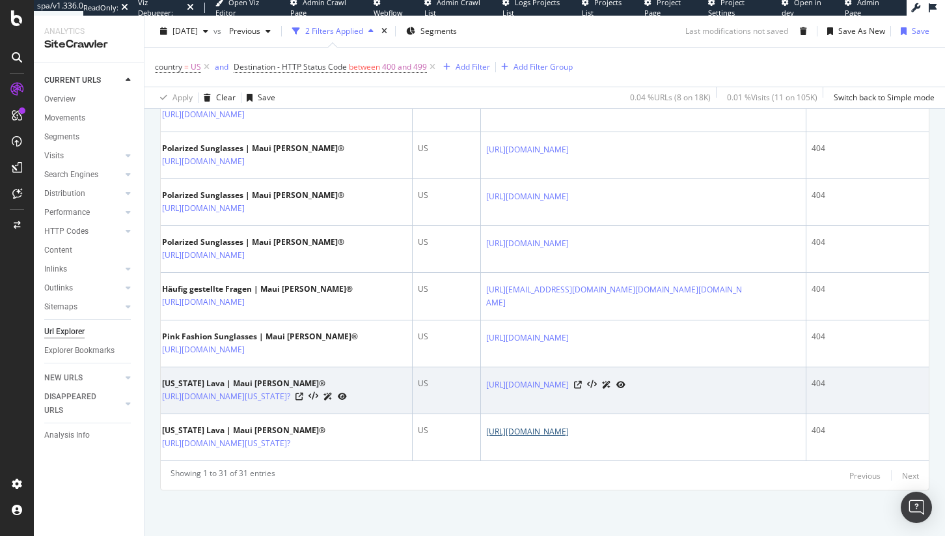
scroll to position [0, 0]
click at [586, 381] on icon at bounding box center [582, 385] width 8 height 8
click at [307, 393] on icon at bounding box center [303, 397] width 8 height 8
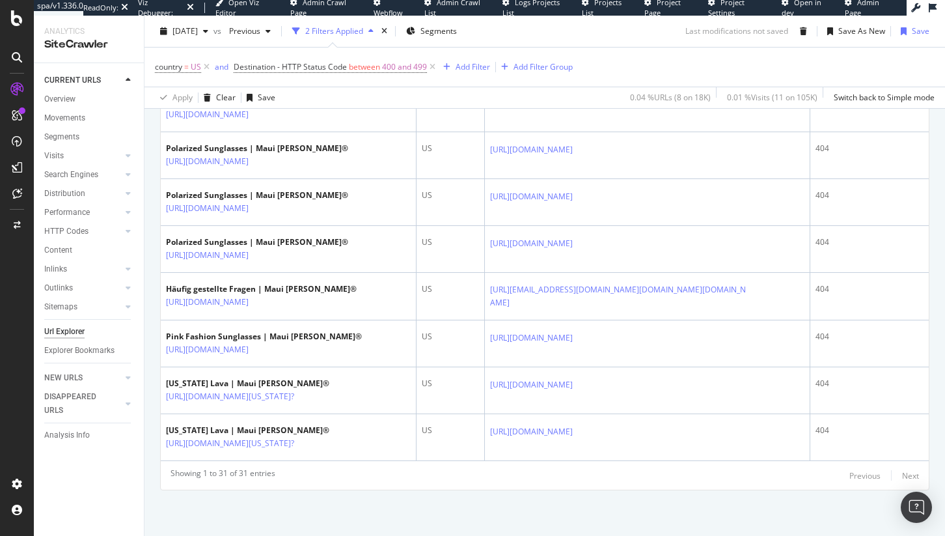
scroll to position [1494, 0]
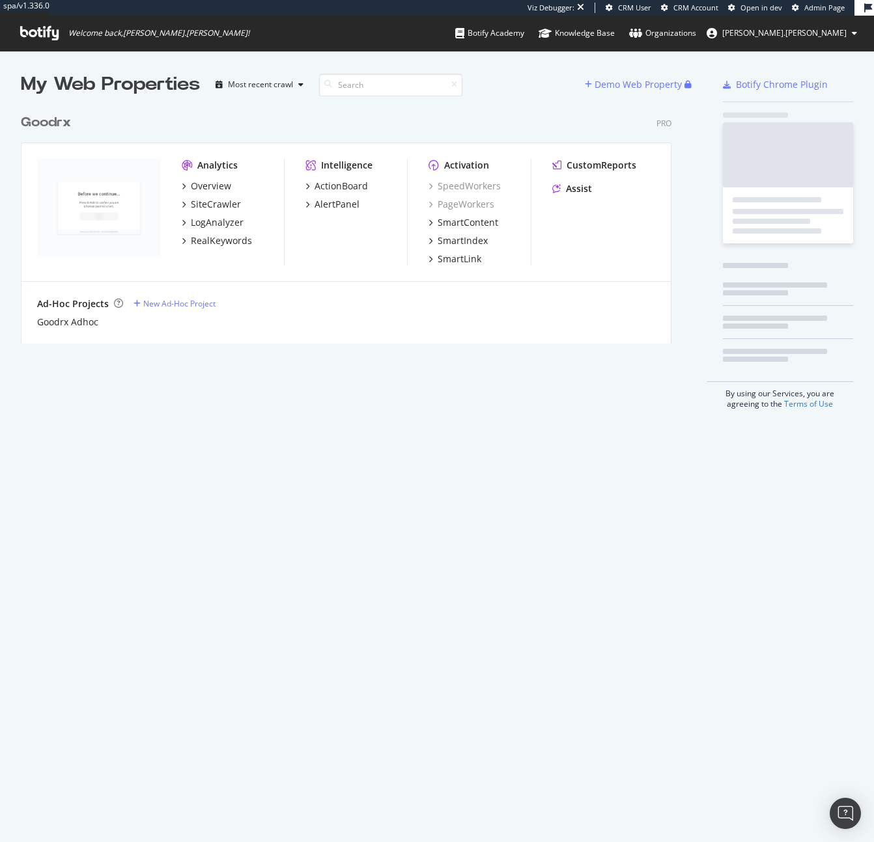
scroll to position [236, 651]
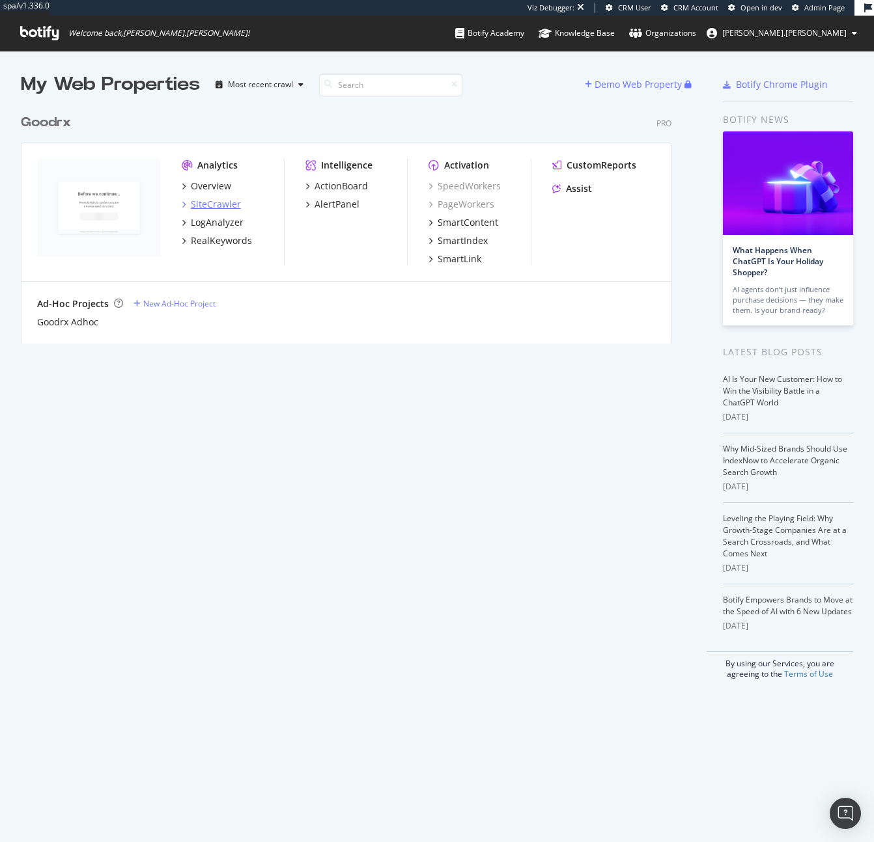
click at [222, 209] on div "SiteCrawler" at bounding box center [216, 204] width 50 height 13
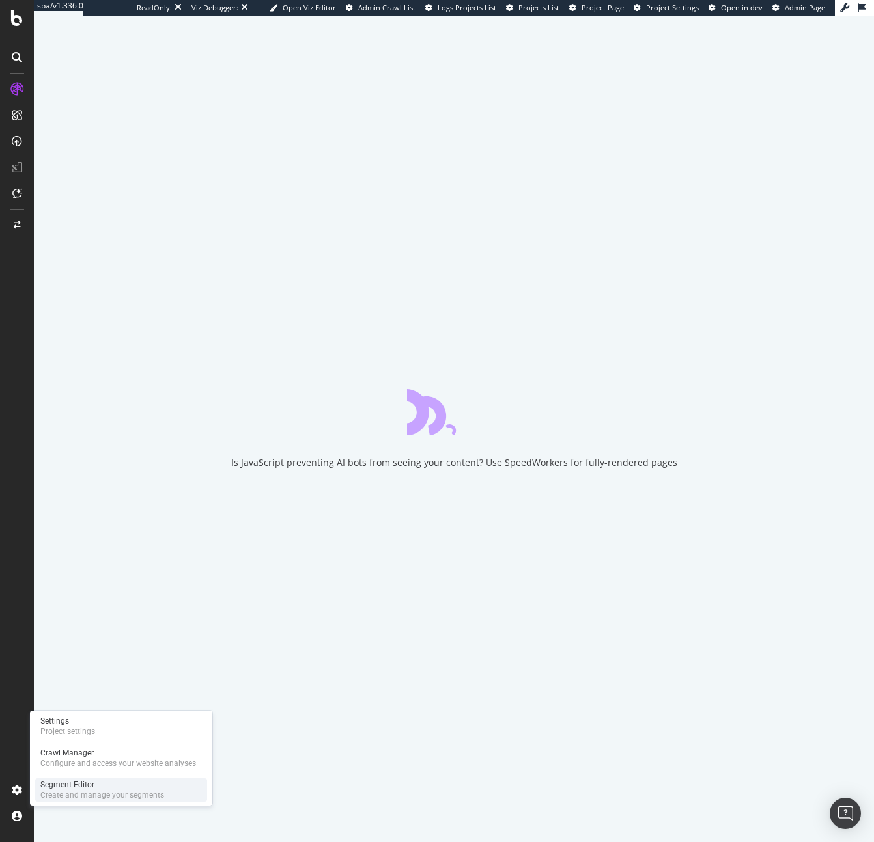
click at [77, 784] on div "Segment Editor" at bounding box center [102, 785] width 124 height 10
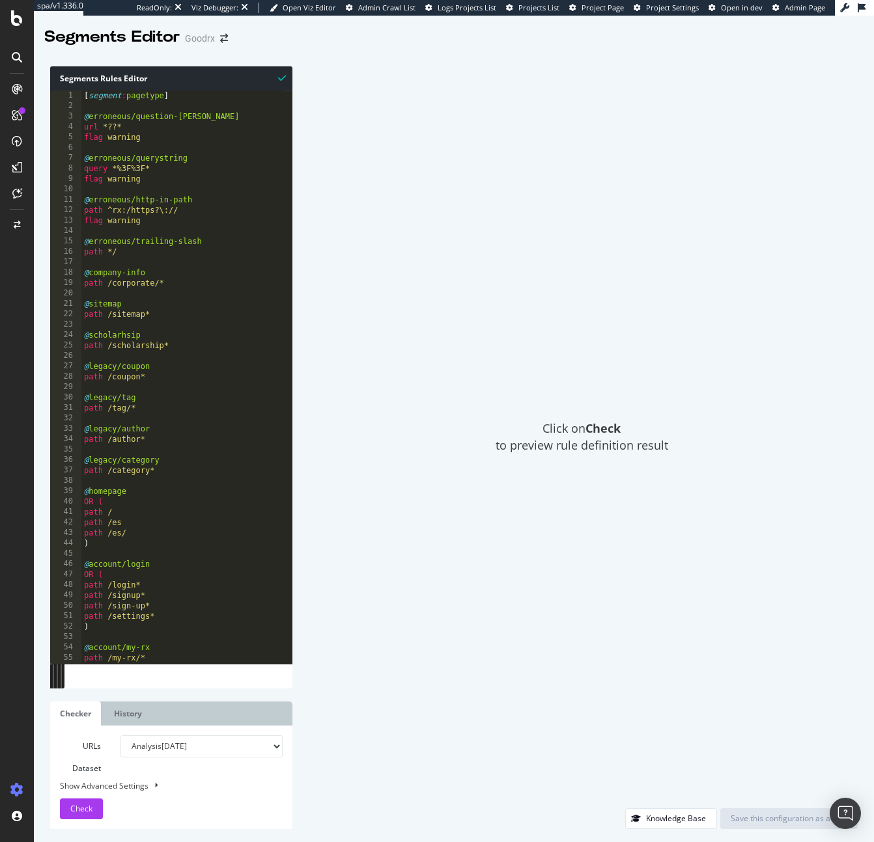
click at [201, 227] on div "[ segment : pagetype ] @ erroneous/question-mark url *??* flag warning @ errone…" at bounding box center [489, 382] width 816 height 585
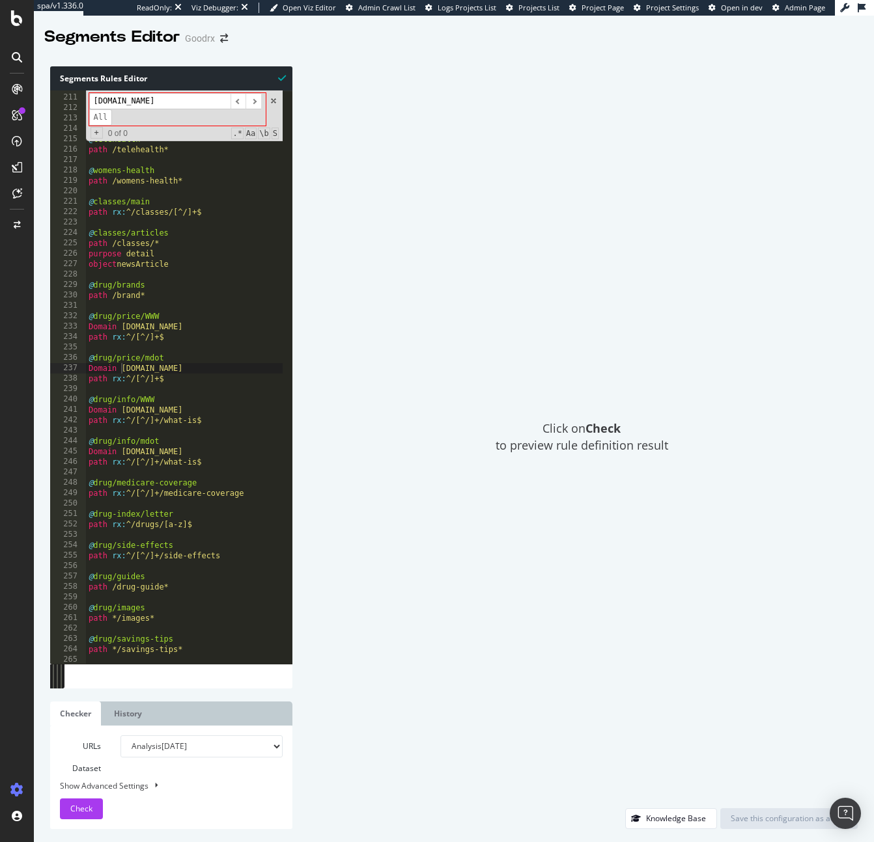
scroll to position [2186, 0]
type input "[DOMAIN_NAME]"
click at [201, 386] on div "path /treatment* @ doctor path /doctor* @ telehealth path /telehealth* @ womens…" at bounding box center [494, 374] width 816 height 585
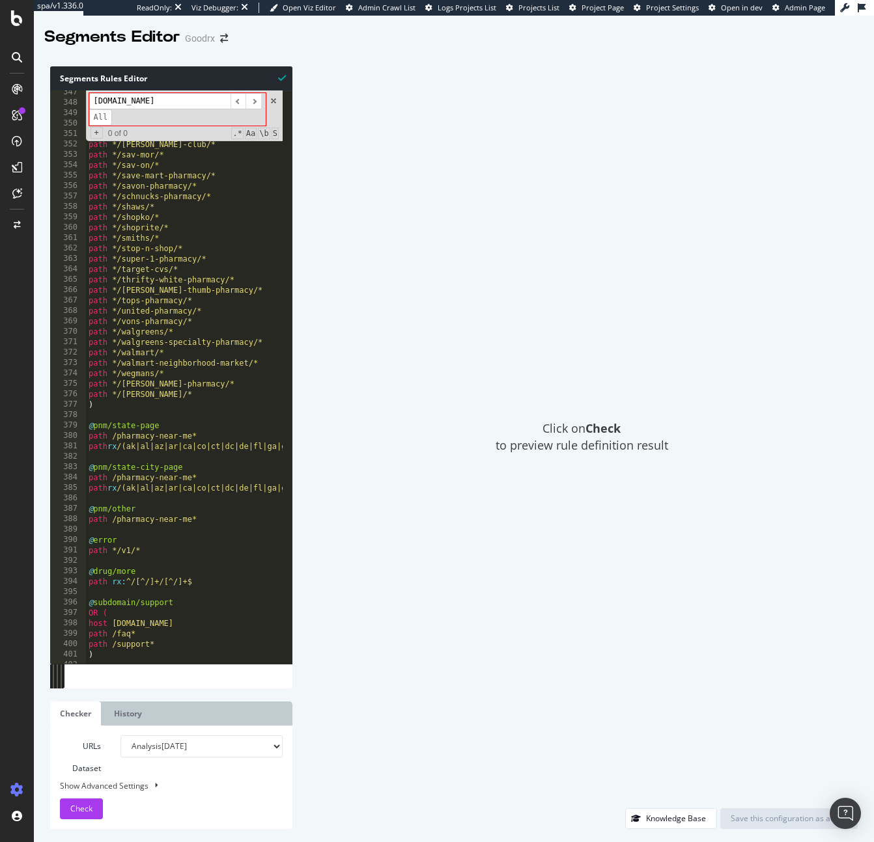
scroll to position [3608, 0]
drag, startPoint x: 205, startPoint y: 520, endPoint x: 76, endPoint y: 512, distance: 129.8
click at [76, 512] on div "347 348 349 350 351 352 353 354 355 356 357 358 359 360 361 362 363 364 365 366…" at bounding box center [171, 377] width 242 height 574
type textarea "@pnm/other path /pharmacy-near-me*"
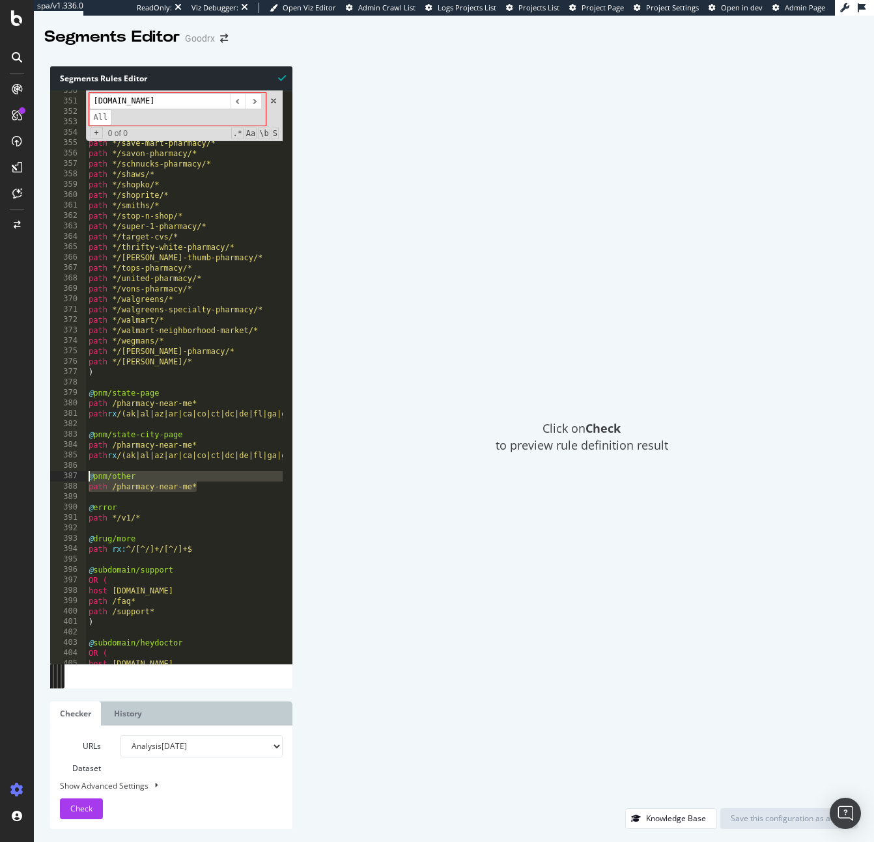
scroll to position [3652, 0]
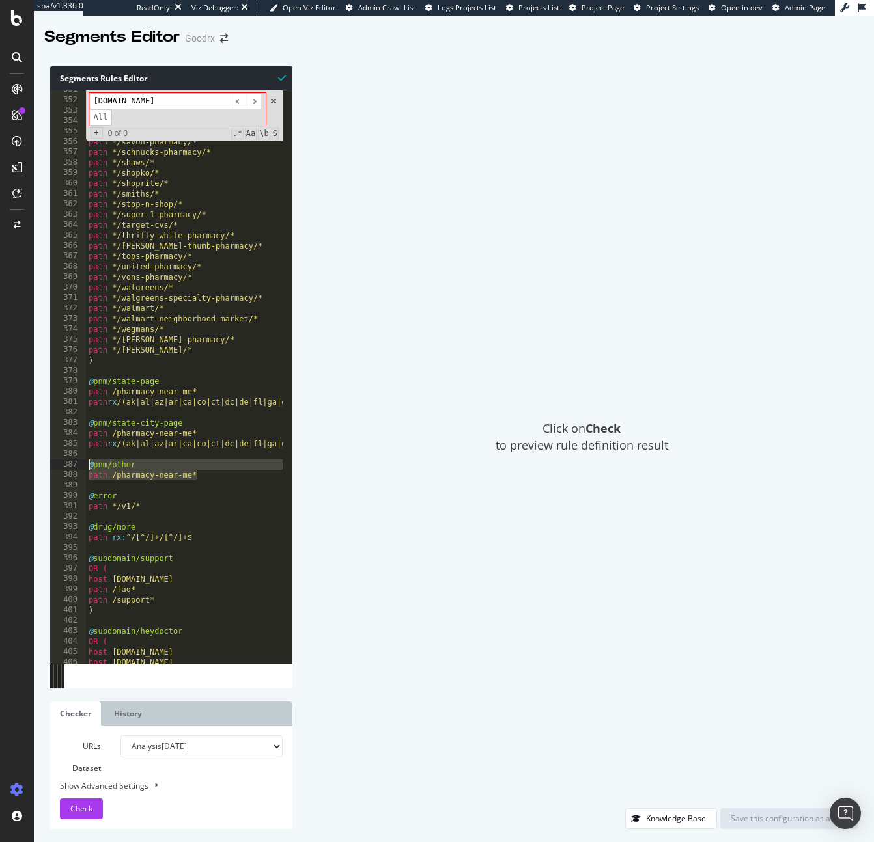
click at [177, 517] on div "path */safeway/* path */sams-club/* path */sav-mor/* path */sav-on/* path */sav…" at bounding box center [494, 377] width 816 height 585
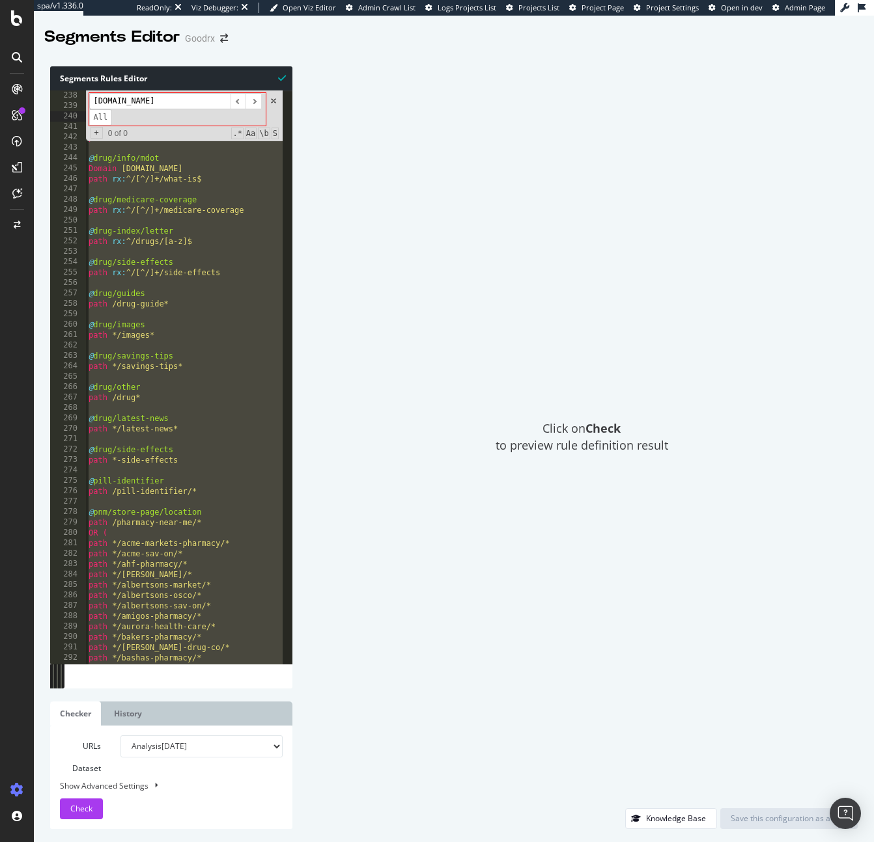
scroll to position [2469, 0]
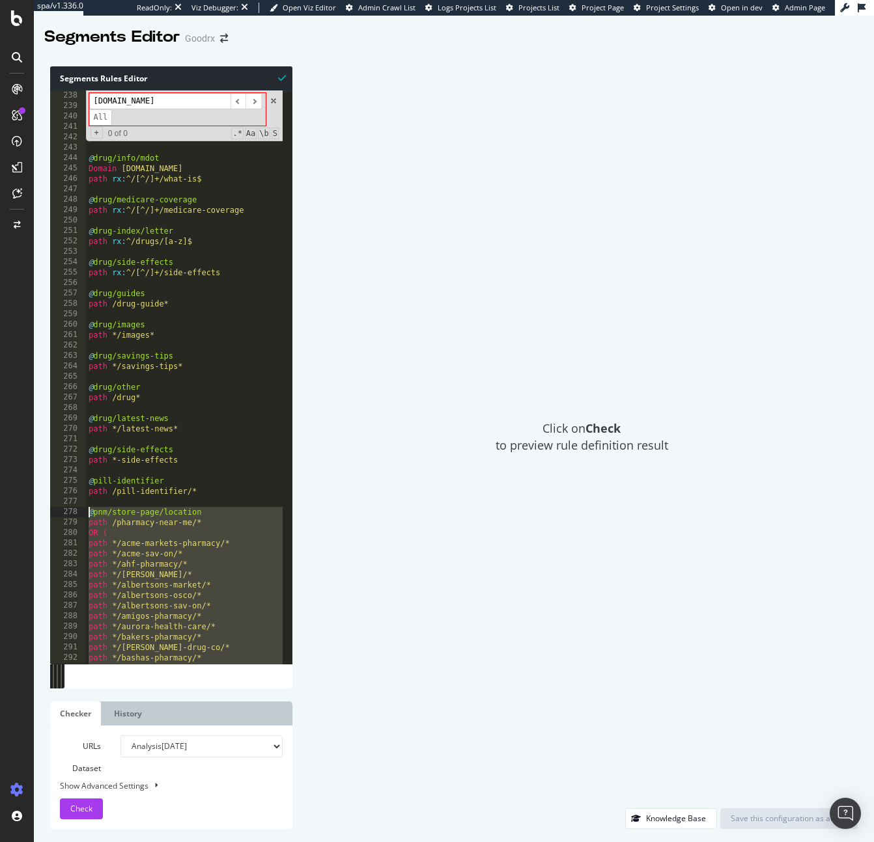
drag, startPoint x: 208, startPoint y: 480, endPoint x: 63, endPoint y: 511, distance: 149.2
click at [64, 512] on div "238 239 240 241 242 243 244 245 246 247 248 249 250 251 252 253 254 255 256 257…" at bounding box center [171, 377] width 242 height 574
type textarea "@pnm/store-page/location path /pharmacy-near-me/*"
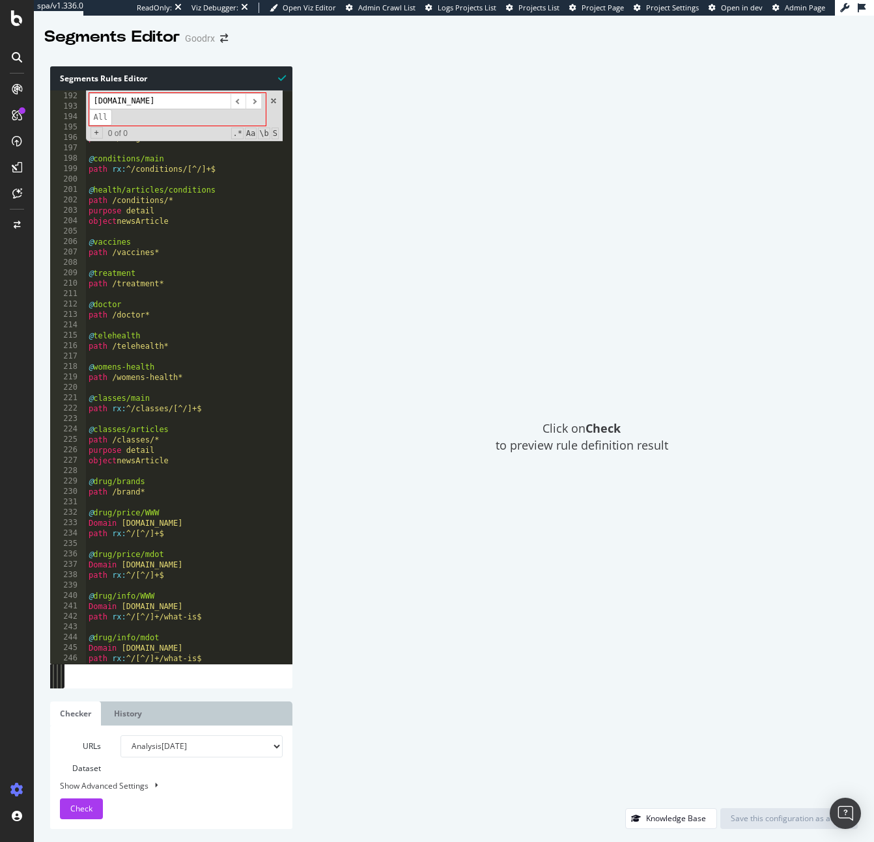
scroll to position [2048, 0]
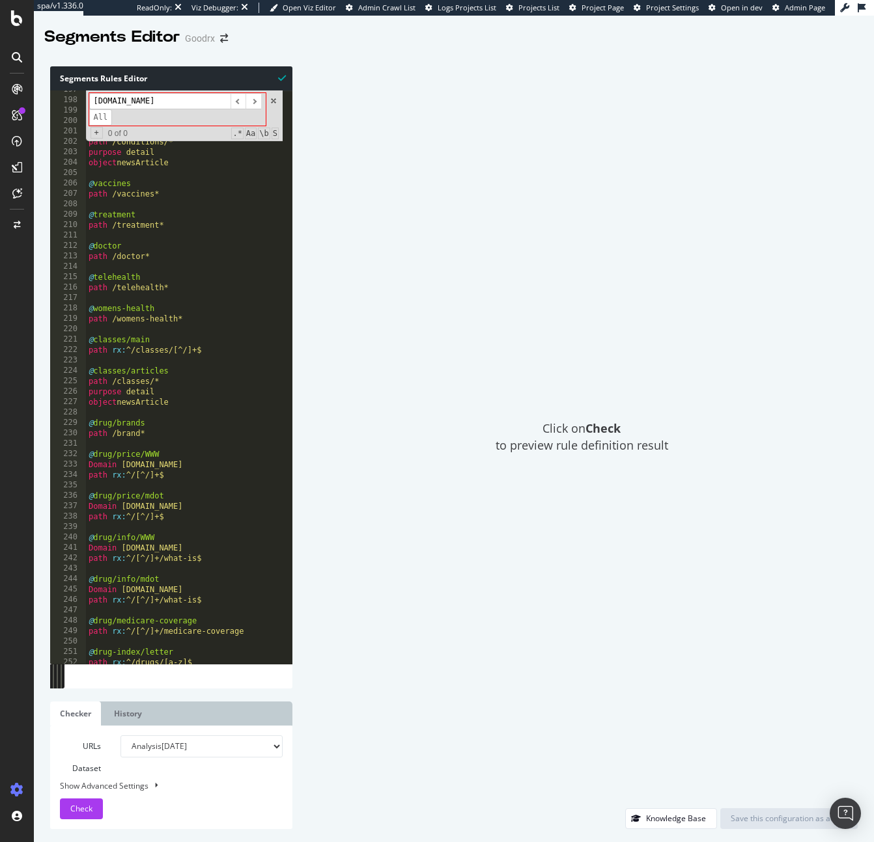
click at [162, 483] on div "@ conditions/main path rx : ^/conditions/[^/]+$ @ health/articles/conditions pa…" at bounding box center [494, 377] width 816 height 585
click at [206, 448] on div "@ conditions/main path rx : ^/conditions/[^/]+$ @ health/articles/conditions pa…" at bounding box center [494, 377] width 816 height 585
click at [182, 436] on div "@ conditions/main path rx : ^/conditions/[^/]+$ @ health/articles/conditions pa…" at bounding box center [494, 377] width 816 height 585
type textarea "path /brand*"
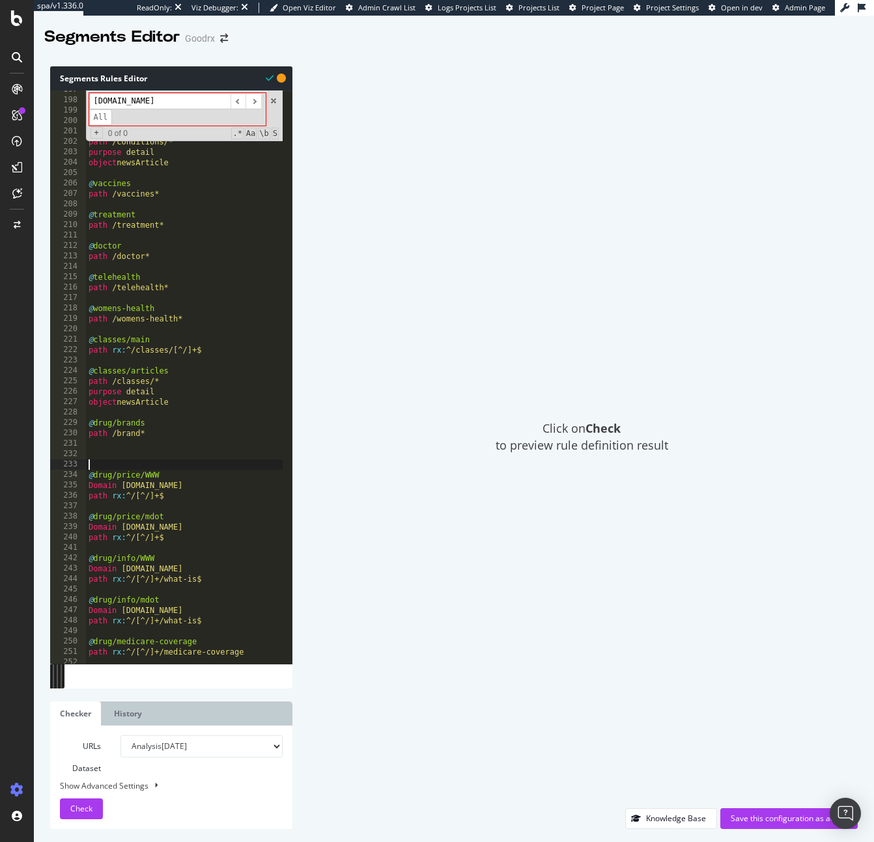
paste textarea "path /pharmacy-near-me*"
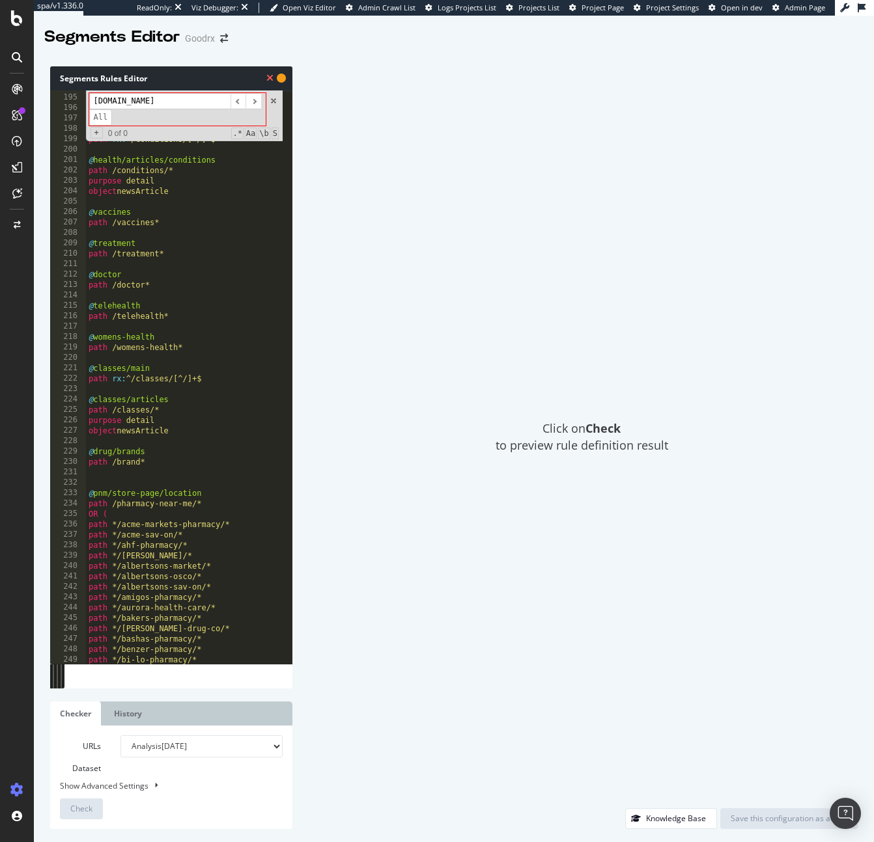
scroll to position [2019, 0]
click at [168, 464] on div "@ conditions/drugs path /conditions/* path */drugs @ conditions/main path rx : …" at bounding box center [494, 374] width 816 height 585
type textarea "path /brand*"
click at [167, 468] on div "@ conditions/drugs path /conditions/* path */drugs @ conditions/main path rx : …" at bounding box center [494, 374] width 816 height 585
click at [133, 480] on div "@ conditions/drugs path /conditions/* path */drugs @ conditions/main path rx : …" at bounding box center [494, 374] width 816 height 585
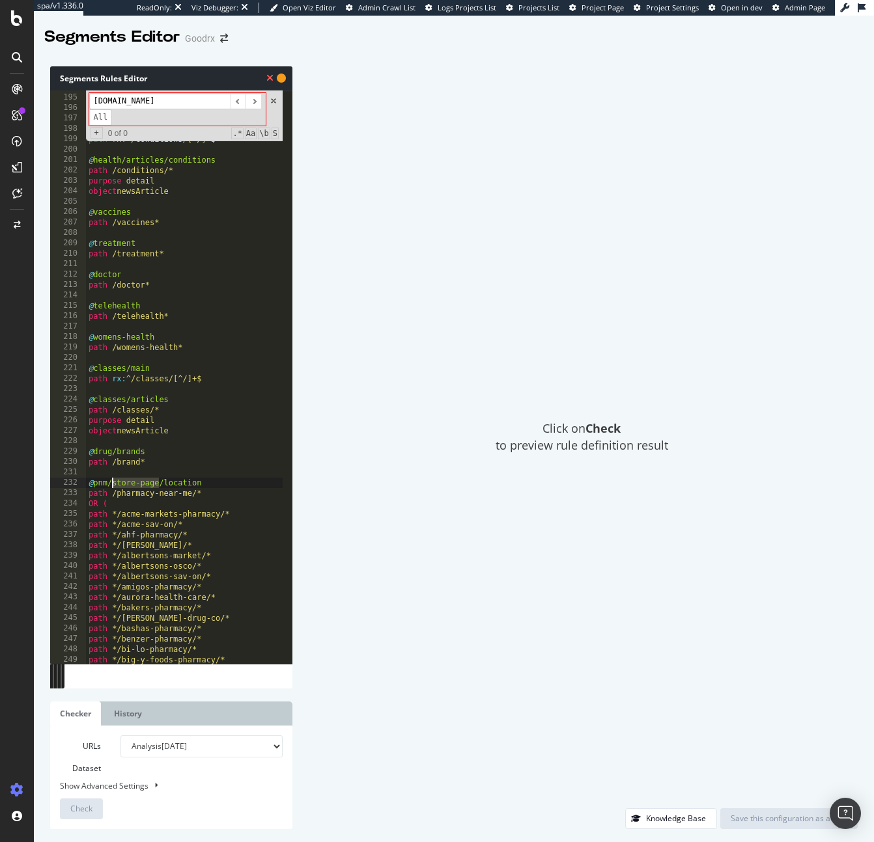
drag, startPoint x: 158, startPoint y: 480, endPoint x: 113, endPoint y: 482, distance: 45.6
click at [113, 482] on div "@ conditions/drugs path /conditions/* path */drugs @ conditions/main path rx : …" at bounding box center [494, 374] width 816 height 585
click at [108, 480] on div "@ conditions/drugs path /conditions/* path */drugs @ conditions/main path rx : …" at bounding box center [494, 374] width 816 height 585
click at [220, 504] on div "@ conditions/drugs path /conditions/* path */drugs @ conditions/main path rx : …" at bounding box center [494, 374] width 816 height 585
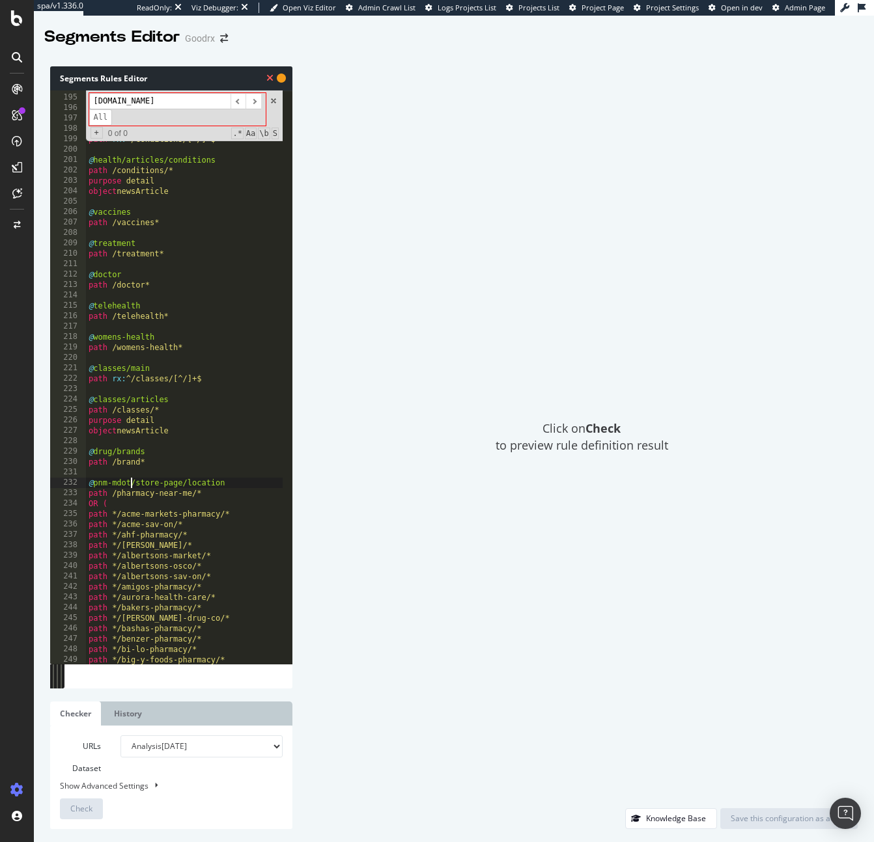
scroll to position [0, 1]
click at [219, 501] on div "@ conditions/drugs path /conditions/* path */drugs @ conditions/main path rx : …" at bounding box center [494, 374] width 816 height 585
click at [221, 493] on div "@ conditions/drugs path /conditions/* path */drugs @ conditions/main path rx : …" at bounding box center [494, 374] width 816 height 585
type textarea "path /pharmacy-near-me/*"
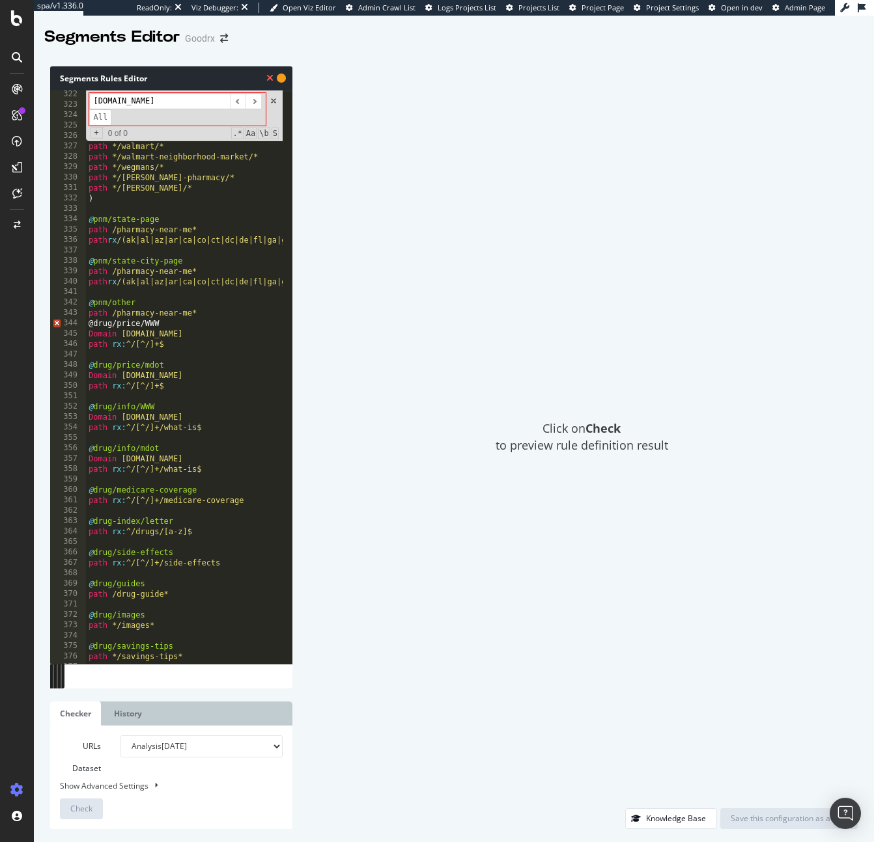
scroll to position [3345, 0]
click at [88, 320] on div "path */tops-pharmacy/* path */united-pharmacy/* path */vons-pharmacy/* path */w…" at bounding box center [494, 381] width 816 height 585
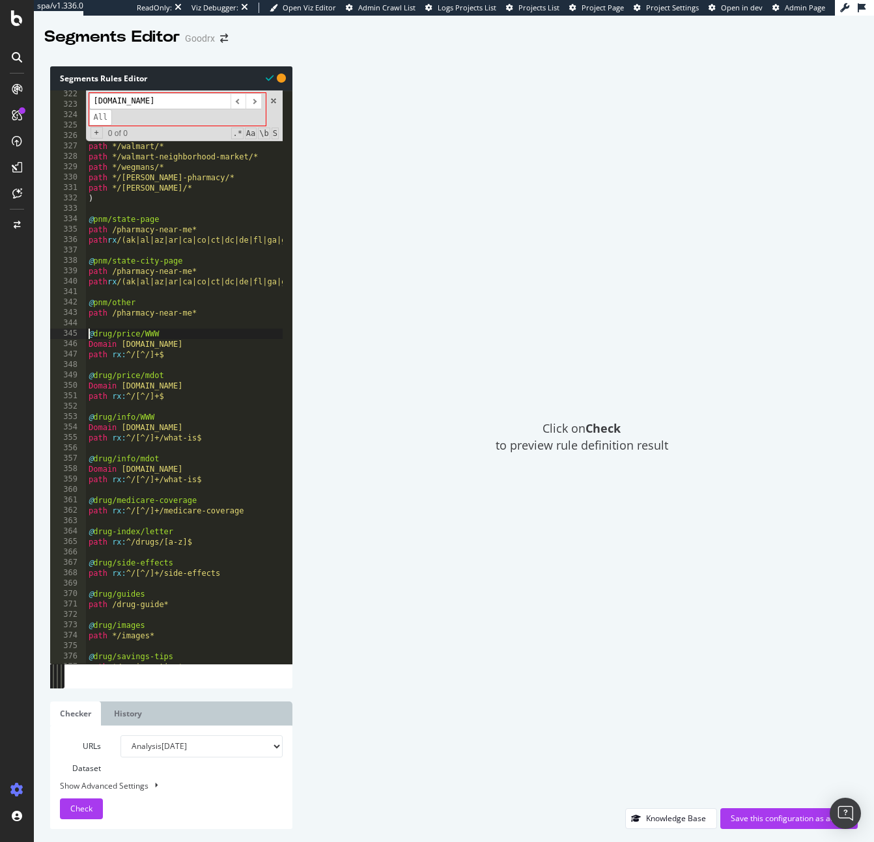
scroll to position [0, 1]
drag, startPoint x: 189, startPoint y: 382, endPoint x: 48, endPoint y: 382, distance: 141.3
click at [48, 382] on div "Segments Rules Editor @drug/price/WWW 322 323 324 325 326 327 328 329 330 331 3…" at bounding box center [454, 447] width 840 height 789
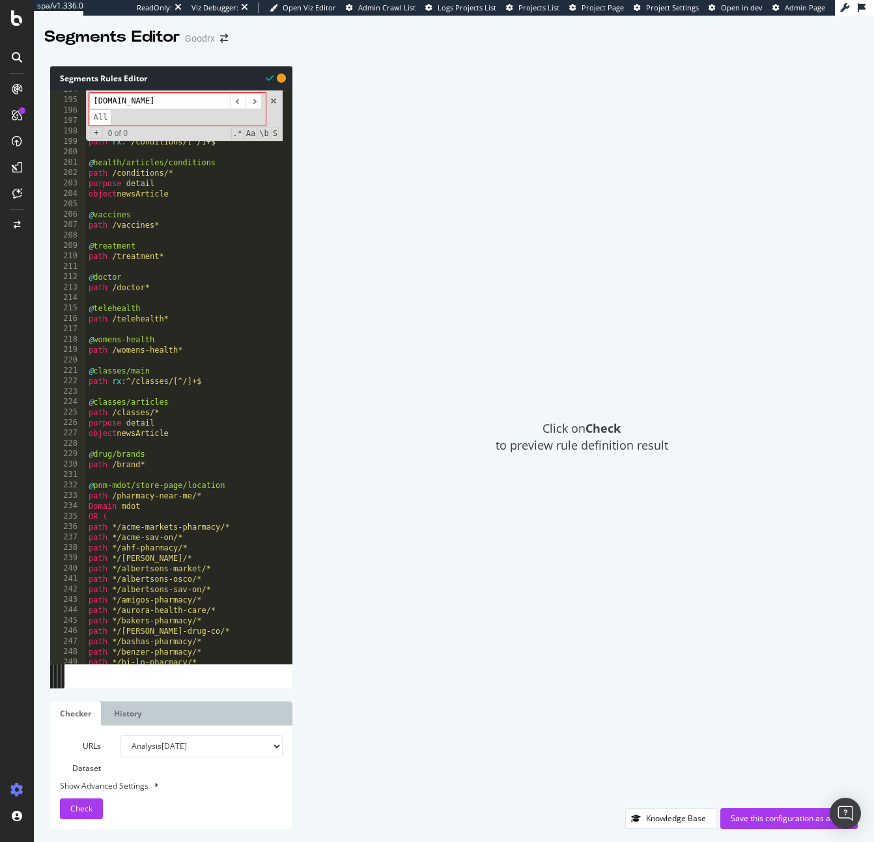
scroll to position [2076, 0]
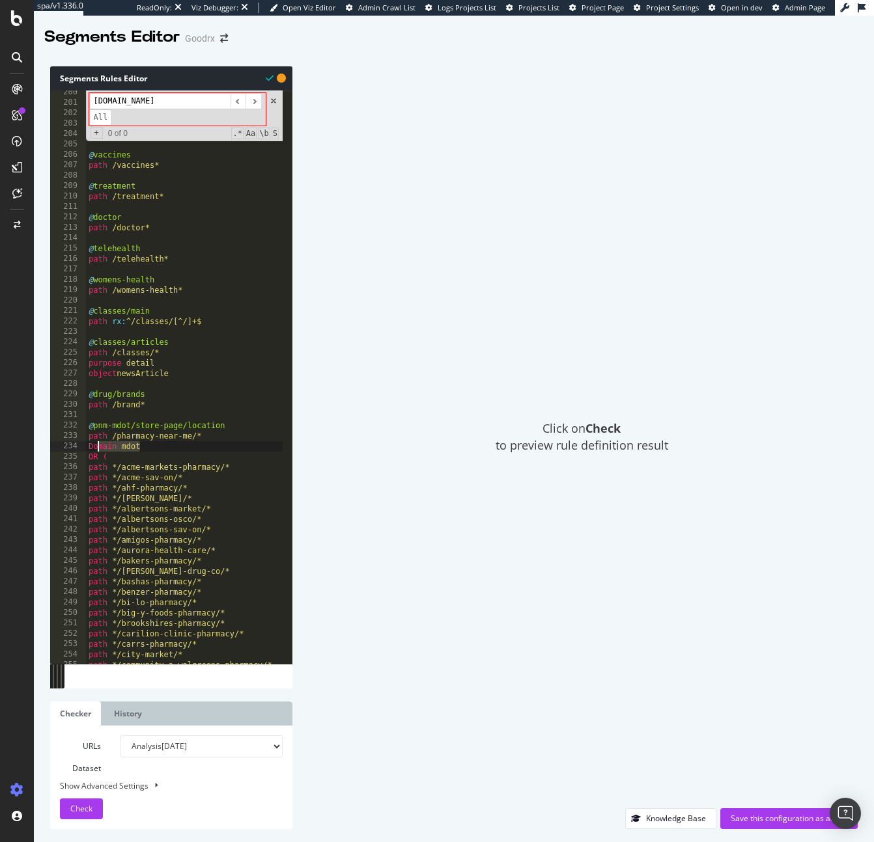
drag, startPoint x: 157, startPoint y: 447, endPoint x: 55, endPoint y: 445, distance: 102.2
click at [54, 445] on div "Domain m.goodrx.com 200 201 202 203 204 205 206 207 208 209 210 211 212 213 214…" at bounding box center [171, 377] width 242 height 574
paste textarea ".goodrx.com"
type textarea "Domain m.goodrx.com"
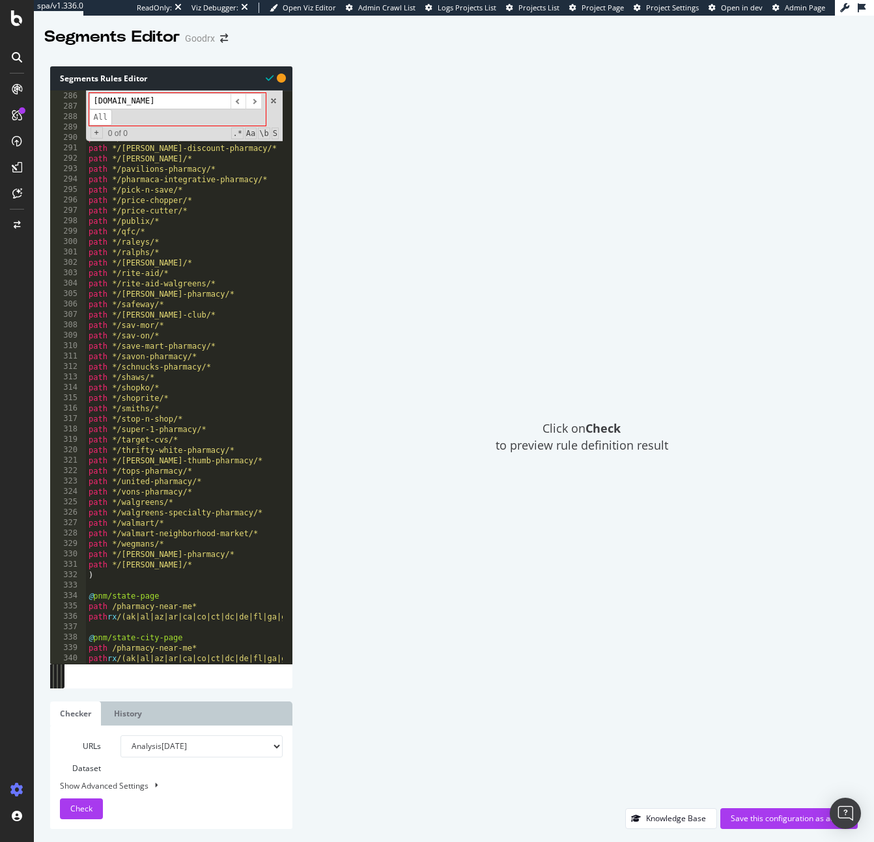
scroll to position [3244, 0]
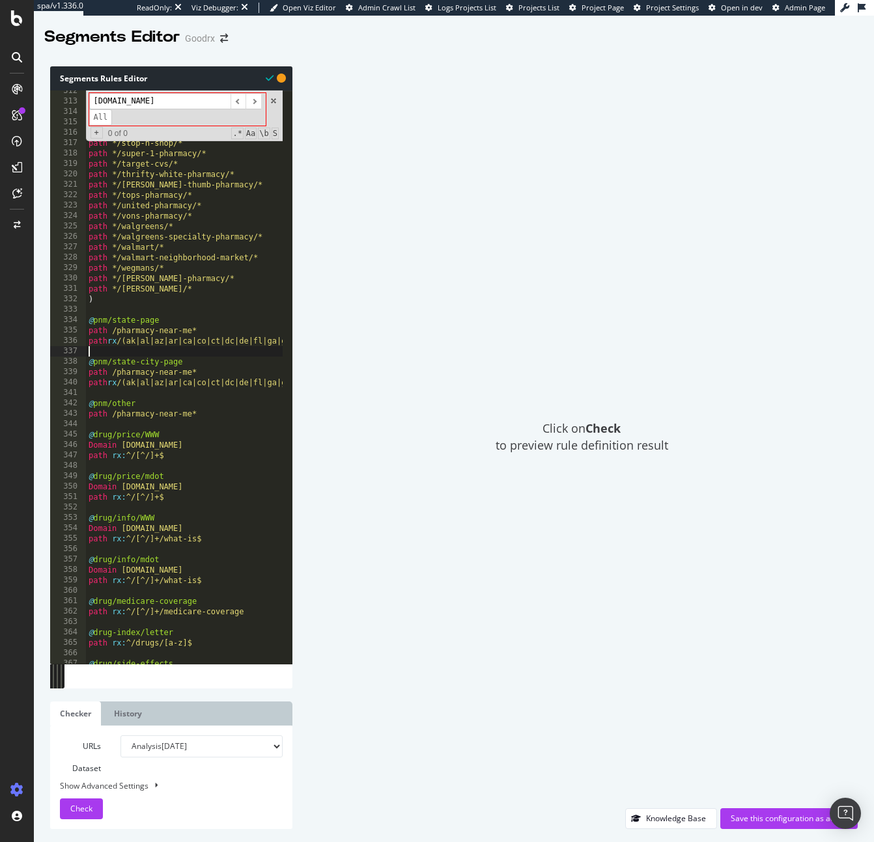
click at [171, 348] on div "path */schnucks-pharmacy/* path */shaws/* path */shopko/* path */shoprite/* pat…" at bounding box center [494, 378] width 816 height 585
click at [201, 325] on div "path */schnucks-pharmacy/* path */shaws/* path */shopko/* path */shoprite/* pat…" at bounding box center [494, 378] width 816 height 585
click at [204, 327] on div "path */schnucks-pharmacy/* path */shaws/* path */shopko/* path */shoprite/* pat…" at bounding box center [494, 378] width 816 height 585
type textarea "path /pharmacy-near-me*"
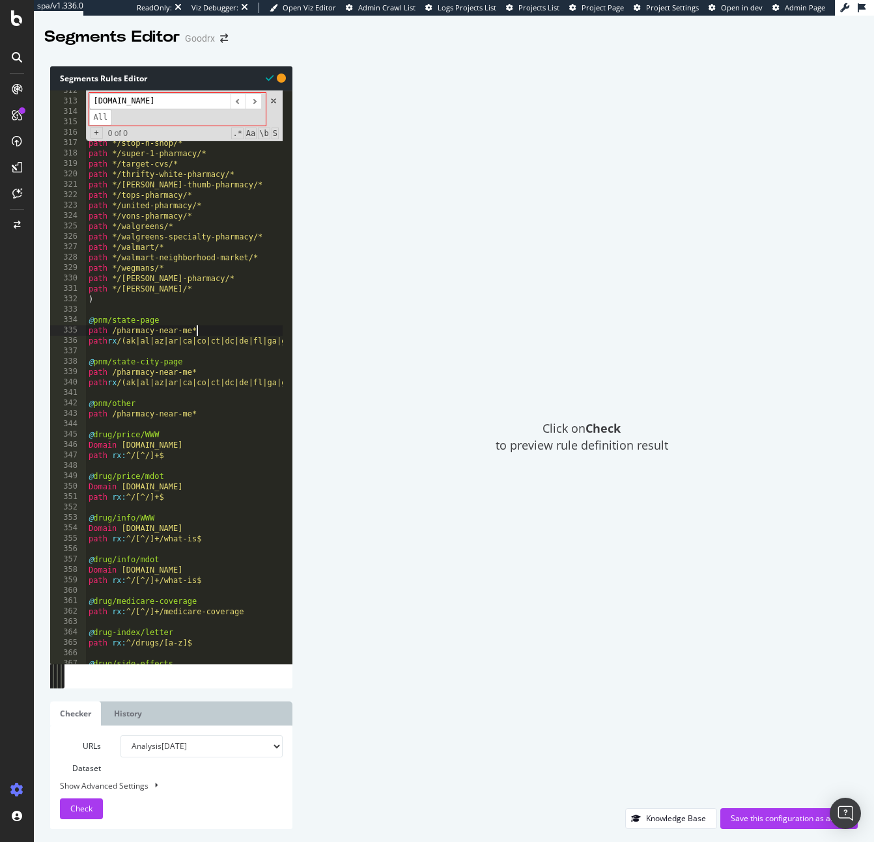
click at [164, 319] on div "path */schnucks-pharmacy/* path */shaws/* path */shopko/* path */shoprite/* pat…" at bounding box center [494, 378] width 816 height 585
type textarea "@pnm/state-page"
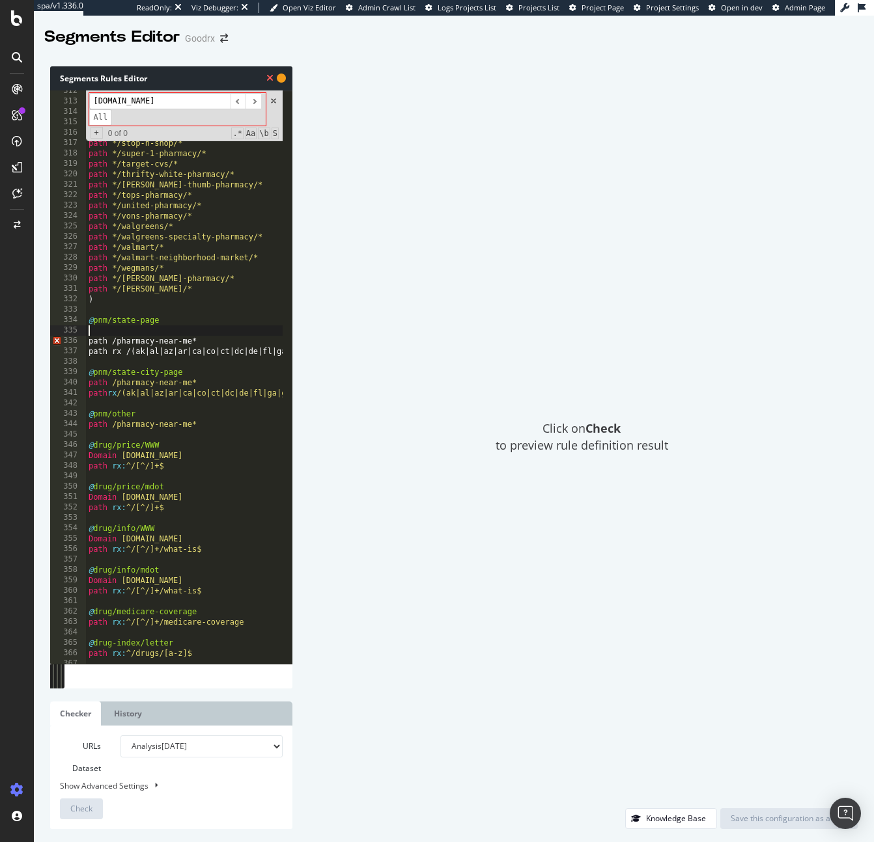
paste textarea "Domain m.goodrx.com"
click at [212, 374] on div "path */schnucks-pharmacy/* path */shaws/* path */shopko/* path */shoprite/* pat…" at bounding box center [494, 379] width 816 height 585
click at [105, 320] on div "path */schnucks-pharmacy/* path */shaws/* path */shopko/* path */shoprite/* pat…" at bounding box center [494, 379] width 816 height 585
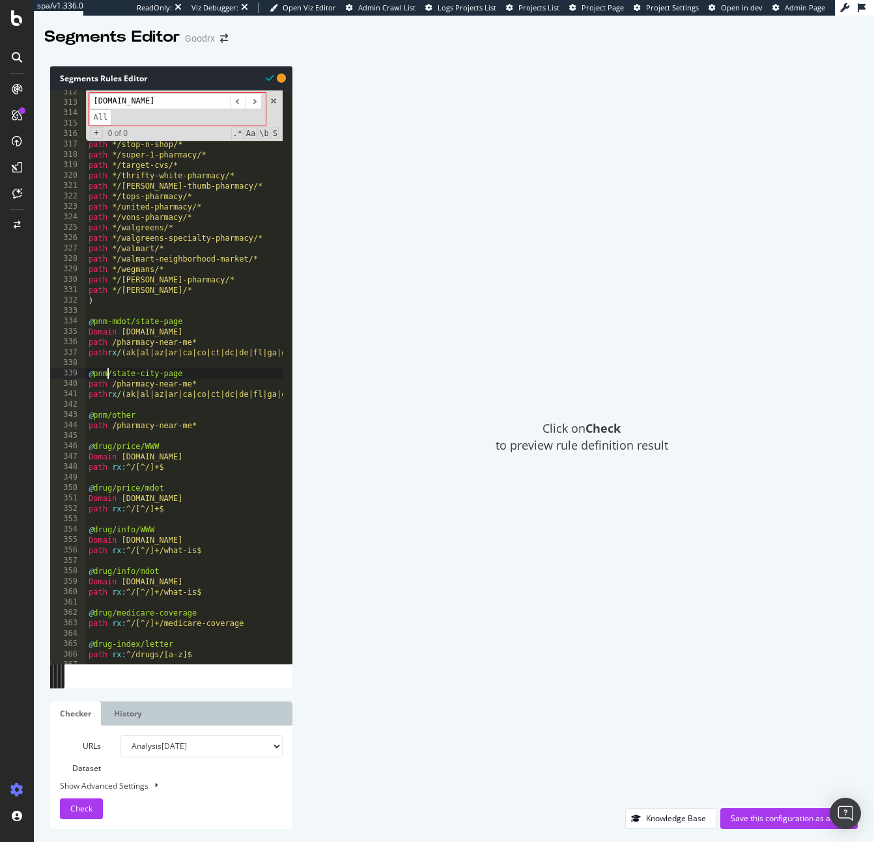
click at [108, 370] on div "path */schnucks-pharmacy/* path */shaws/* path */shopko/* path */shoprite/* pat…" at bounding box center [494, 379] width 816 height 585
type textarea "@pnm-mdot/state-city-page"
click at [217, 374] on div "path */schnucks-pharmacy/* path */shaws/* path */shopko/* path */shoprite/* pat…" at bounding box center [494, 379] width 816 height 585
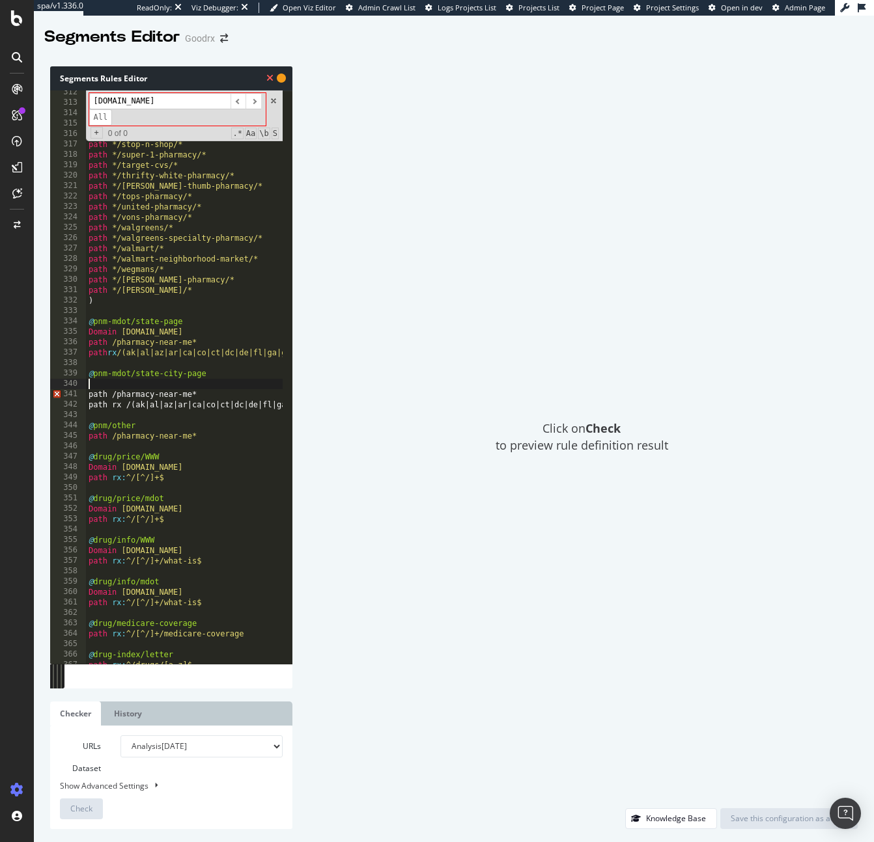
paste textarea "Domain m.goodrx.com"
click at [165, 429] on div "path */schnucks-pharmacy/* path */shaws/* path */shopko/* path */shoprite/* pat…" at bounding box center [494, 379] width 816 height 585
click at [105, 423] on div "path */schnucks-pharmacy/* path */shaws/* path */shopko/* path */shoprite/* pat…" at bounding box center [494, 379] width 816 height 585
type textarea "@pnm-mdot/other"
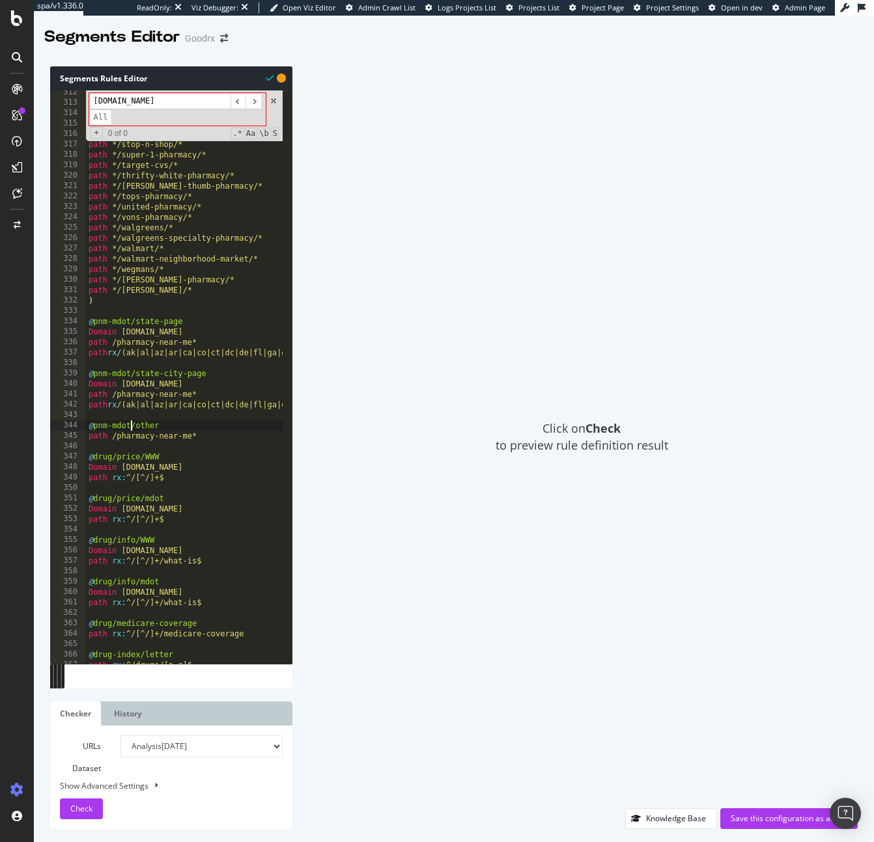
click at [171, 430] on div "path */schnucks-pharmacy/* path */shaws/* path */shopko/* path */shoprite/* pat…" at bounding box center [494, 379] width 816 height 585
click at [173, 425] on div "path */schnucks-pharmacy/* path */shaws/* path */shopko/* path */shoprite/* pat…" at bounding box center [494, 379] width 816 height 585
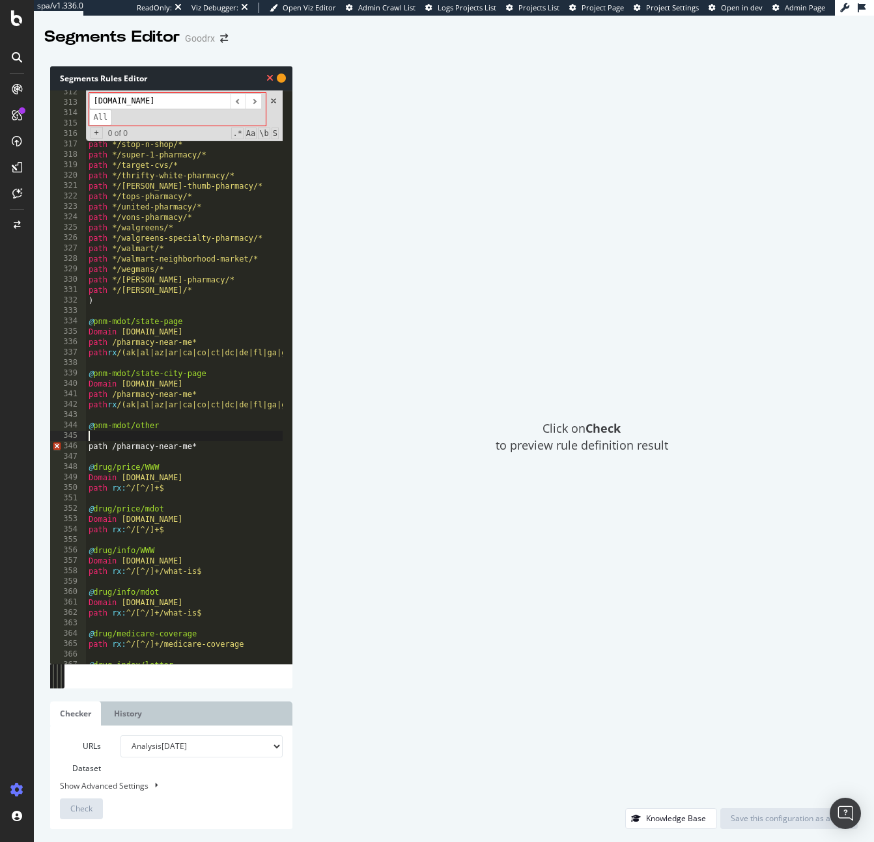
scroll to position [0, 0]
paste textarea "Domain m.goodrx.com"
type textarea "Domain m.goodrx.com"
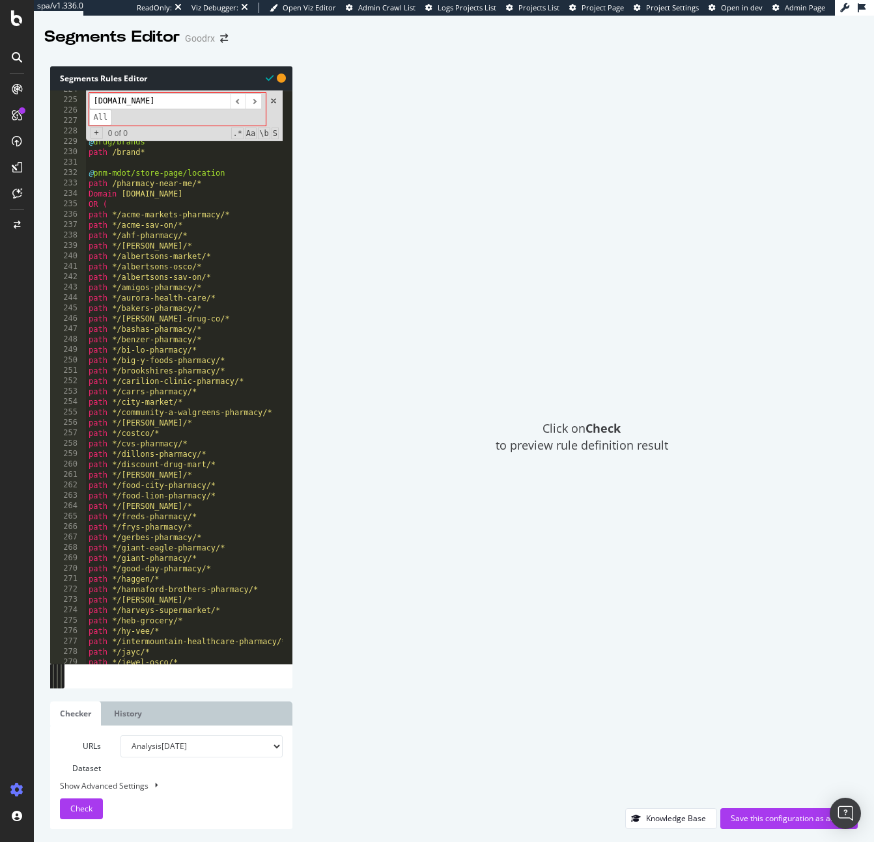
scroll to position [2158, 0]
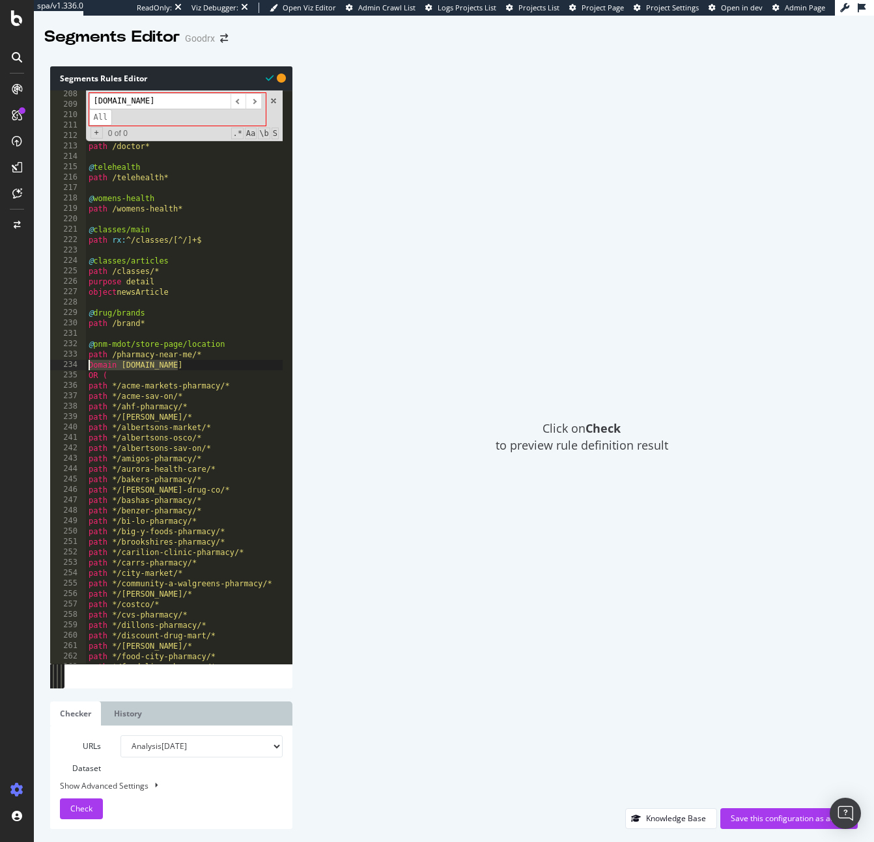
drag, startPoint x: 194, startPoint y: 364, endPoint x: 77, endPoint y: 362, distance: 117.2
click at [77, 362] on div "Domain m.goodrx.com 208 209 210 211 212 213 214 215 216 217 218 219 220 221 222…" at bounding box center [171, 377] width 242 height 574
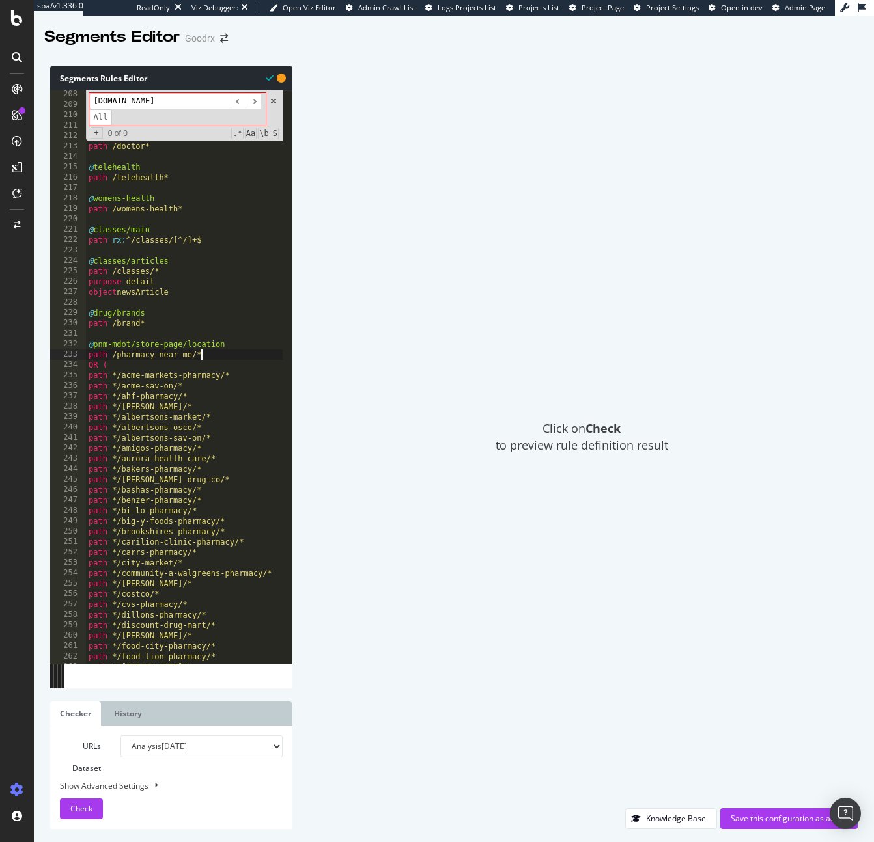
click at [238, 348] on div "@ treatment path /treatment* @ doctor path /doctor* @ telehealth path /teleheal…" at bounding box center [494, 381] width 816 height 585
type textarea "@pnm-mdot/store-page/location"
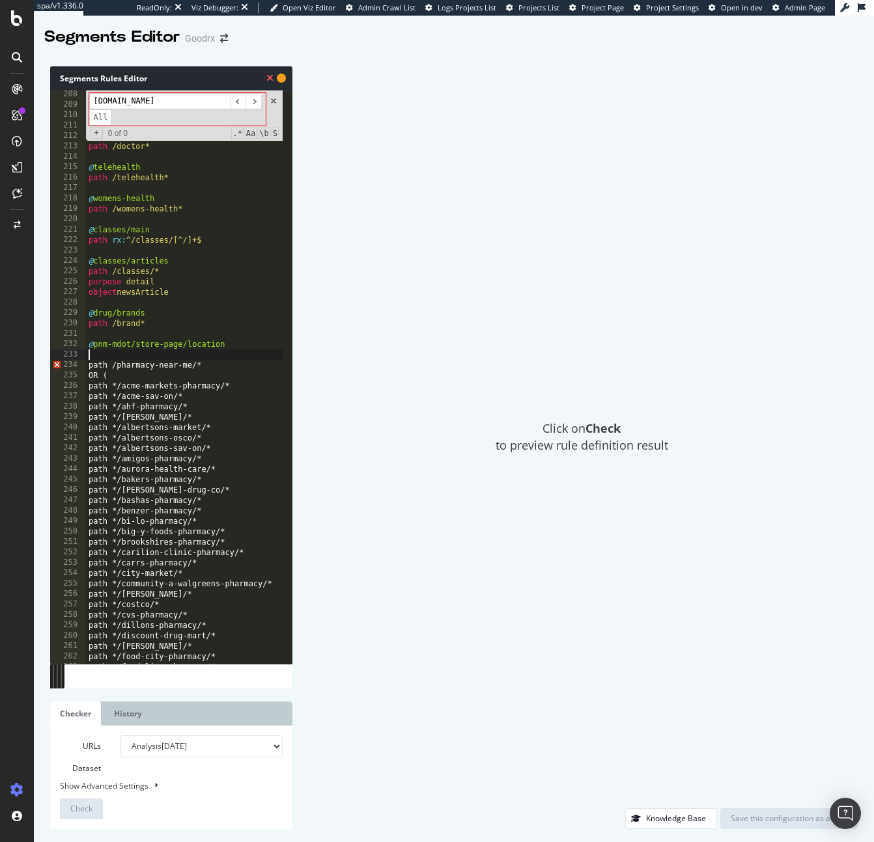
paste textarea "Domain m.goodrx.com"
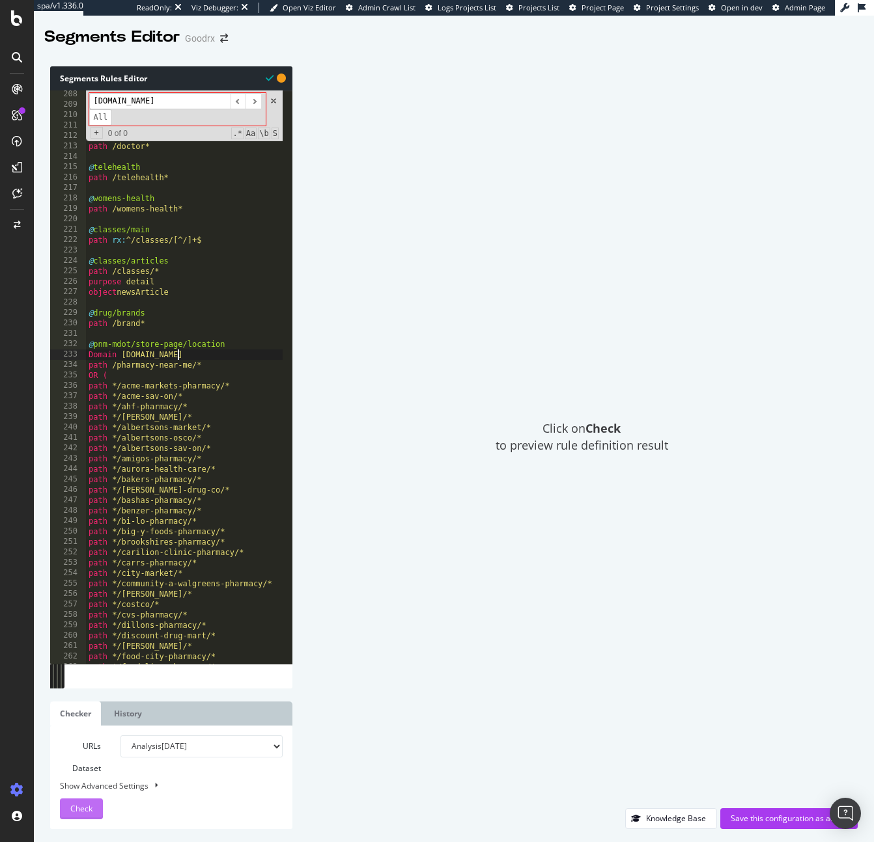
type textarea "Domain m.goodrx.com"
click at [78, 811] on span "Check" at bounding box center [81, 808] width 22 height 11
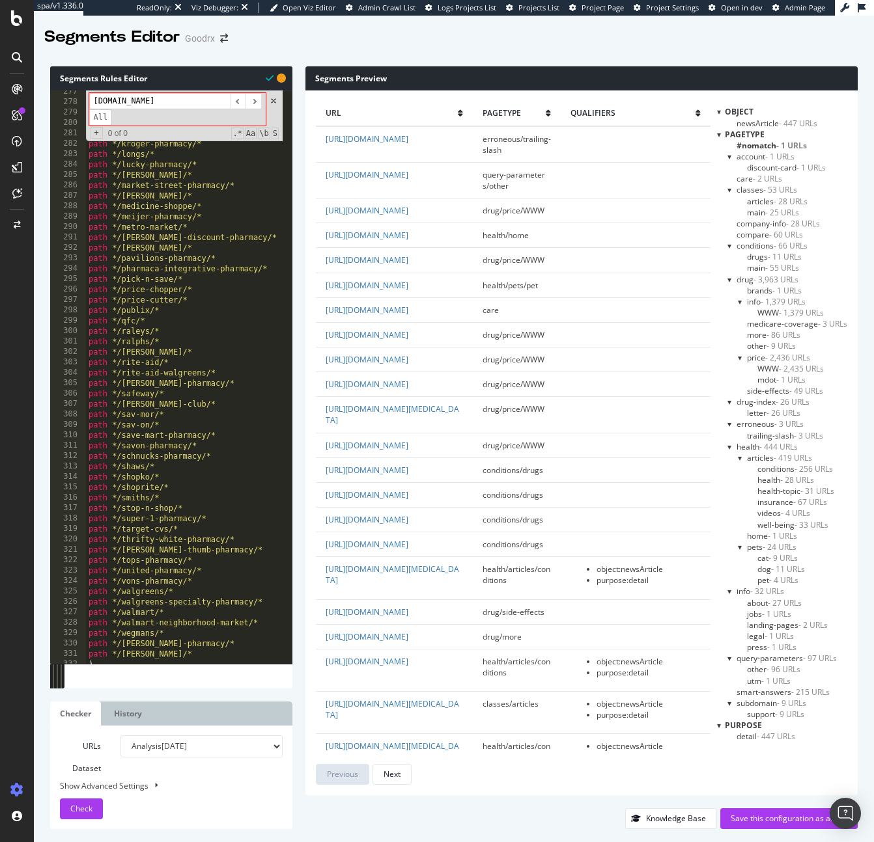
scroll to position [3164, 0]
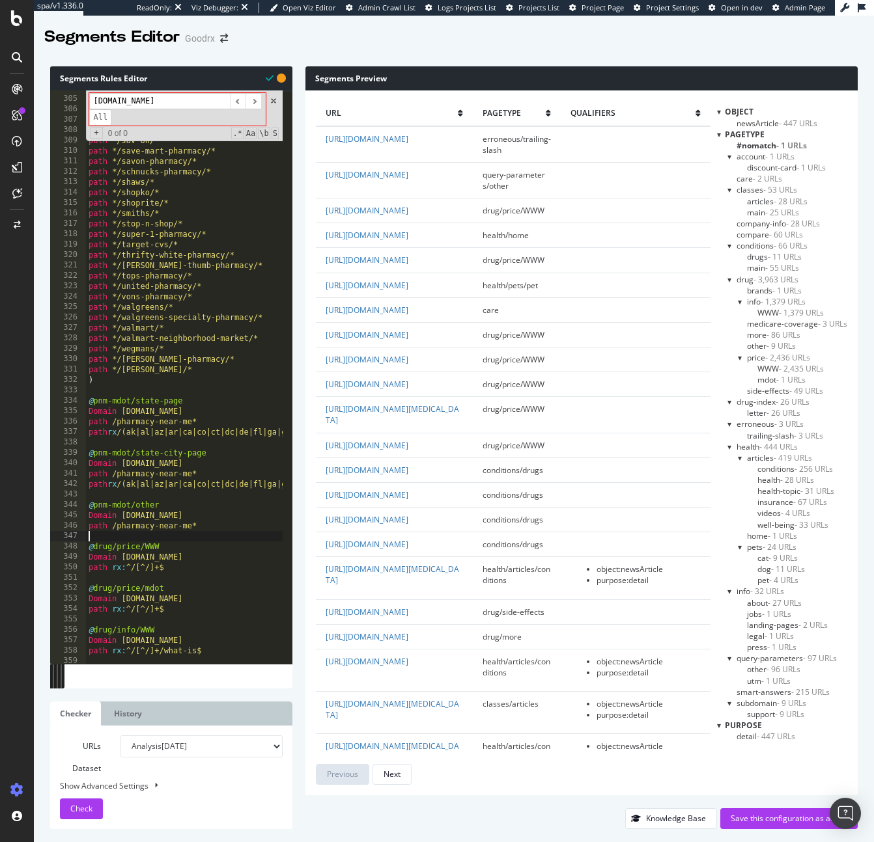
click at [210, 542] on div "path */rite-aid-walgreens/* path */ritzman-pharmacy/* path */safeway/* path */s…" at bounding box center [494, 375] width 816 height 585
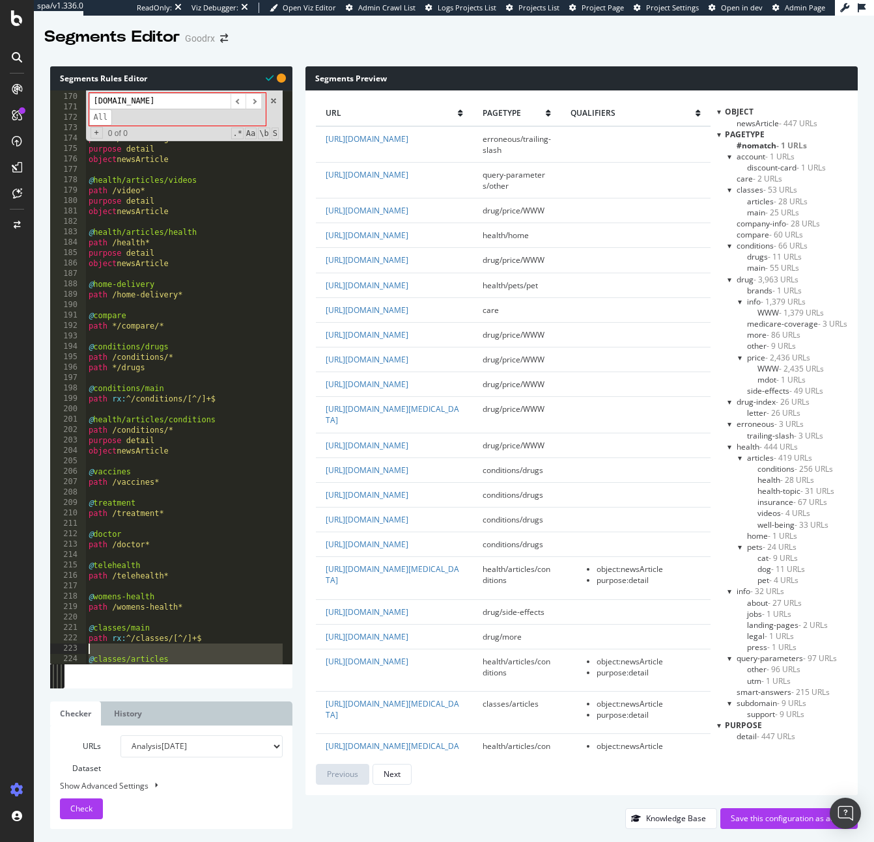
scroll to position [1926, 0]
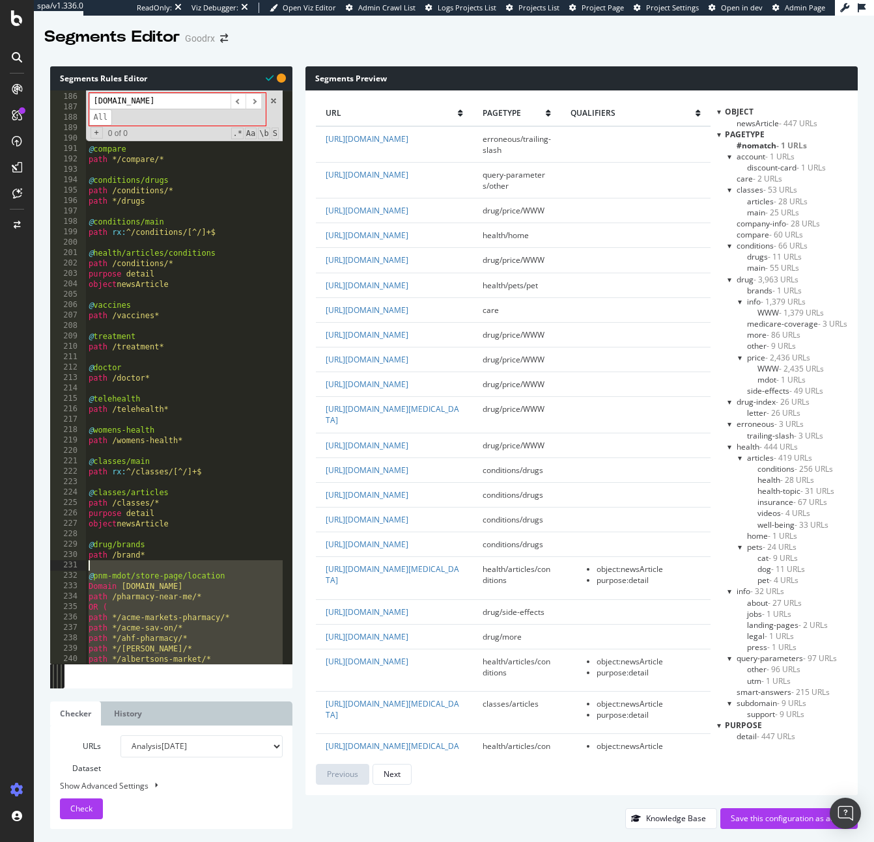
drag, startPoint x: 217, startPoint y: 523, endPoint x: 63, endPoint y: 566, distance: 160.2
click at [63, 566] on div "185 186 187 188 189 190 191 192 193 194 195 196 197 198 199 200 201 202 203 204…" at bounding box center [171, 377] width 242 height 574
type textarea "@pnm-mdot/store-page/location"
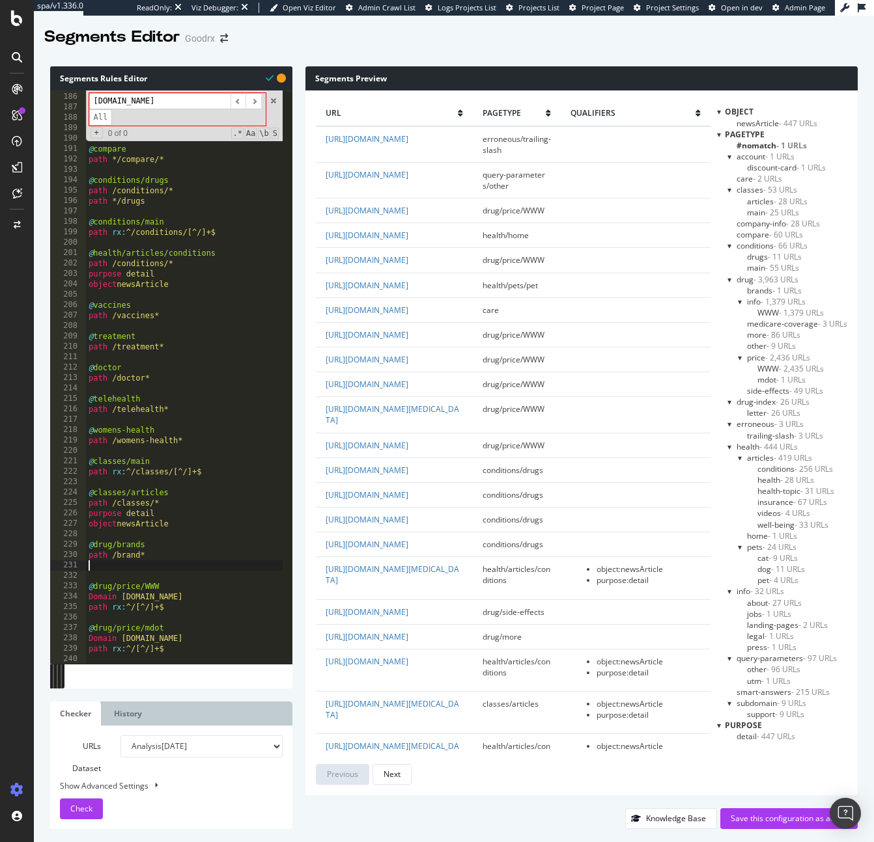
type textarea "path /brand*"
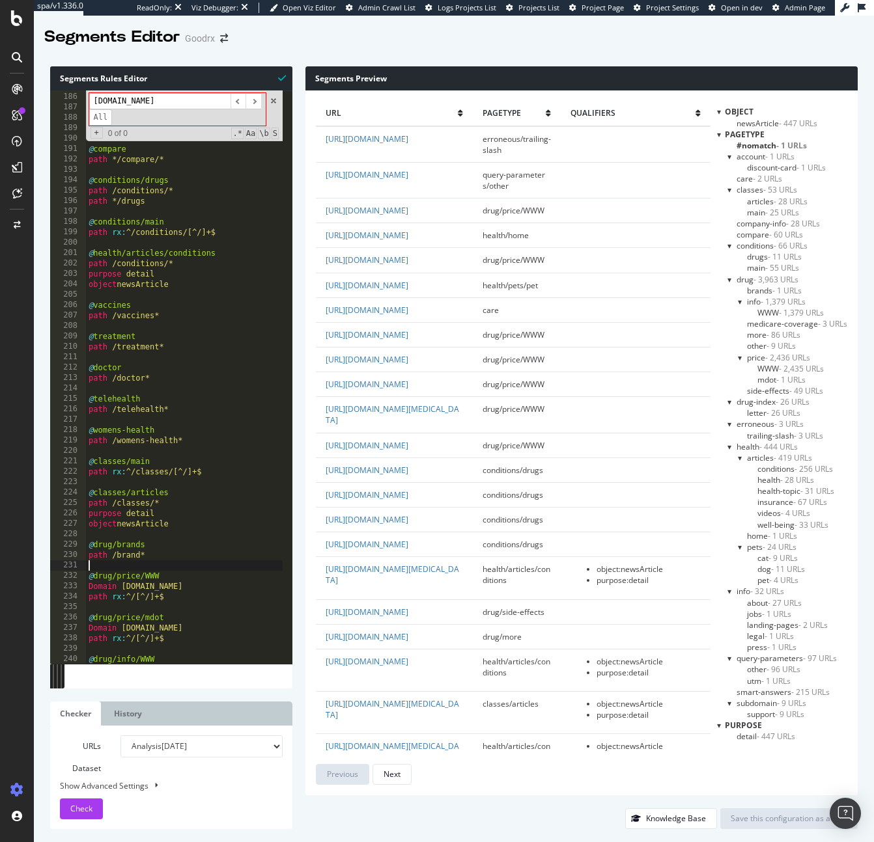
click at [236, 561] on div "purpose detail object newsArticle @ home-delivery path /home-delivery* @ compar…" at bounding box center [494, 373] width 816 height 585
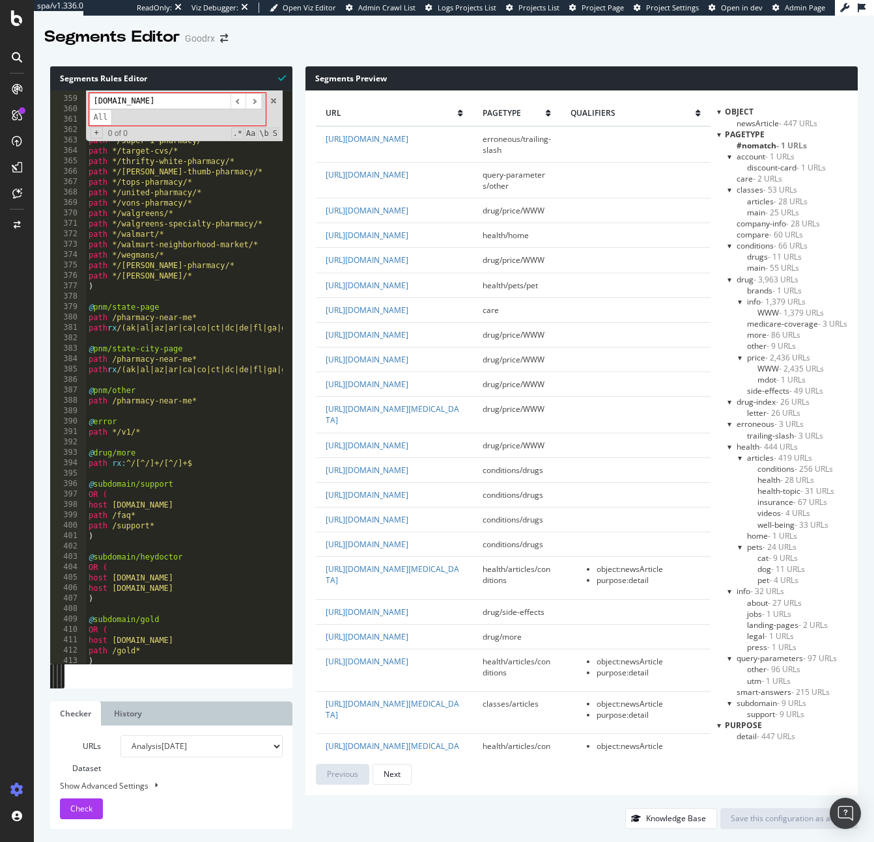
scroll to position [3770, 0]
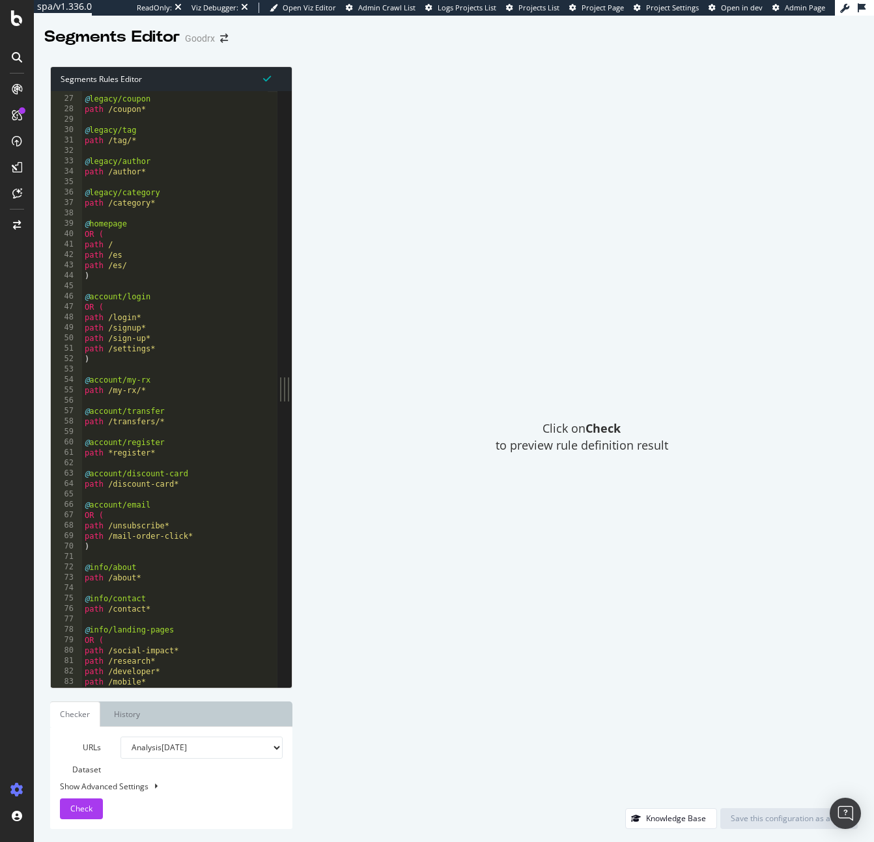
scroll to position [417, 0]
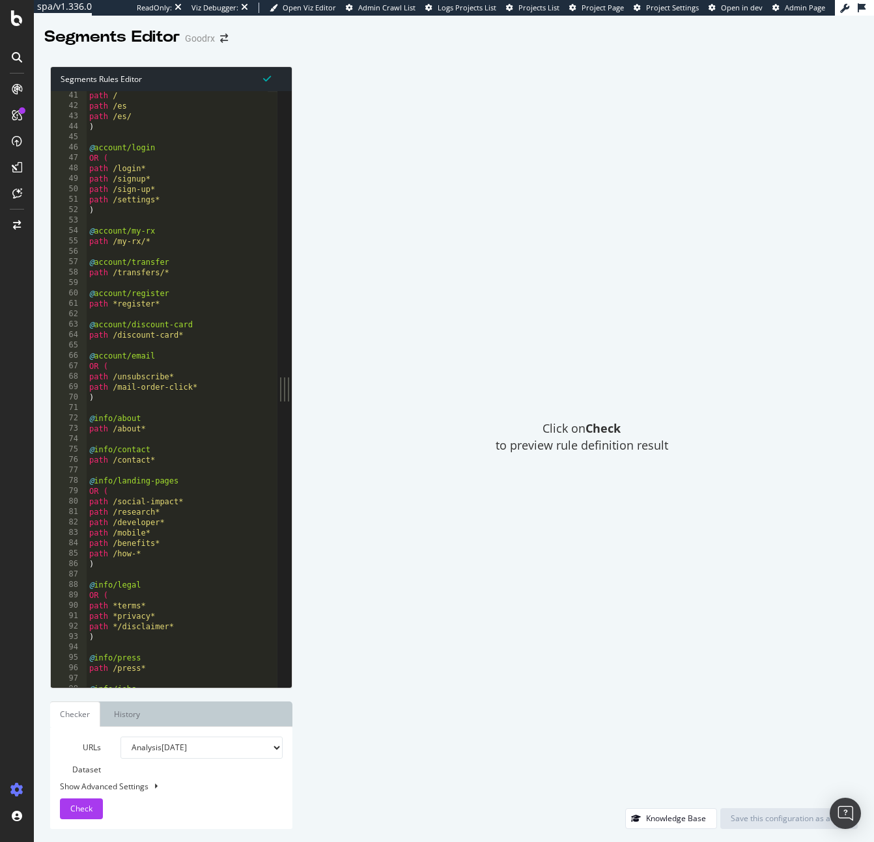
click at [221, 574] on div "path / path /es path /es/ ) @ account/login OR ( path /login* path /signup* pat…" at bounding box center [495, 393] width 816 height 607
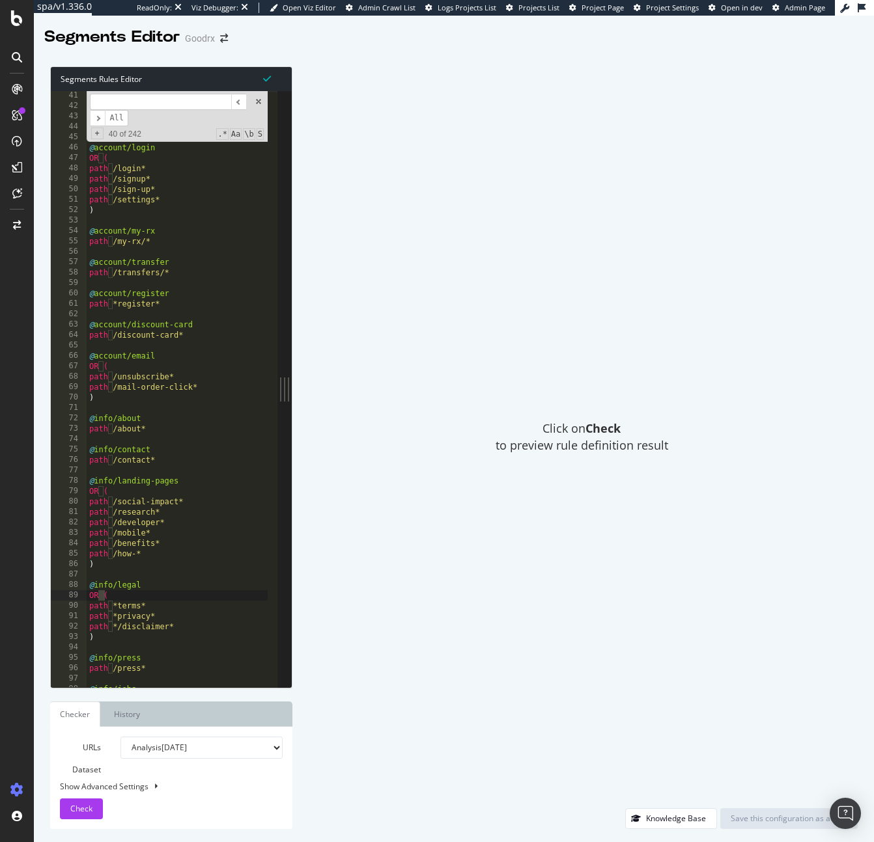
type input "m"
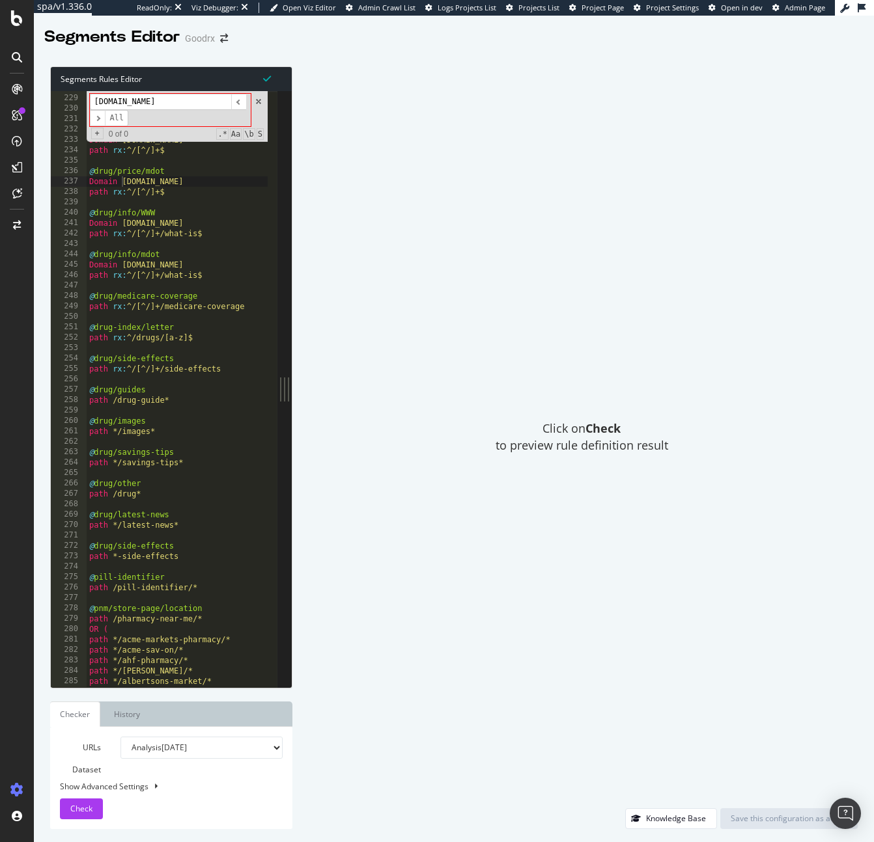
scroll to position [2528, 0]
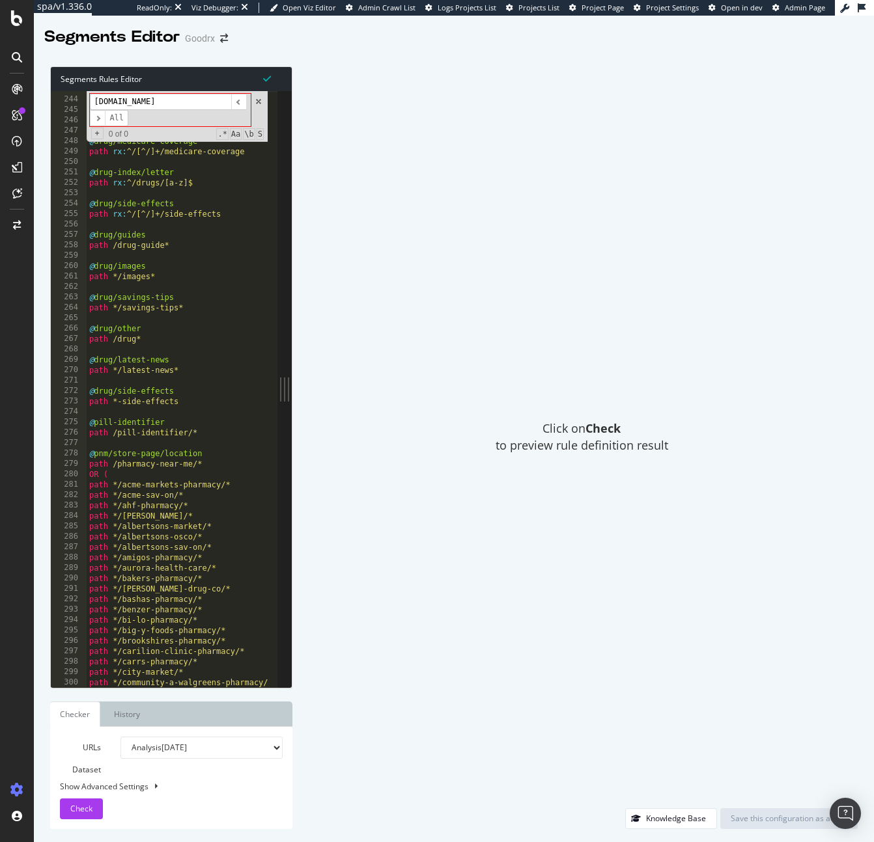
type input "[DOMAIN_NAME]"
click at [214, 457] on div "@ drug/info/mdot Domain [DOMAIN_NAME] path rx : ^/[^/]+/what-is$ @ drug/medicar…" at bounding box center [495, 387] width 816 height 607
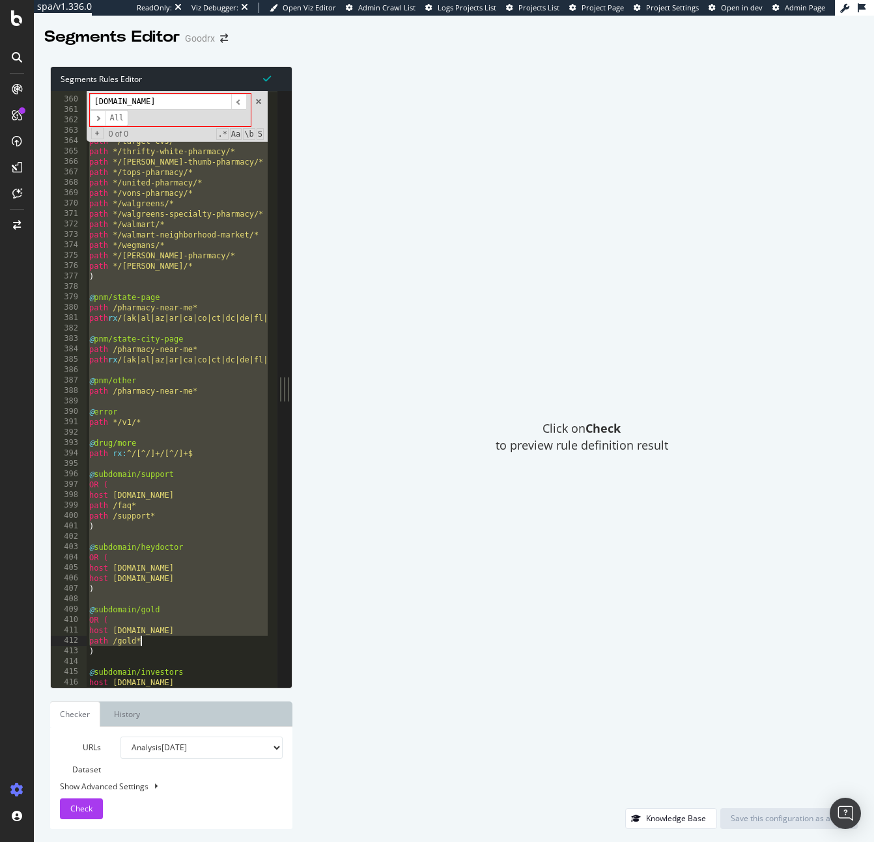
scroll to position [3747, 0]
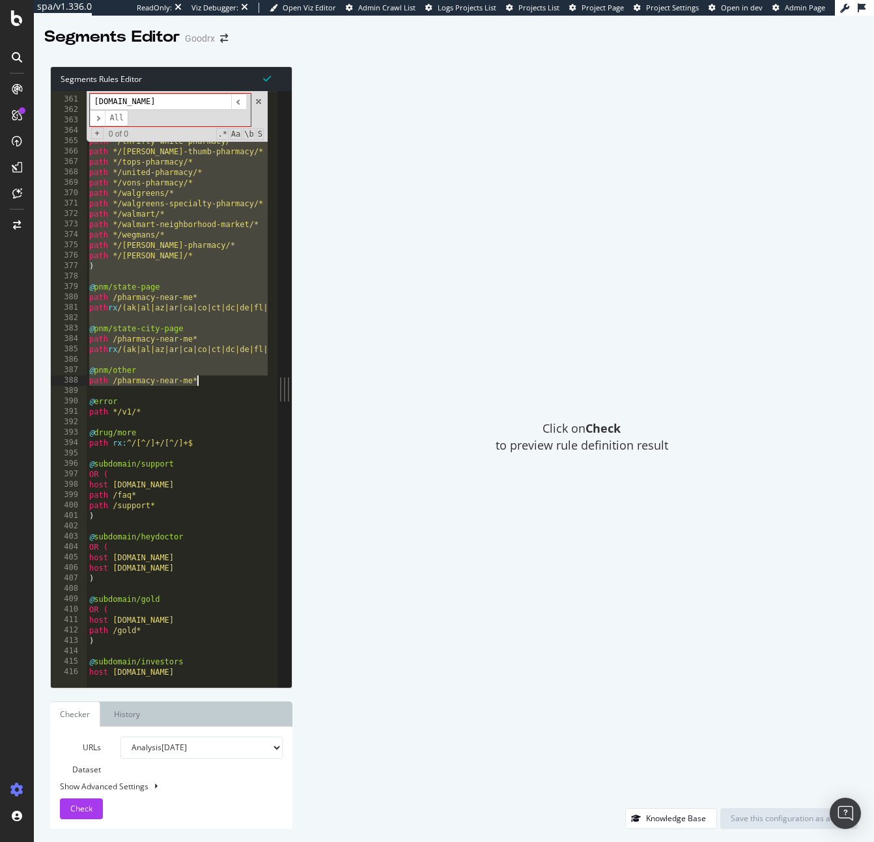
drag, startPoint x: 89, startPoint y: 431, endPoint x: 250, endPoint y: 382, distance: 168.1
click at [250, 382] on div "path */shoprite/* path */smiths/* path */stop-n-shop/* path */super-1-pharmacy/…" at bounding box center [495, 387] width 816 height 607
click at [214, 379] on div "path */shoprite/* path */smiths/* path */stop-n-shop/* path */super-1-pharmacy/…" at bounding box center [495, 387] width 816 height 607
type textarea "path /pharmacy-near-me*"
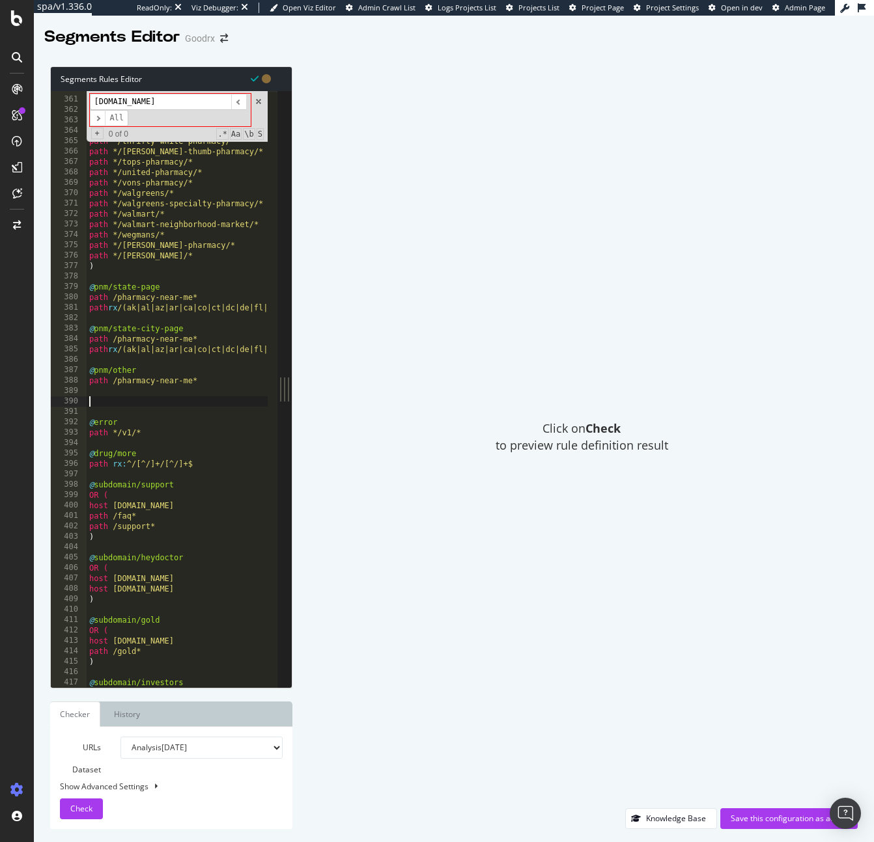
paste textarea "path /pharmacy-near-me*"
type textarea "path /pharmacy-near-me*"
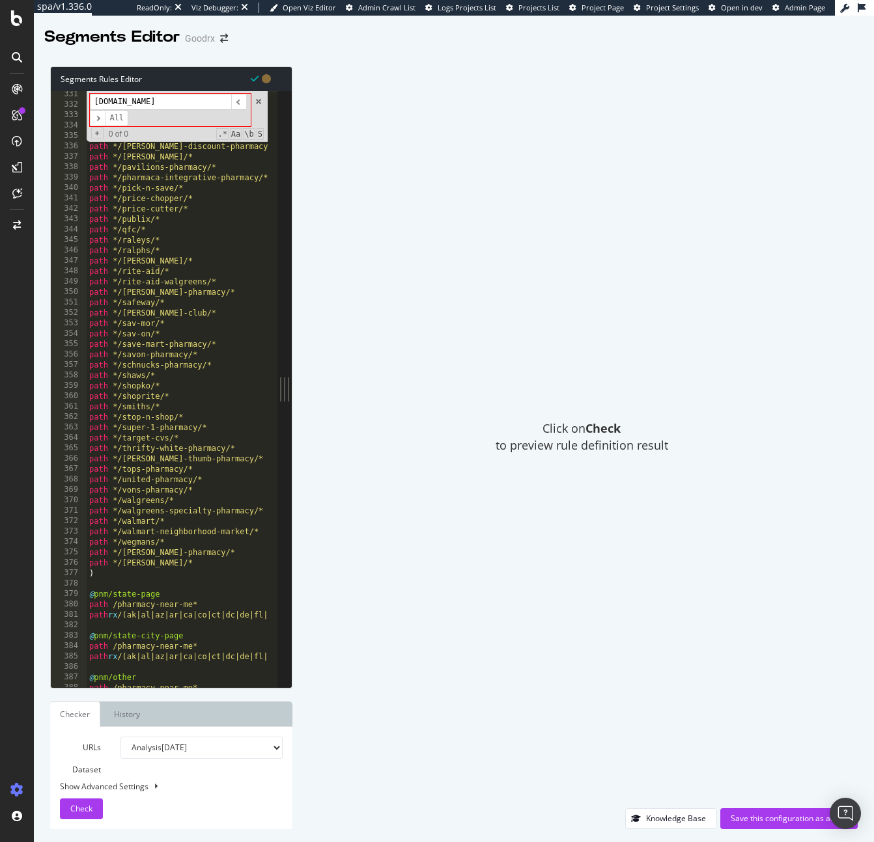
scroll to position [3591, 0]
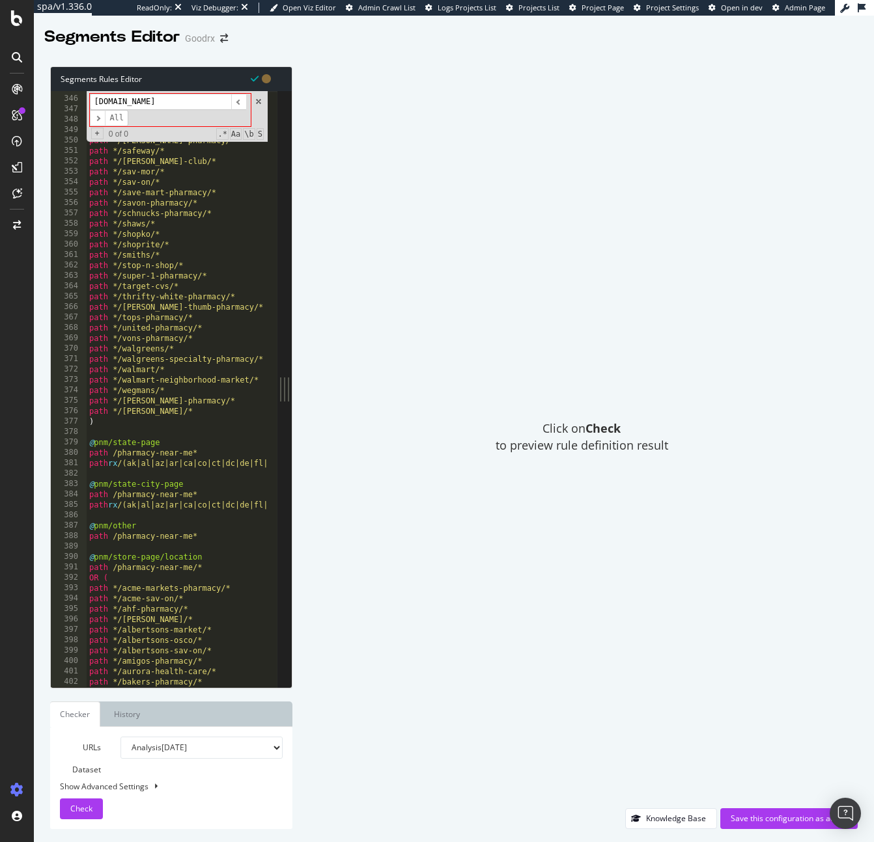
click at [174, 451] on div "path */raleys/* path */ralphs/* path */randalls/* path */rite-aid/* path */rite…" at bounding box center [495, 386] width 816 height 607
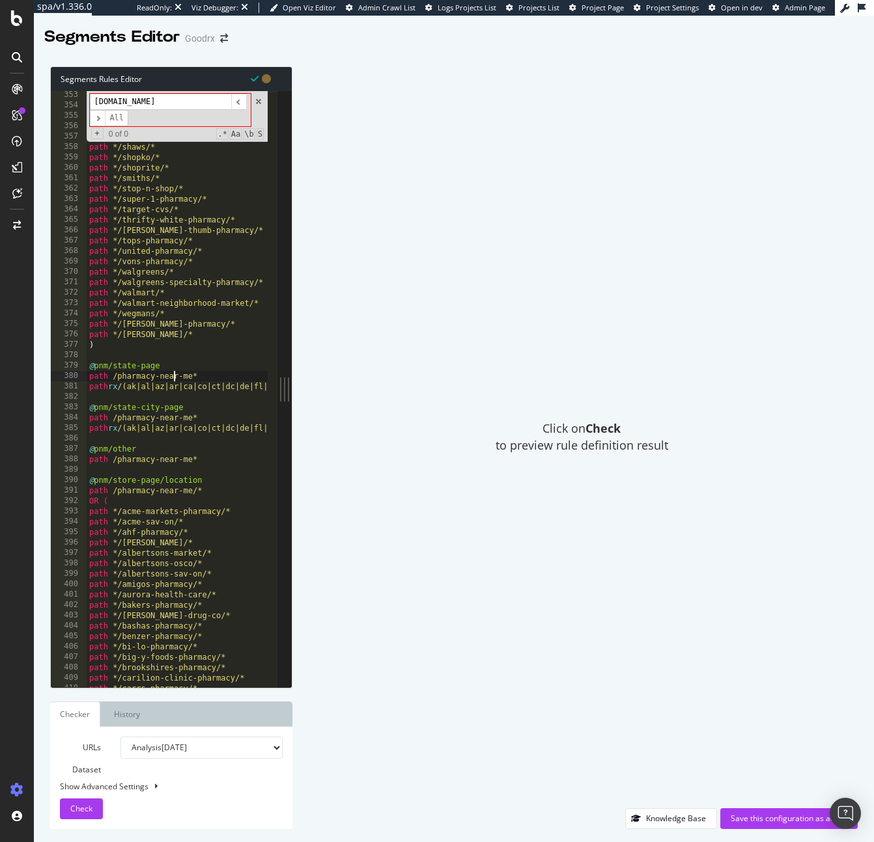
scroll to position [3668, 0]
click at [207, 470] on div "path */sav-mor/* path */sav-on/* path */save-mart-pharmacy/* path */savon-pharm…" at bounding box center [495, 393] width 816 height 607
click at [210, 477] on div "path */sav-mor/* path */sav-on/* path */save-mart-pharmacy/* path */savon-pharm…" at bounding box center [495, 393] width 816 height 607
type textarea "@pnm/store-page/location/mdot"
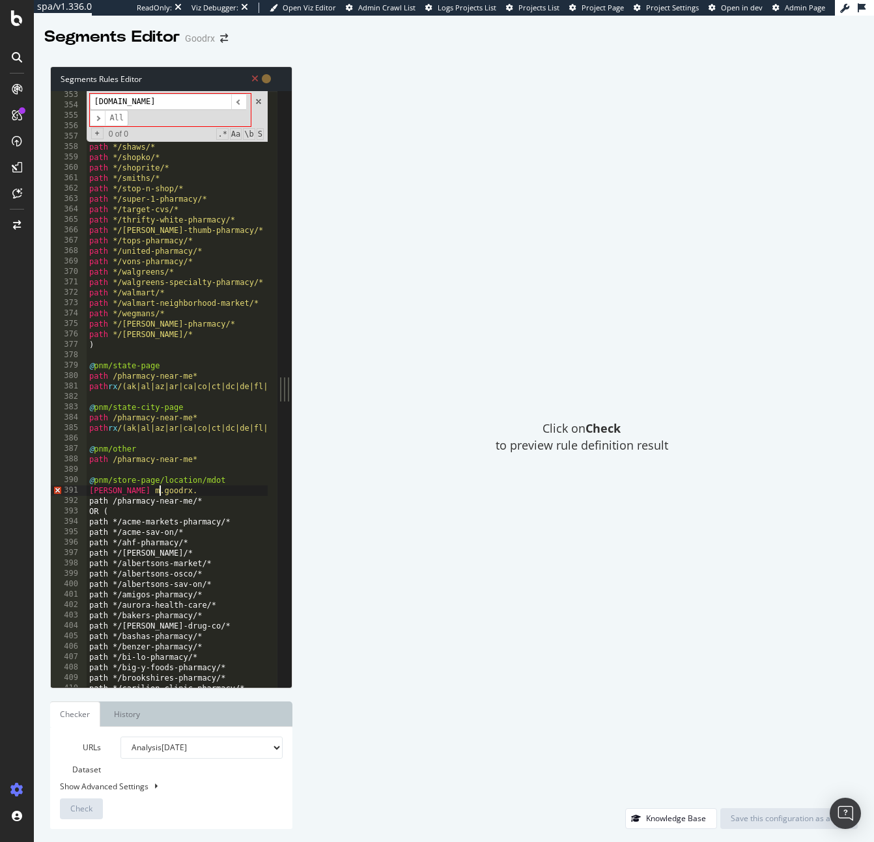
type textarea "[PERSON_NAME] [DOMAIN_NAME]"
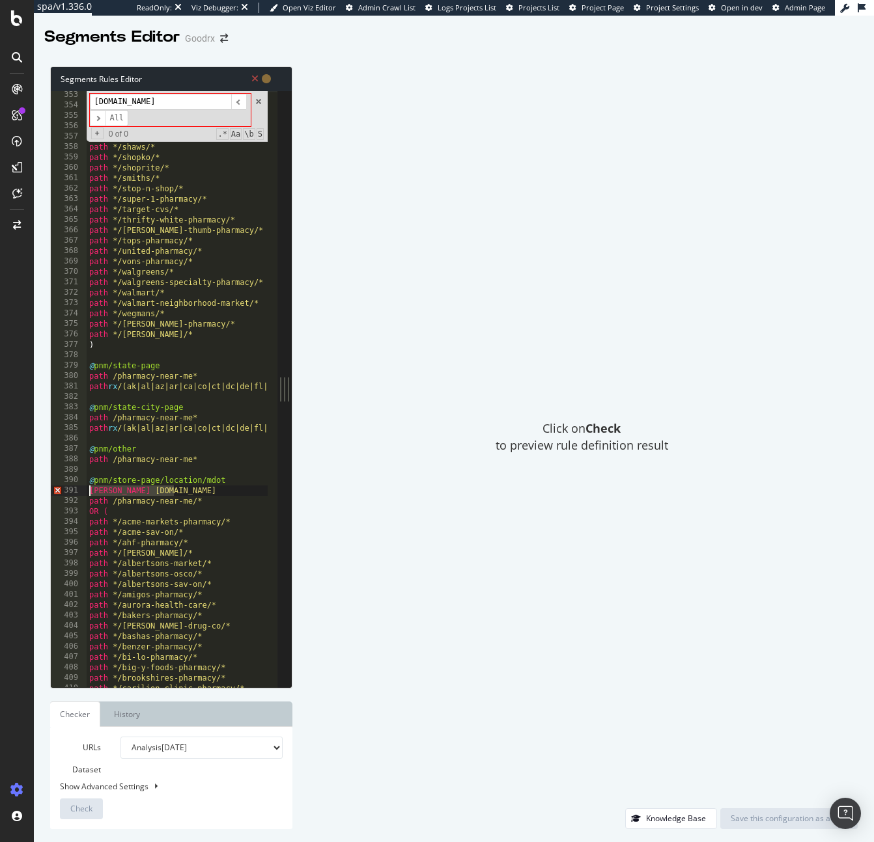
drag, startPoint x: 186, startPoint y: 491, endPoint x: 53, endPoint y: 492, distance: 133.5
click at [53, 492] on div "[PERSON_NAME] [DOMAIN_NAME] 353 354 355 356 357 358 359 360 361 362 363 364 365…" at bounding box center [164, 389] width 227 height 596
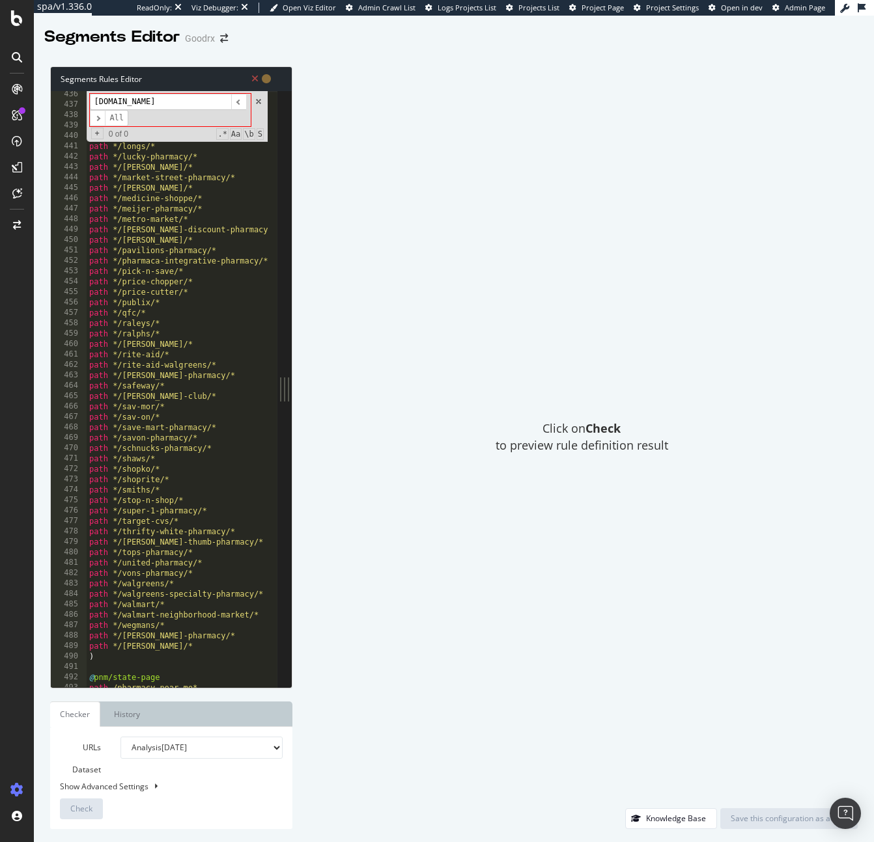
scroll to position [4676, 0]
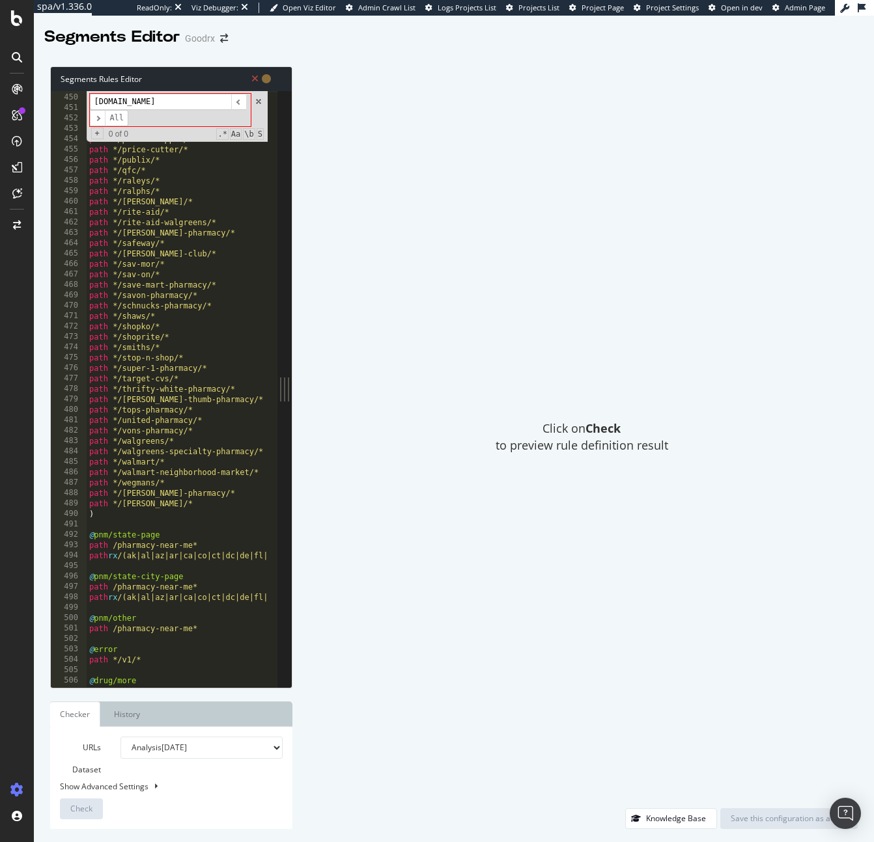
click at [184, 529] on div "path */[PERSON_NAME]-discount-pharmacy/* path */[PERSON_NAME]/* path */pavilion…" at bounding box center [495, 385] width 816 height 607
click at [182, 536] on div "path */navarro-discount-pharmacy/* path */owens/* path */pavilions-pharmacy/* p…" at bounding box center [495, 385] width 816 height 607
type textarea "@pnm/state-page/mdot"
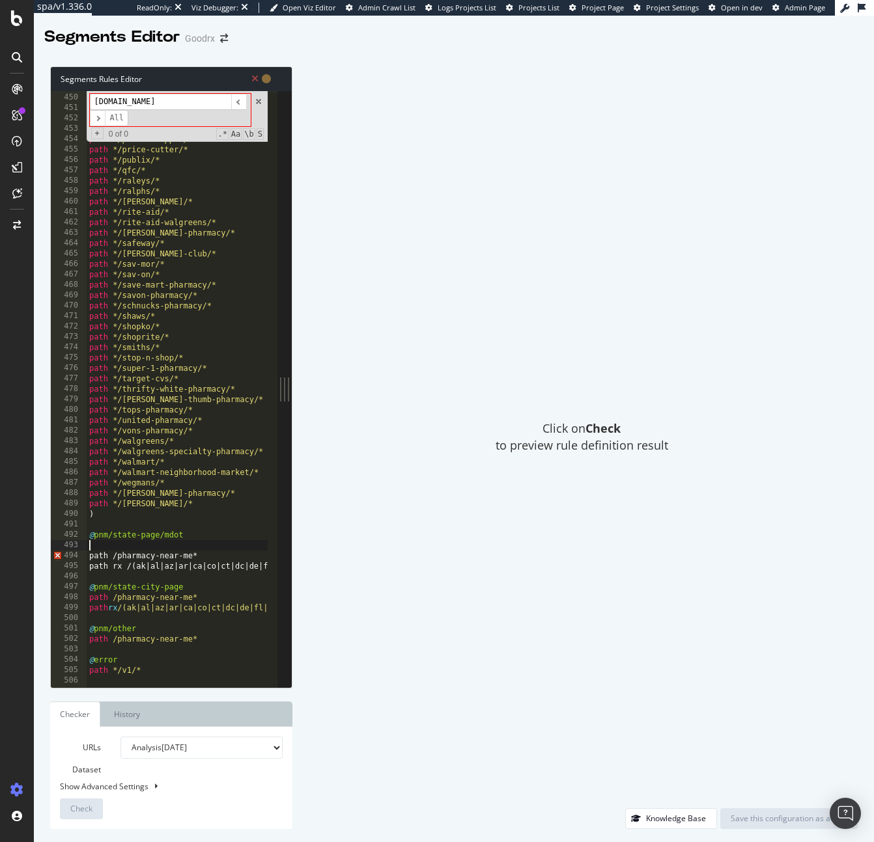
paste textarea "Doman m.goodrx.com"
click at [198, 583] on div "path */navarro-discount-pharmacy/* path */owens/* path */pavilions-pharmacy/* p…" at bounding box center [495, 385] width 816 height 607
type textarea "@pnm/state-city-page/mdot"
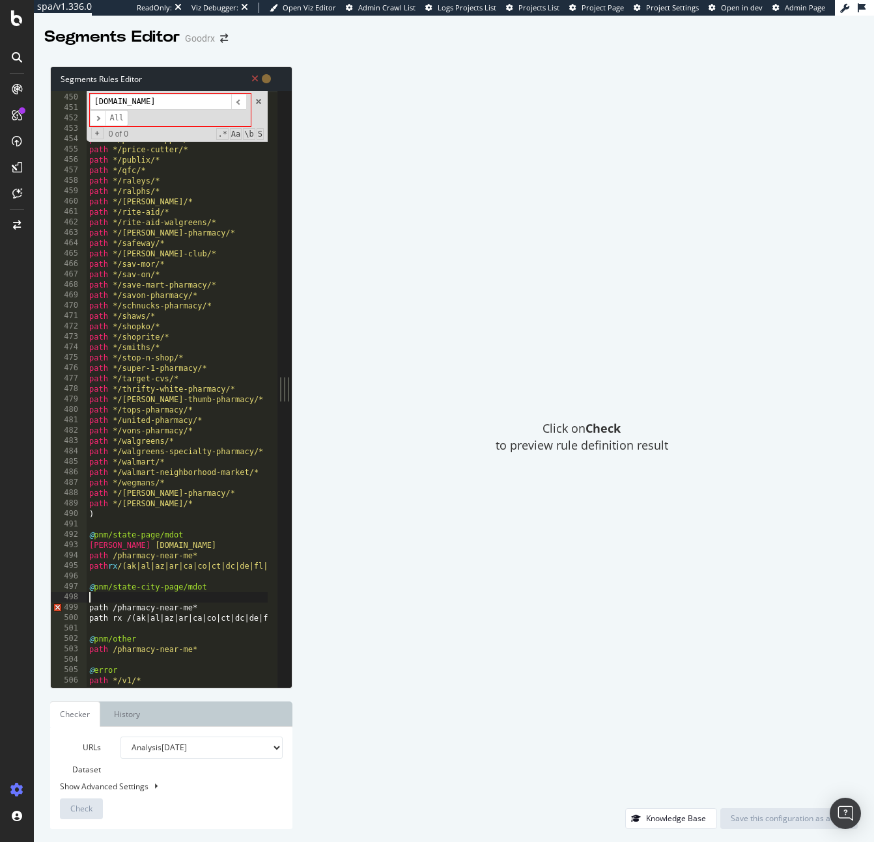
paste textarea "Doman m.goodrx.com"
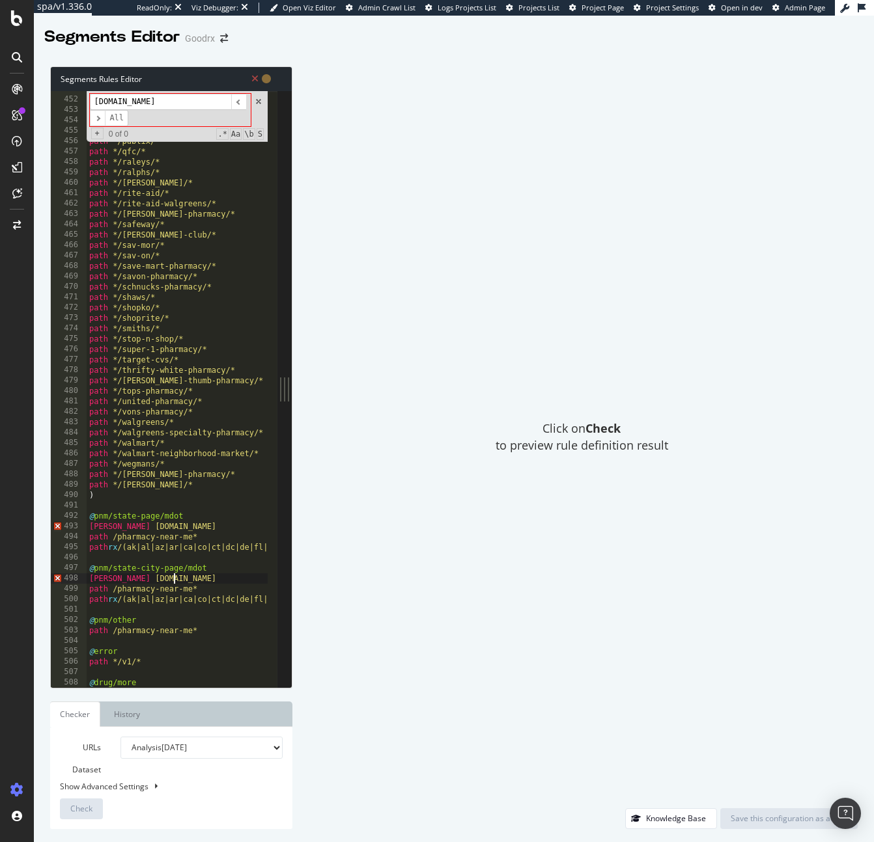
scroll to position [4695, 0]
click at [186, 619] on div "path */pavilions-pharmacy/* path */pharmaca-integrative-pharmacy/* path */pick-…" at bounding box center [495, 387] width 816 height 607
type textarea "@pnm/other/mdot"
paste textarea "Doman m.goodrx.com"
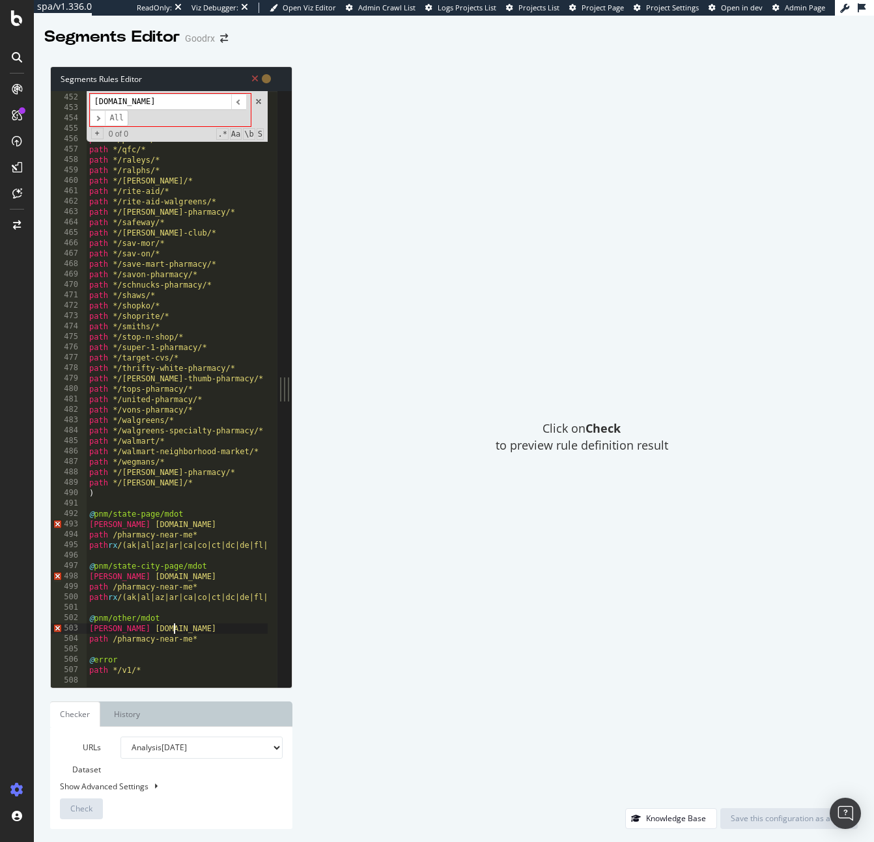
scroll to position [4697, 0]
click at [197, 622] on div "path */pavilions-pharmacy/* path */pharmaca-integrative-pharmacy/* path */pick-…" at bounding box center [495, 385] width 816 height 607
click at [104, 628] on div "path */pavilions-pharmacy/* path */pharmaca-integrative-pharmacy/* path */pick-…" at bounding box center [495, 385] width 816 height 607
click at [107, 575] on div "path */pavilions-pharmacy/* path */pharmaca-integrative-pharmacy/* path */pick-…" at bounding box center [495, 385] width 816 height 607
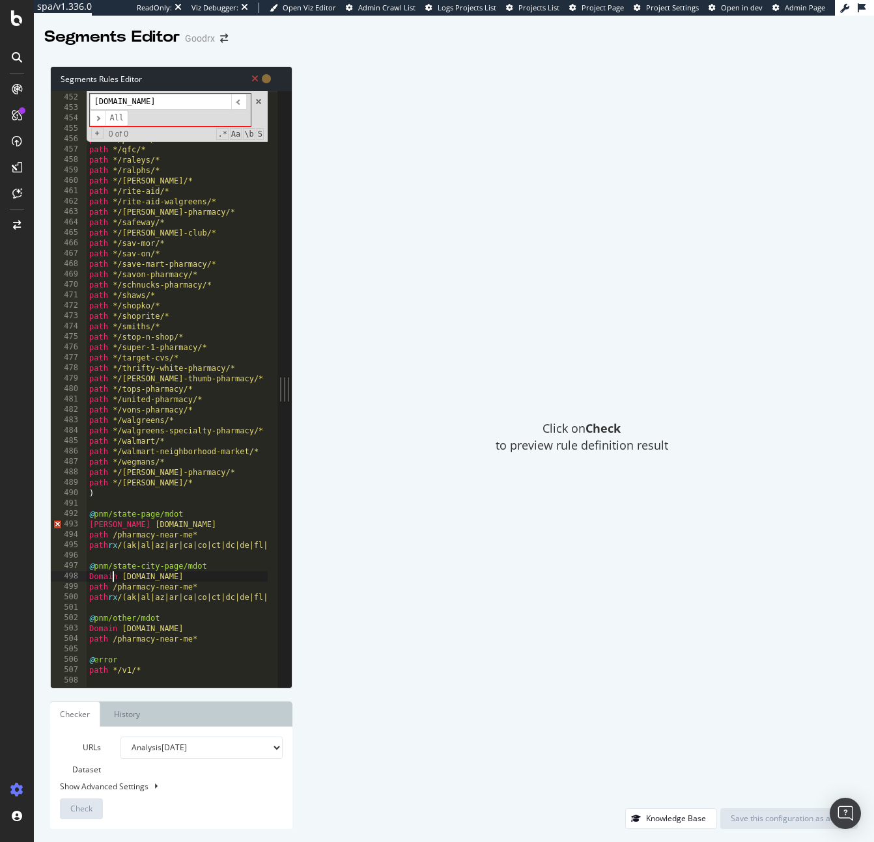
click at [108, 526] on div "path */pavilions-pharmacy/* path */pharmaca-integrative-pharmacy/* path */pick-…" at bounding box center [495, 385] width 816 height 607
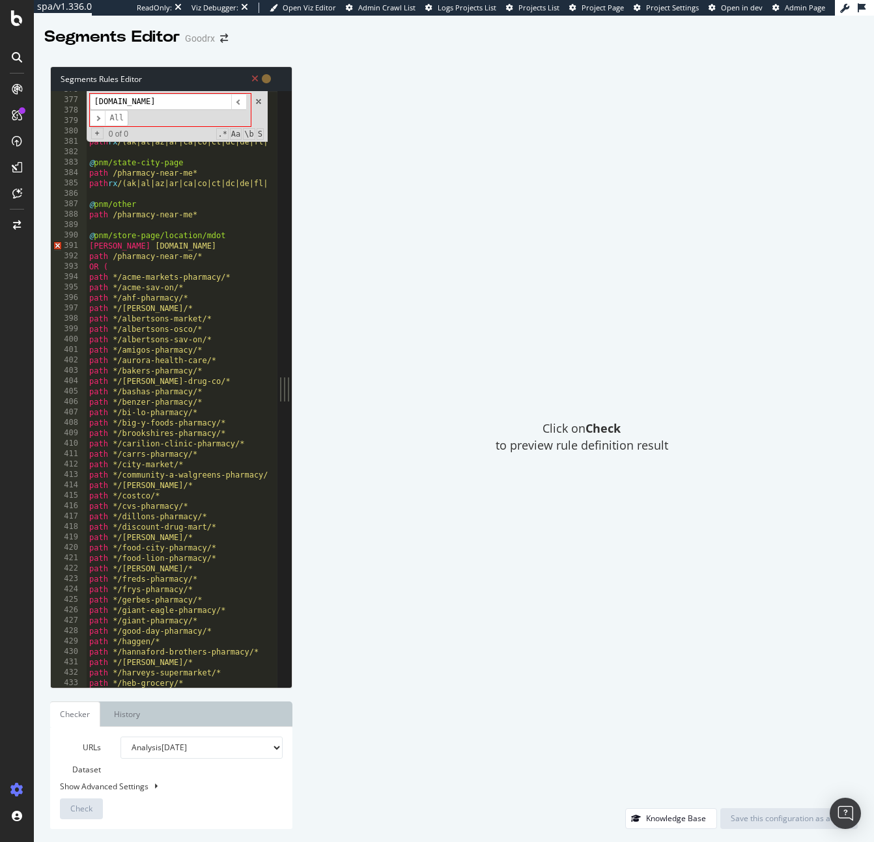
scroll to position [3913, 0]
click at [109, 244] on div "path */winn-dixie/* ) @ pnm/state-page path /pharmacy-near-me* path rx /(ak|al|…" at bounding box center [495, 388] width 816 height 607
type textarea "Domain m.goodrx.com"
click at [83, 804] on span "Check" at bounding box center [81, 808] width 22 height 11
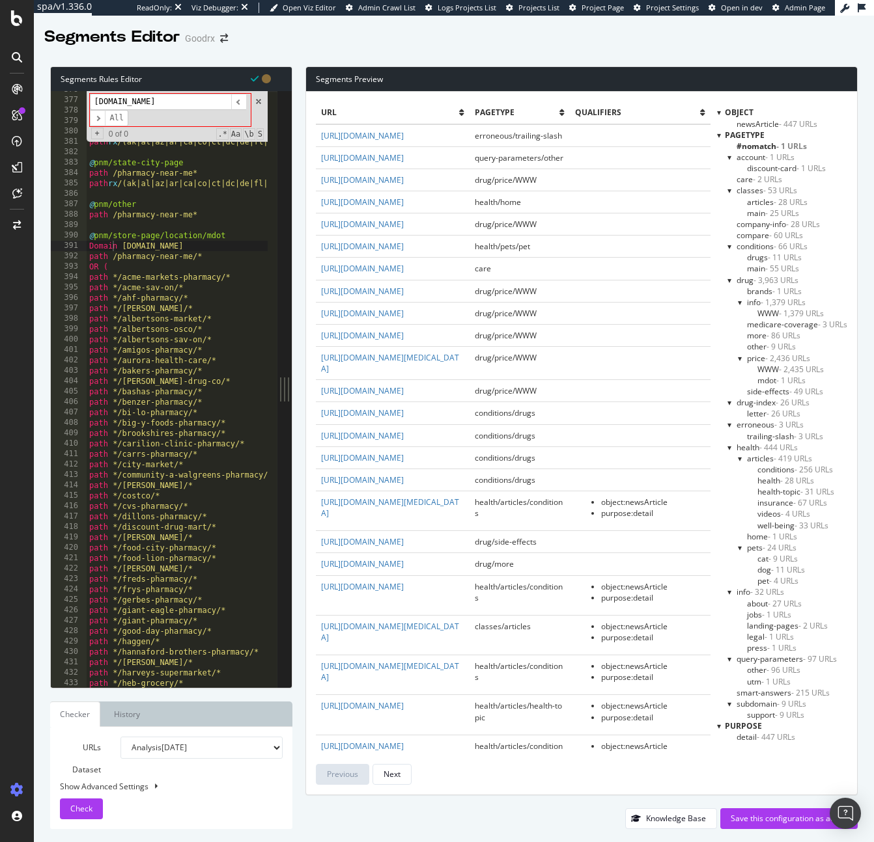
click at [173, 755] on select "Analysis 2025 Aug. 8th Analysis 2025 Aug. 1st Analysis 2025 Jul. 25th Analysis …" at bounding box center [201, 748] width 162 height 22
select select "urlList"
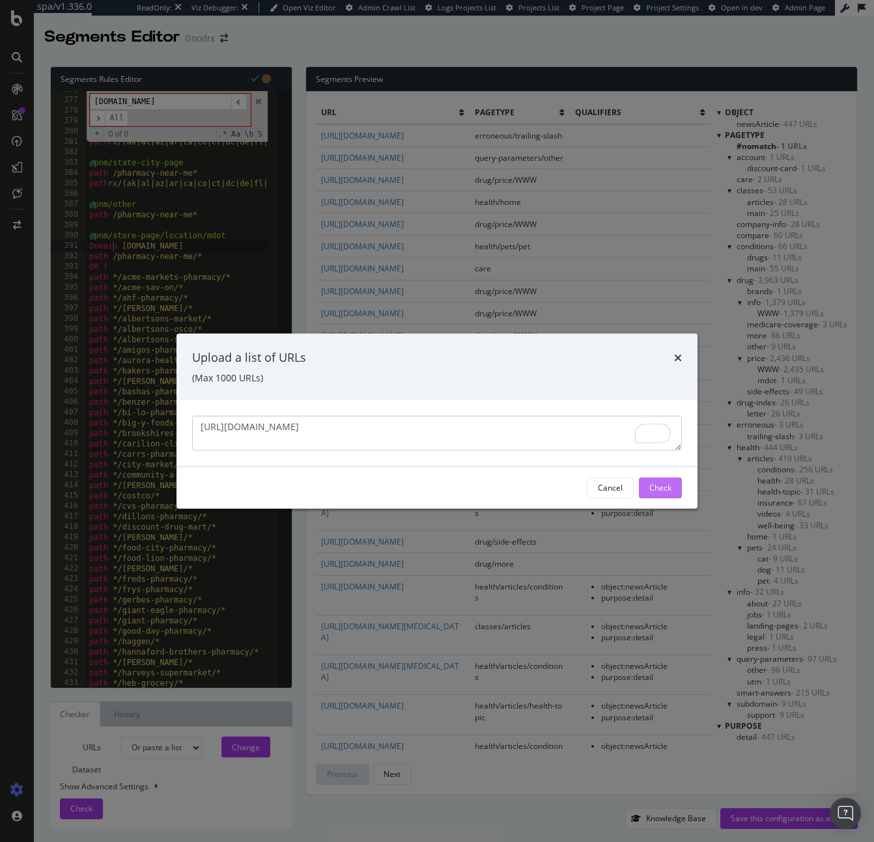
type textarea "https://m.goodrx.com/pharmacy-near-me"
click at [665, 488] on div "Check" at bounding box center [660, 487] width 22 height 11
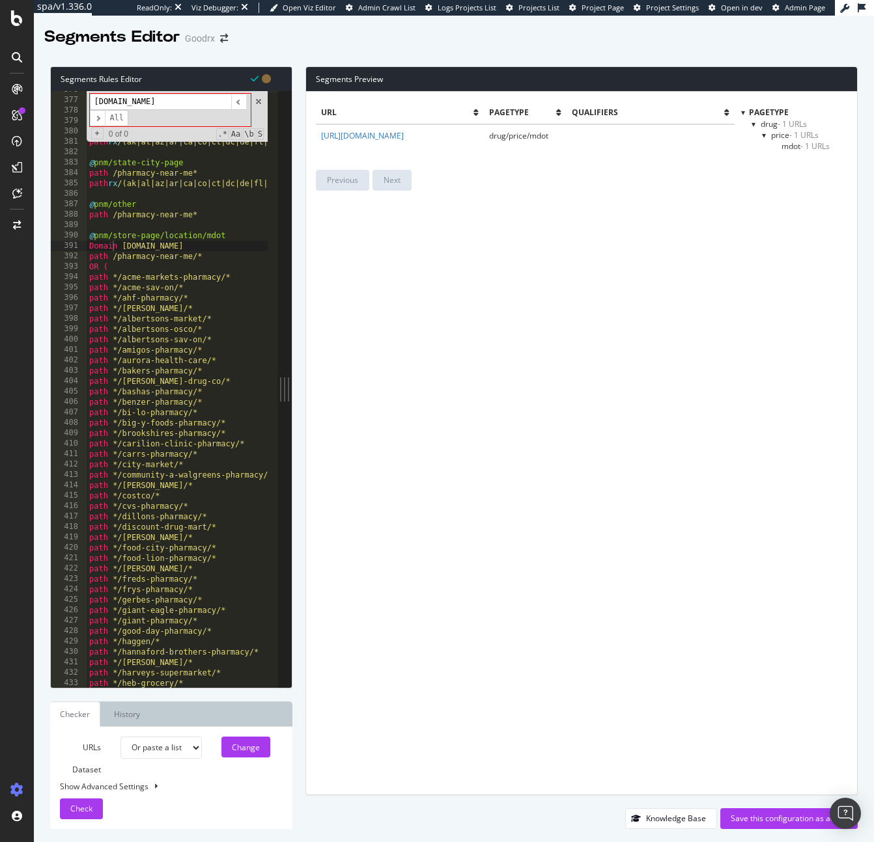
click at [764, 135] on div at bounding box center [764, 135] width 5 height 11
click at [764, 135] on div at bounding box center [764, 134] width 11 height 5
click at [757, 128] on div "drug - 1 URLs" at bounding box center [799, 123] width 96 height 11
click at [755, 124] on div at bounding box center [753, 123] width 5 height 11
click at [757, 126] on div "drug - 1 URLs" at bounding box center [799, 123] width 96 height 11
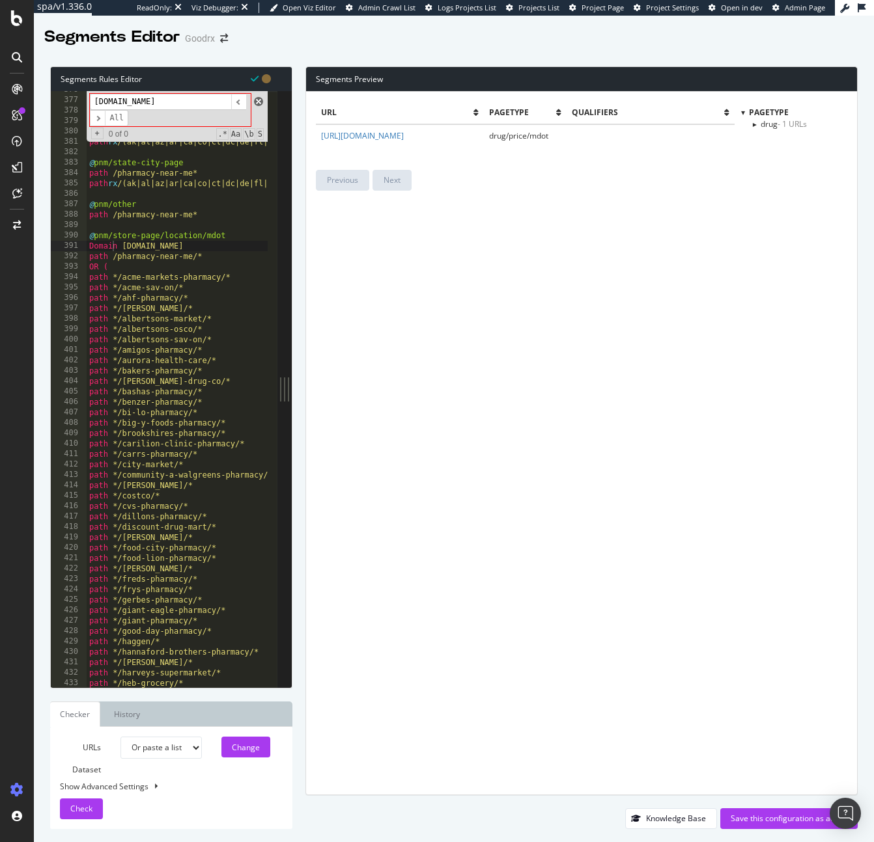
click at [257, 101] on span at bounding box center [258, 101] width 9 height 9
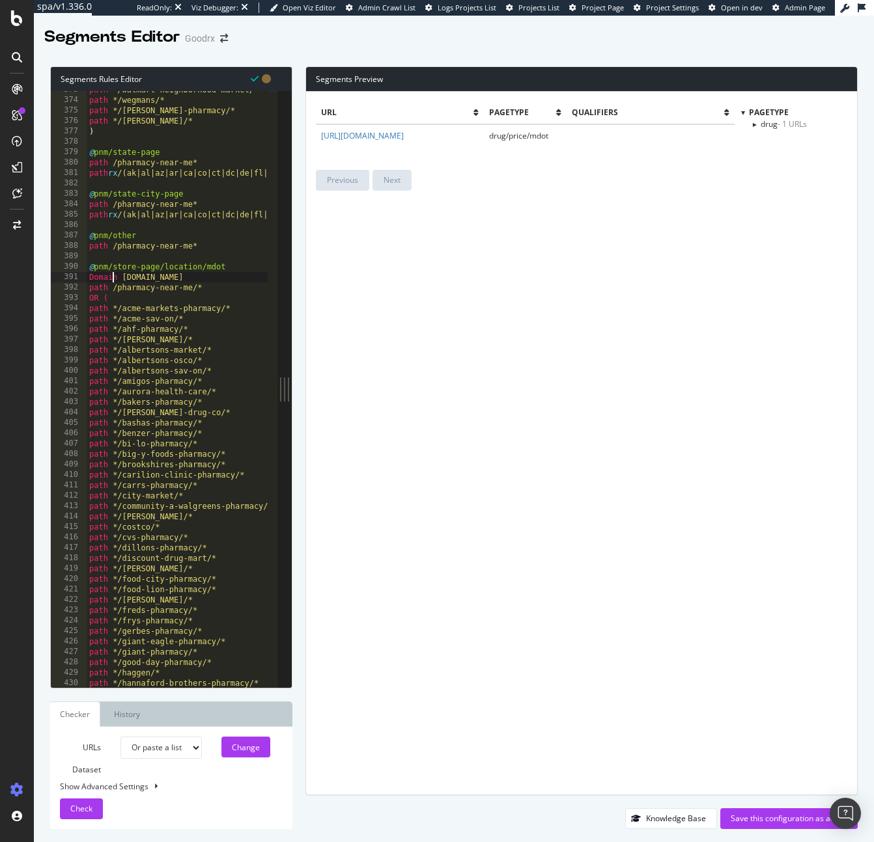
scroll to position [3834, 0]
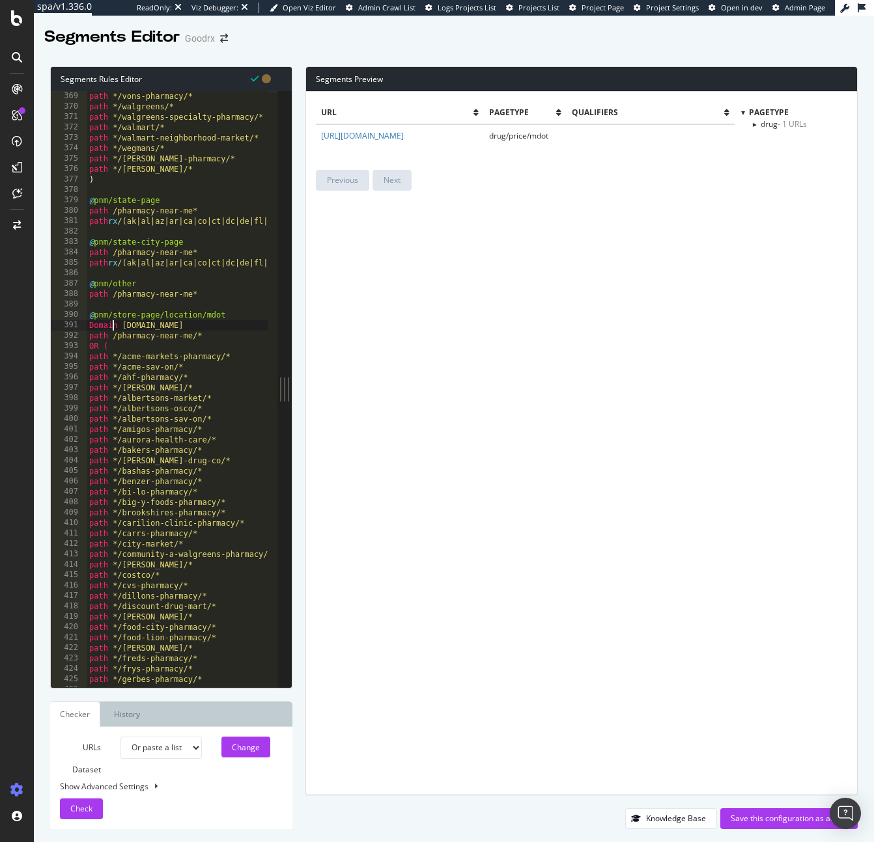
click at [751, 123] on div at bounding box center [753, 123] width 11 height 5
click at [766, 135] on div at bounding box center [764, 135] width 5 height 11
click at [756, 121] on div at bounding box center [753, 123] width 5 height 11
click at [171, 751] on select "Analysis 2025 Aug. 8th Analysis 2025 Aug. 1st Analysis 2025 Jul. 25th Analysis …" at bounding box center [160, 748] width 81 height 22
select select "analysis:20250808"
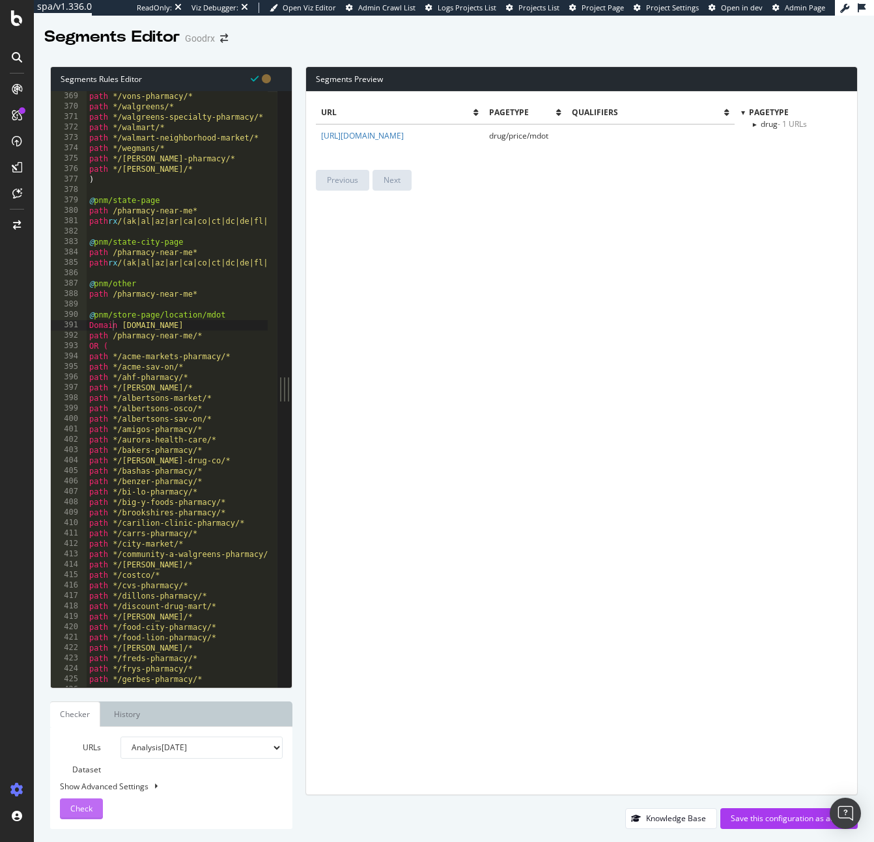
click at [68, 806] on button "Check" at bounding box center [81, 809] width 43 height 21
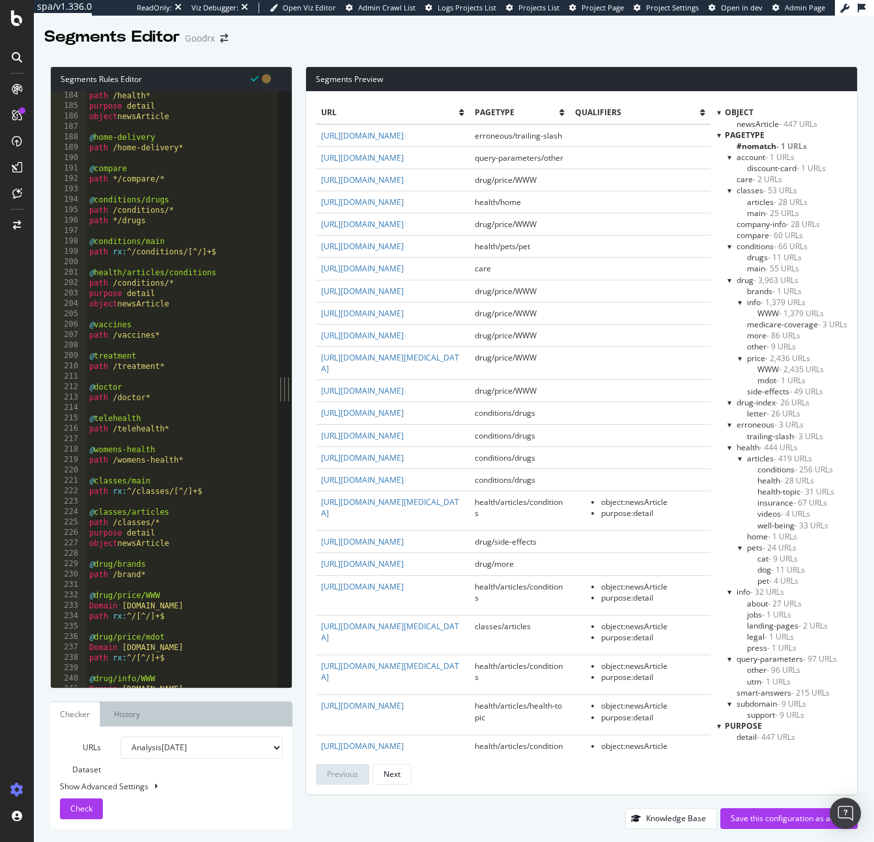
scroll to position [1643, 0]
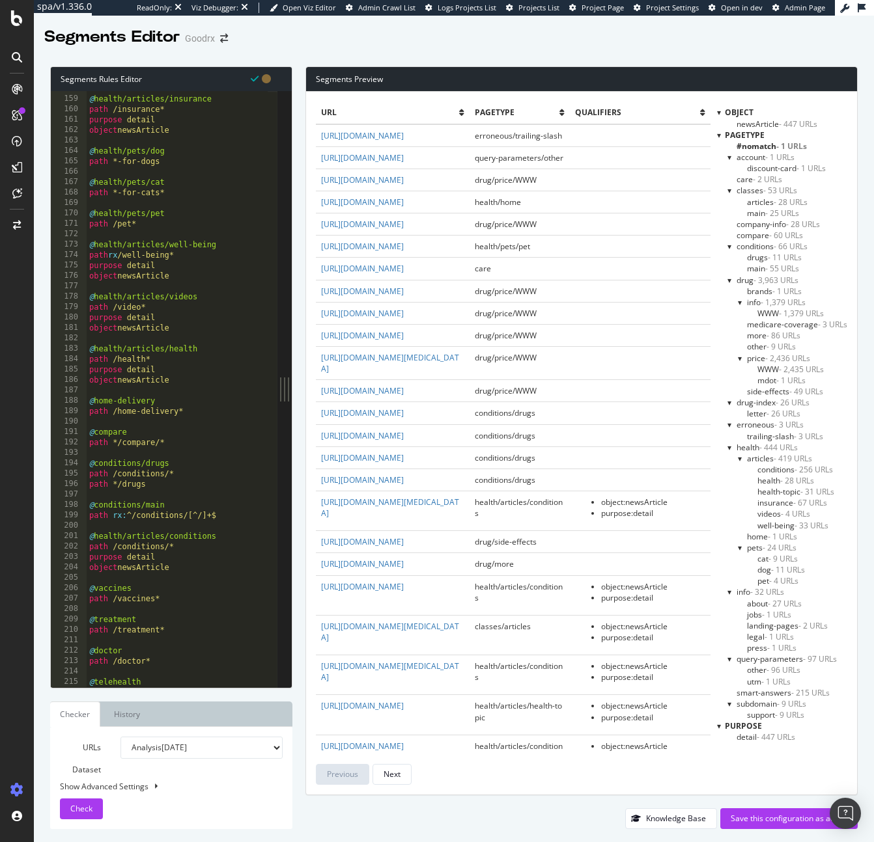
click at [783, 380] on span "- 1 URLs" at bounding box center [790, 380] width 29 height 11
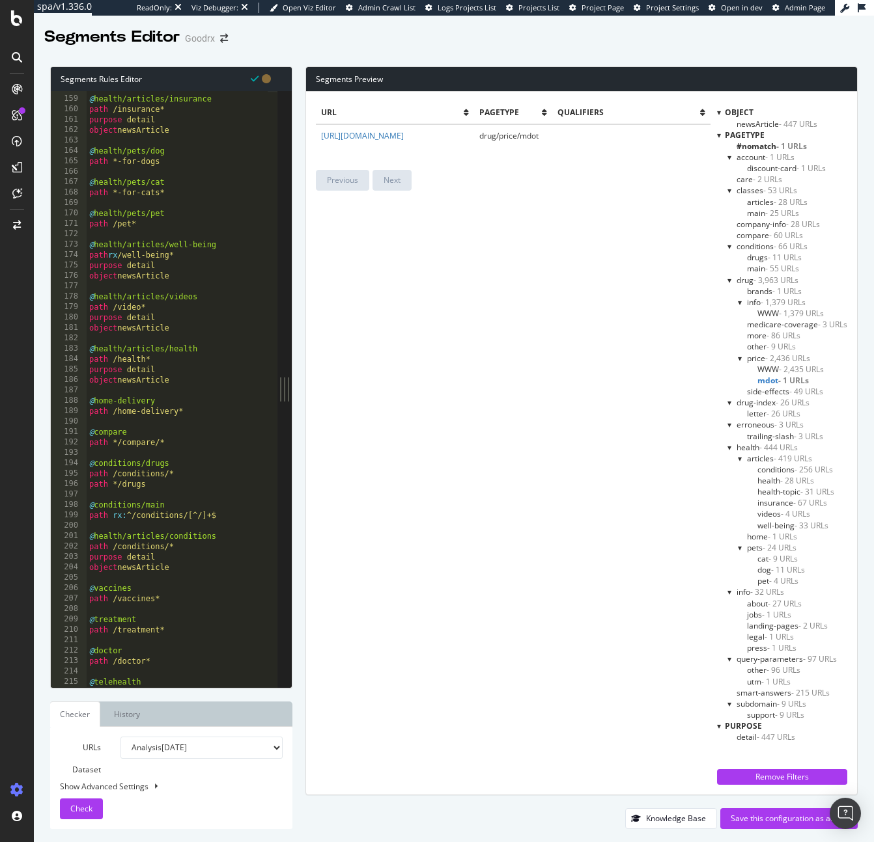
click at [786, 370] on span "- 2,435 URLs" at bounding box center [801, 369] width 45 height 11
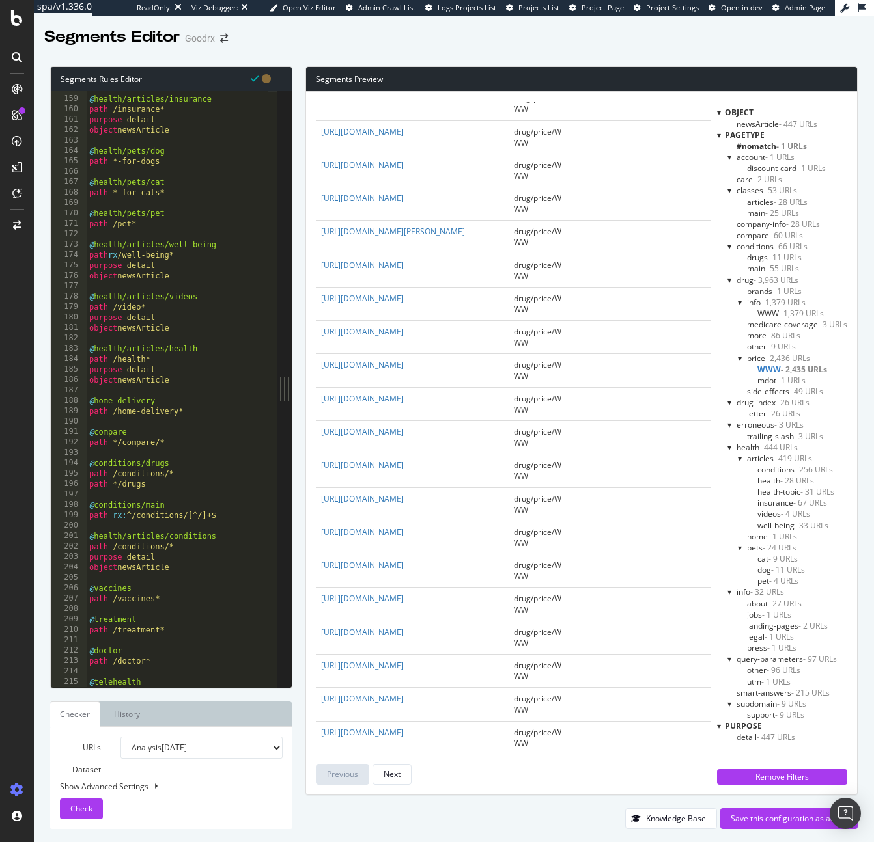
scroll to position [2722, 0]
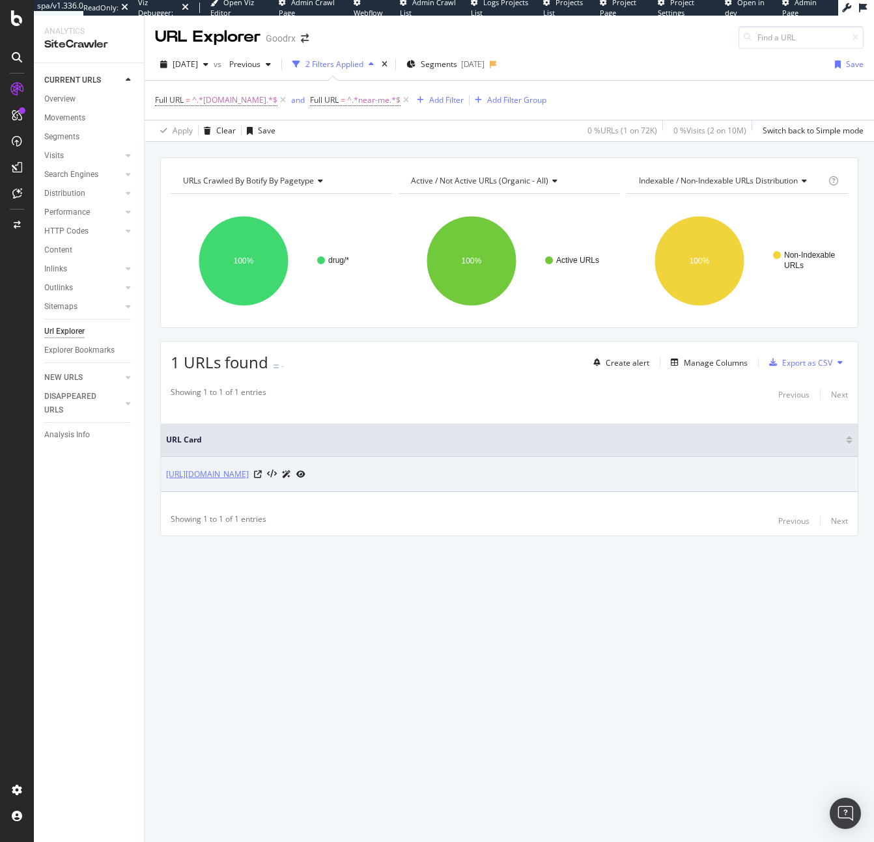
copy link "[URL][DOMAIN_NAME]"
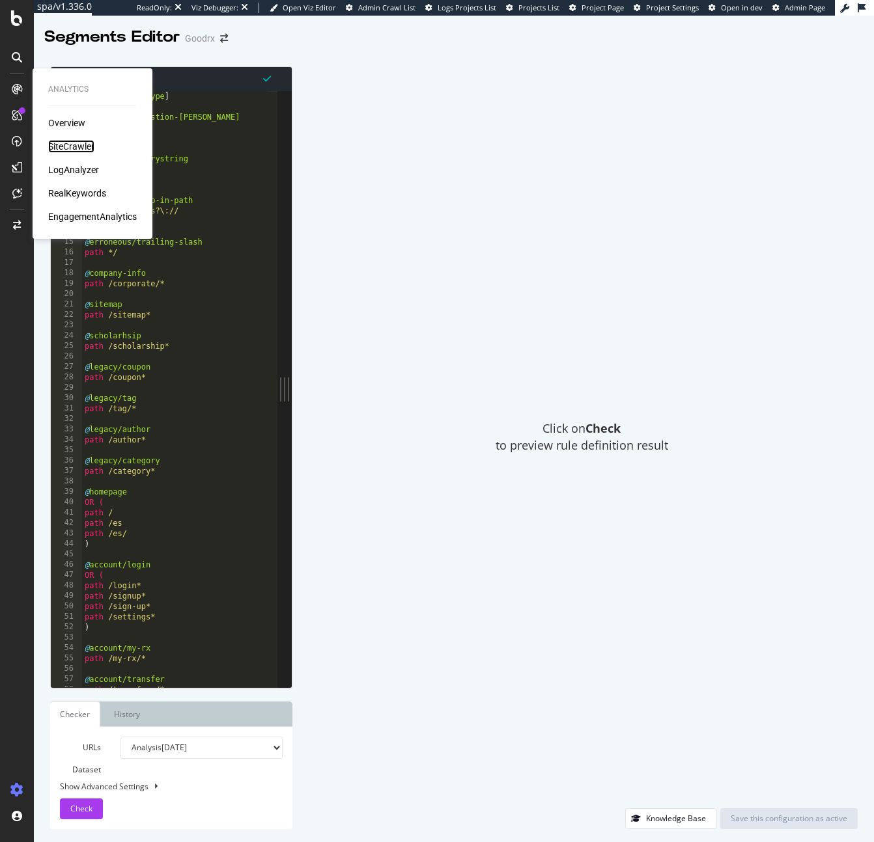
click at [78, 143] on div "SiteCrawler" at bounding box center [71, 146] width 46 height 13
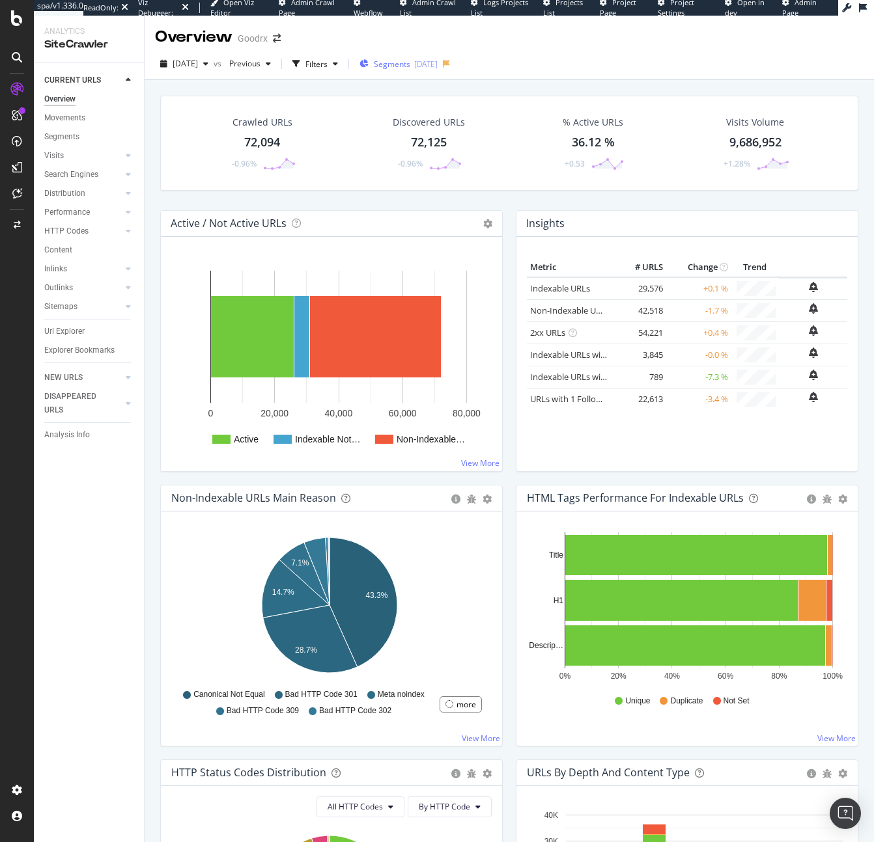
click at [434, 59] on div "Segments [DATE]" at bounding box center [398, 64] width 78 height 11
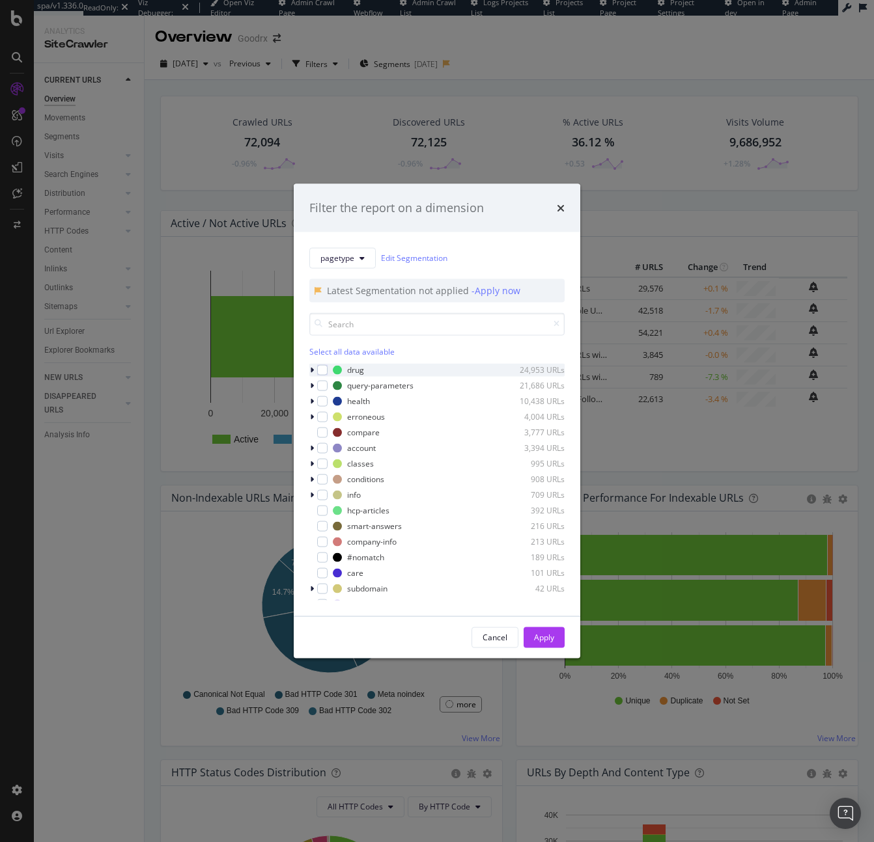
click at [311, 366] on icon "modal" at bounding box center [312, 370] width 4 height 8
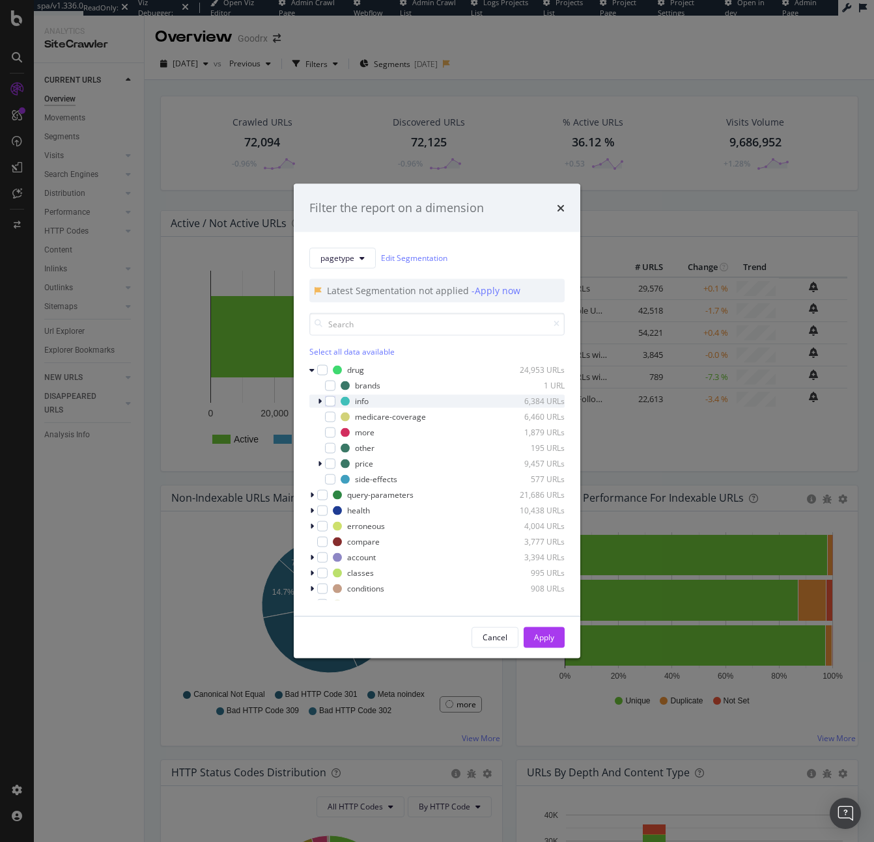
click at [319, 398] on icon "modal" at bounding box center [320, 401] width 4 height 8
click at [319, 398] on icon "modal" at bounding box center [319, 401] width 5 height 8
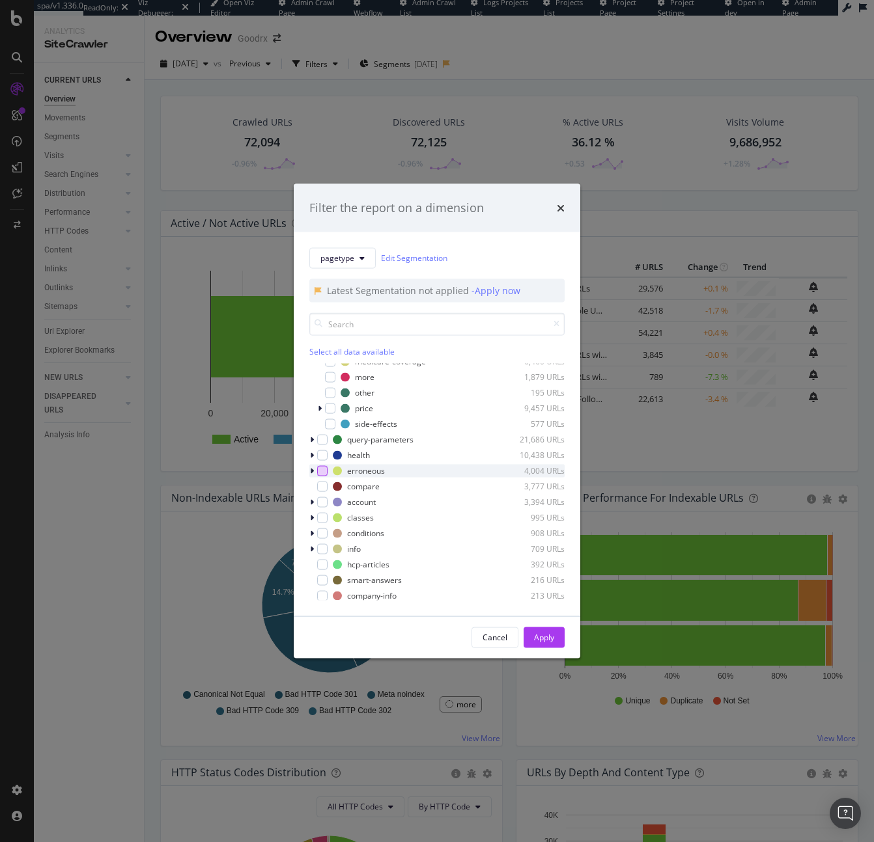
scroll to position [72, 0]
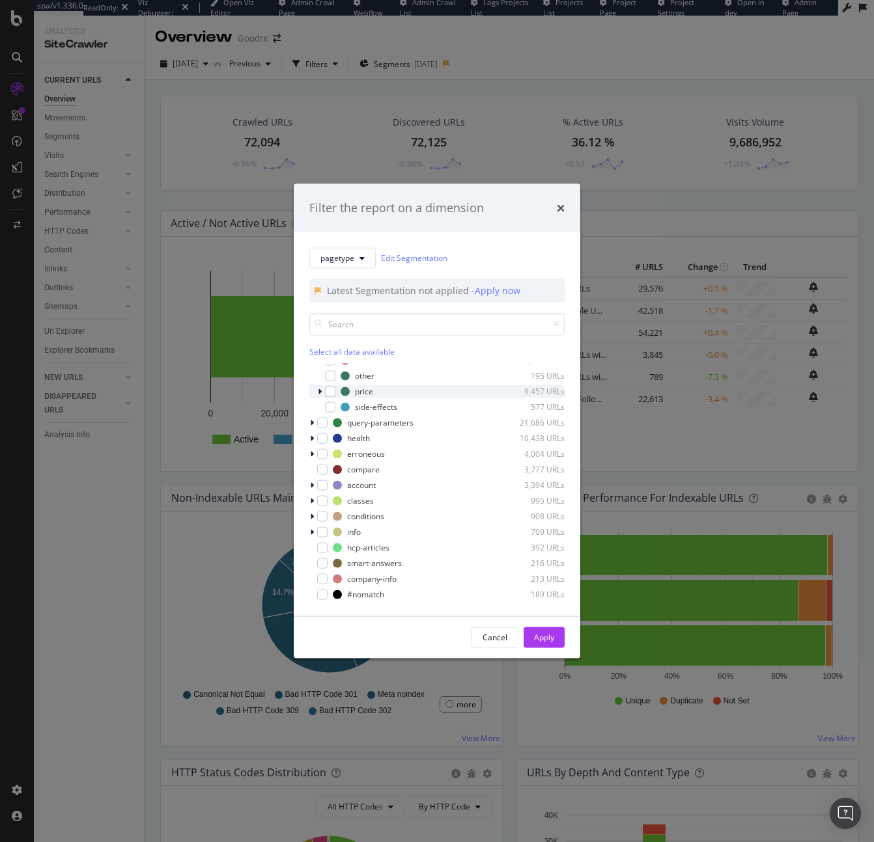
click at [318, 395] on icon "modal" at bounding box center [320, 391] width 4 height 8
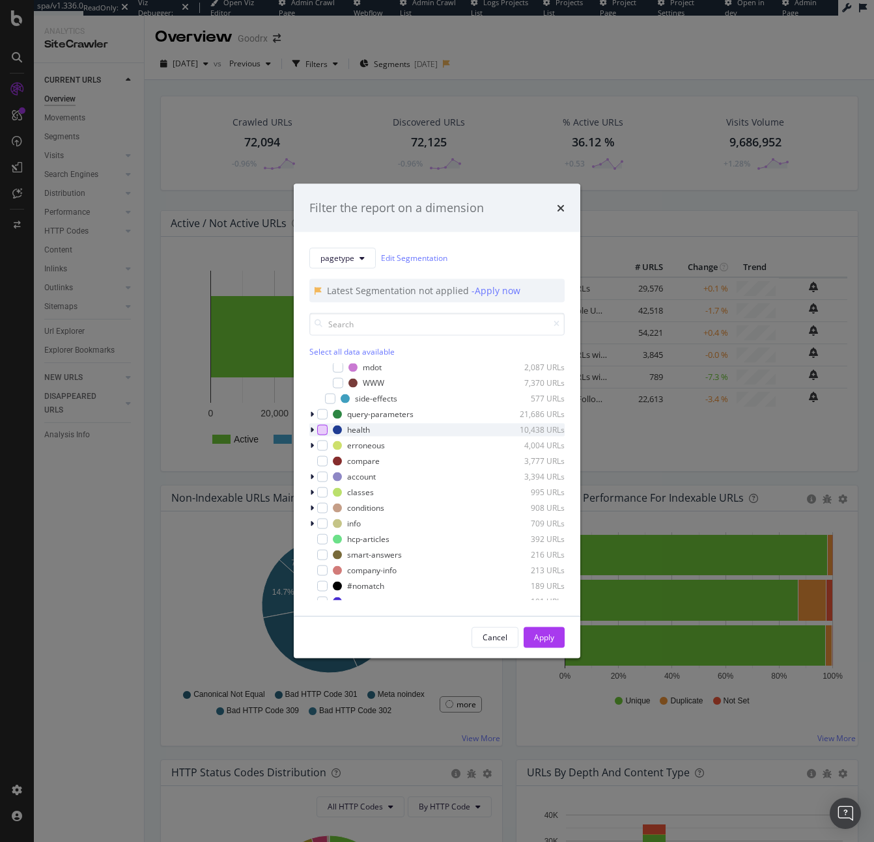
scroll to position [114, 0]
click at [311, 411] on icon "modal" at bounding box center [312, 412] width 4 height 8
click at [310, 460] on icon "modal" at bounding box center [312, 459] width 4 height 8
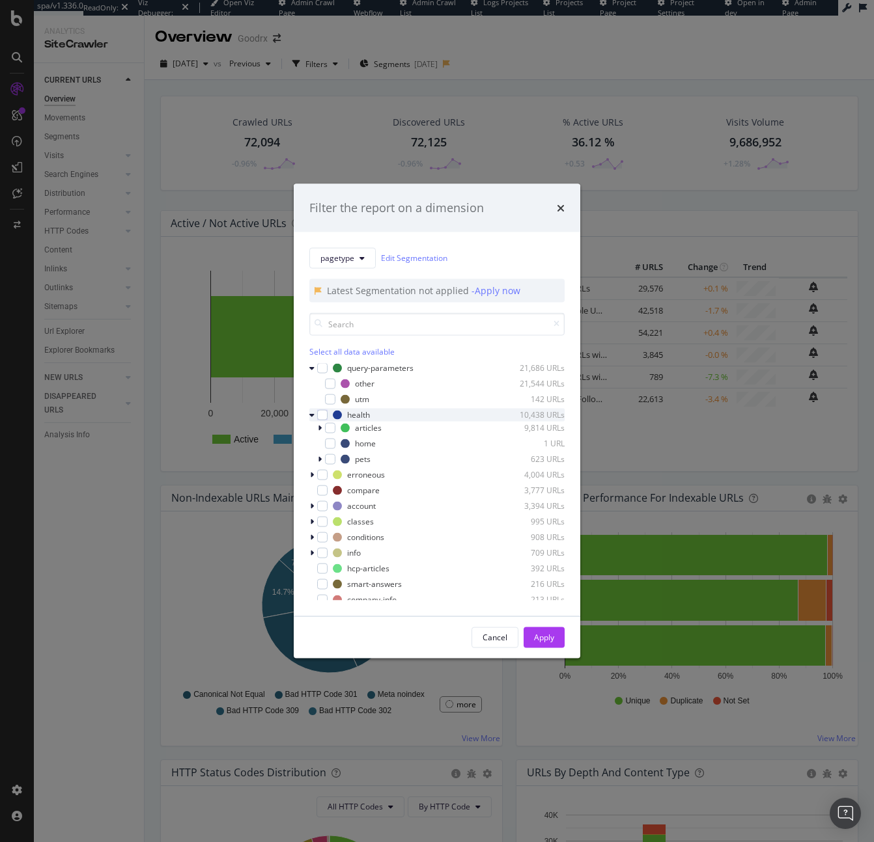
scroll to position [245, 0]
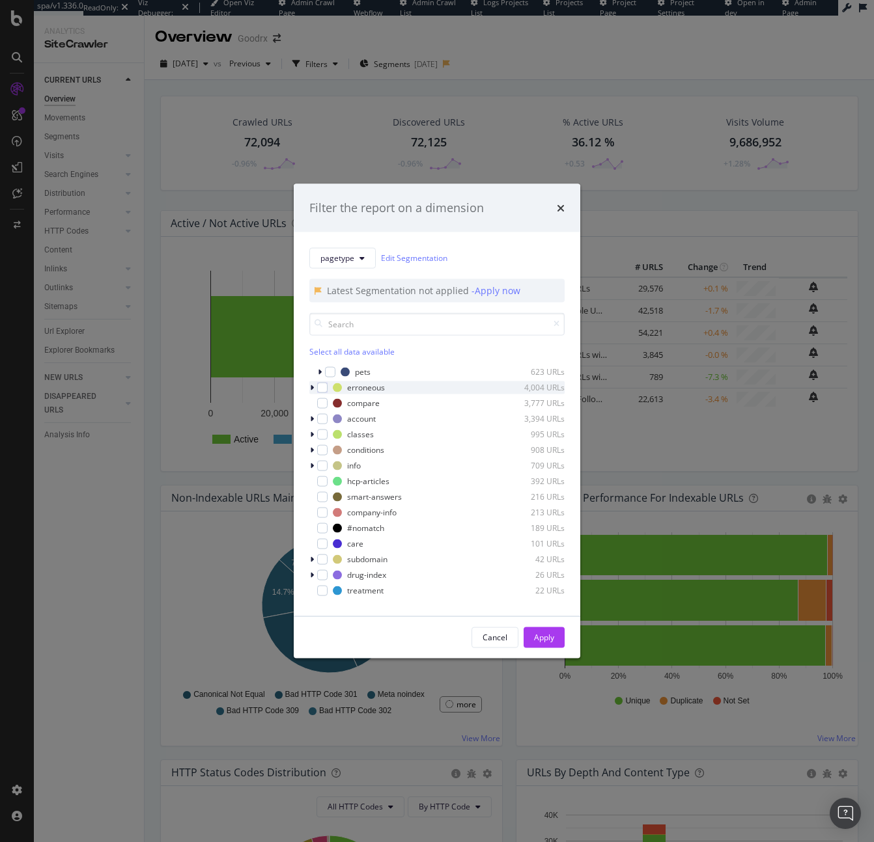
click at [311, 389] on icon "modal" at bounding box center [312, 387] width 4 height 8
click at [311, 389] on icon "modal" at bounding box center [311, 387] width 5 height 8
click at [310, 422] on icon "modal" at bounding box center [312, 419] width 4 height 8
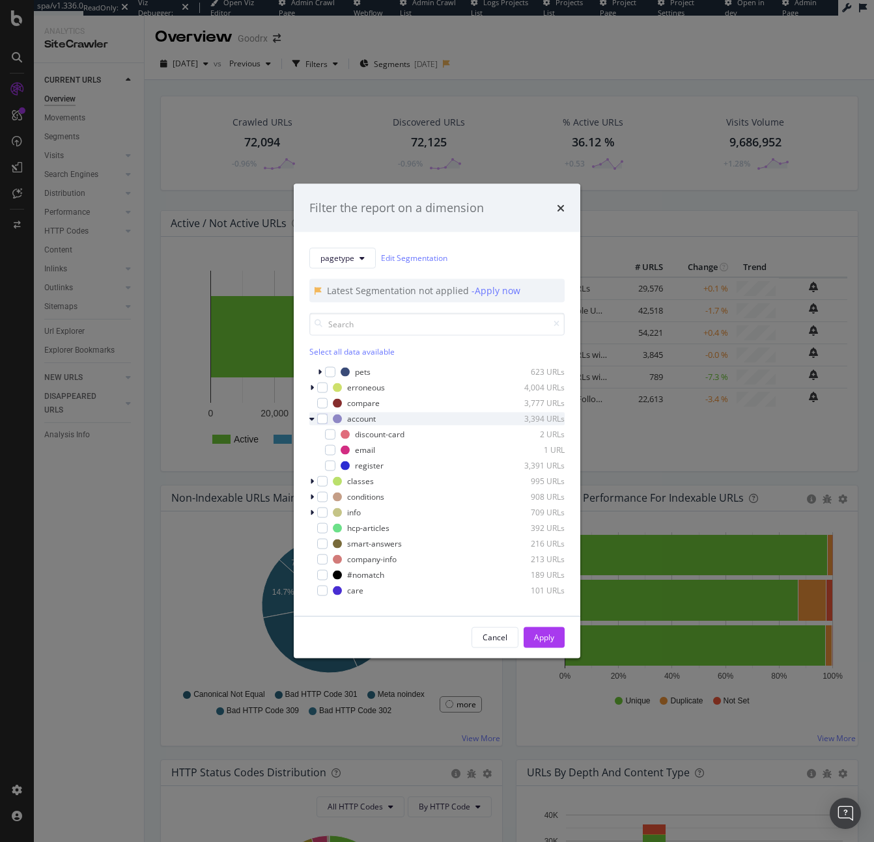
click at [309, 422] on icon "modal" at bounding box center [311, 419] width 5 height 8
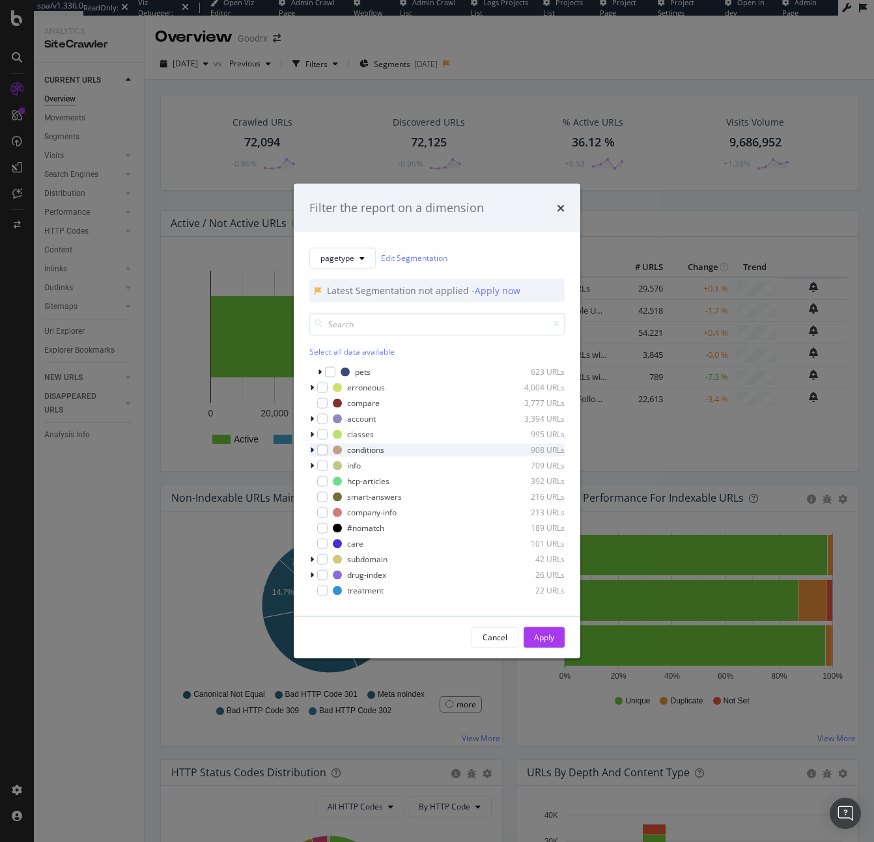
click at [311, 446] on icon "modal" at bounding box center [312, 450] width 4 height 8
click at [310, 446] on icon "modal" at bounding box center [311, 450] width 5 height 8
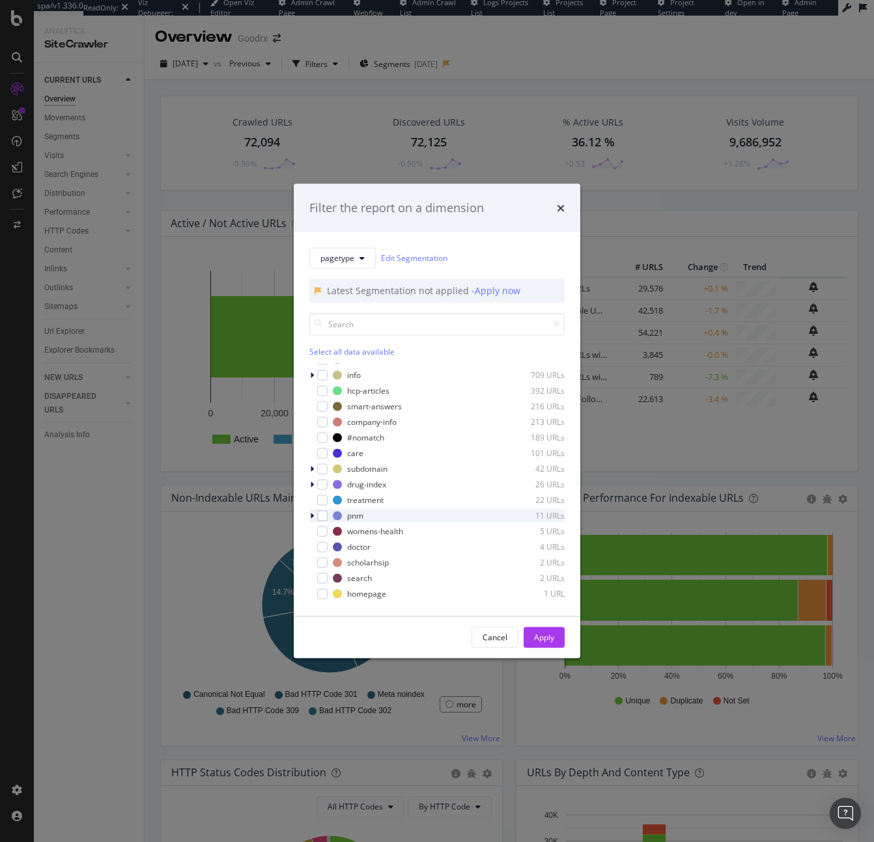
click at [312, 512] on icon "modal" at bounding box center [312, 516] width 4 height 8
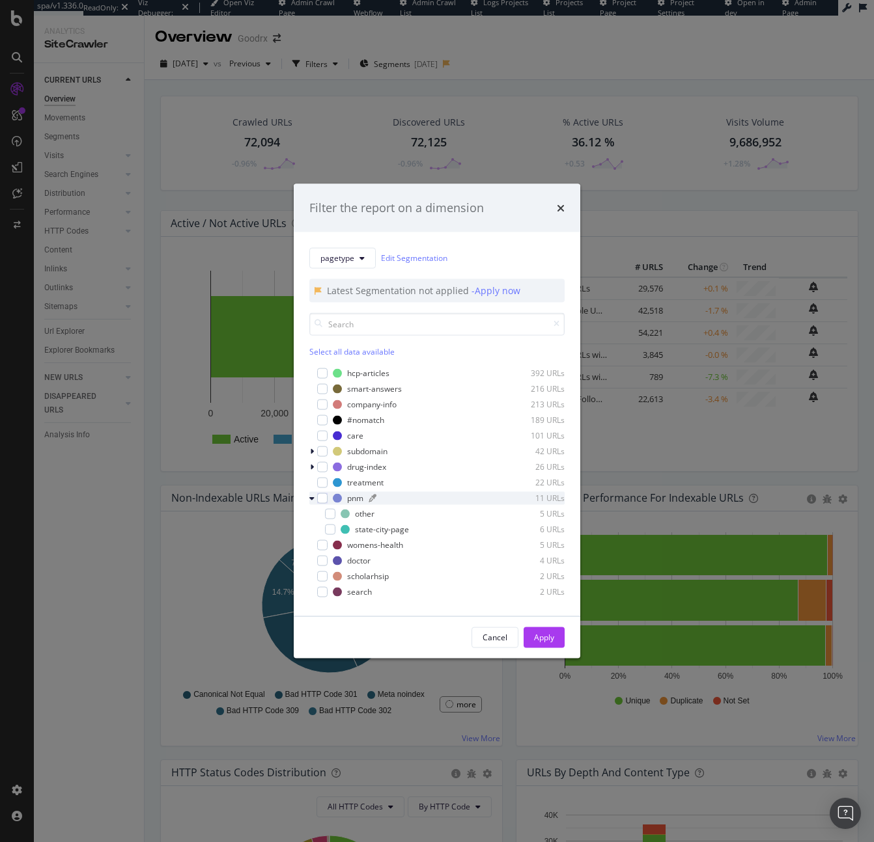
click at [344, 496] on div "pnm 11 URLs" at bounding box center [449, 498] width 232 height 11
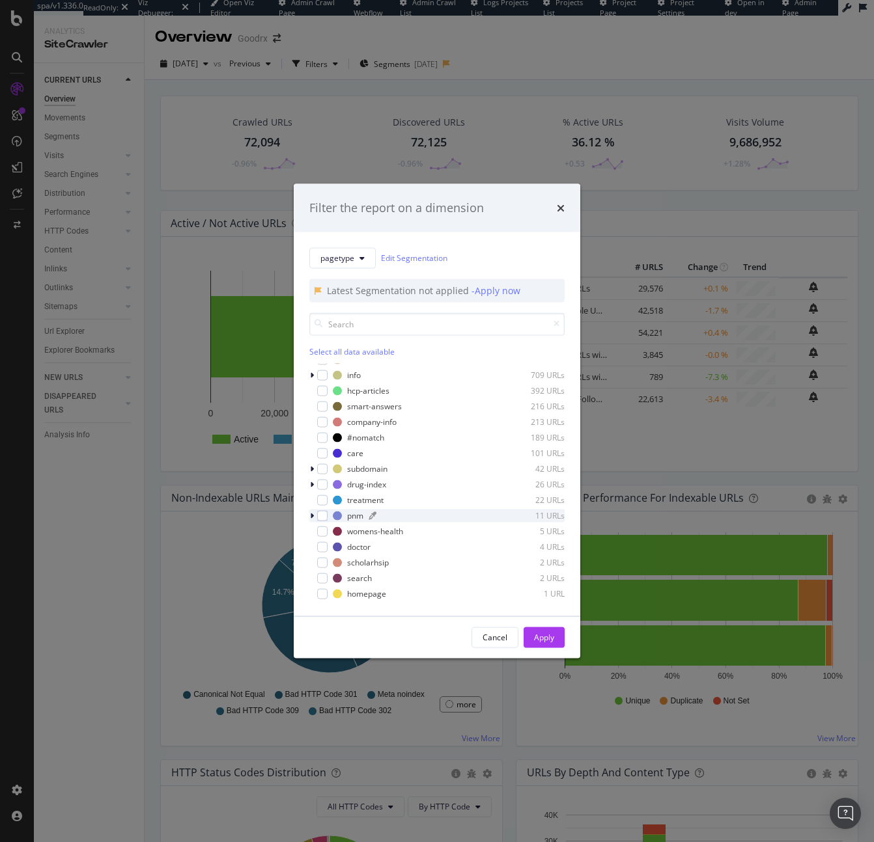
scroll to position [336, 0]
click at [323, 516] on div "modal" at bounding box center [322, 515] width 10 height 10
click at [540, 632] on div "Apply" at bounding box center [544, 637] width 20 height 11
